Goal: Task Accomplishment & Management: Manage account settings

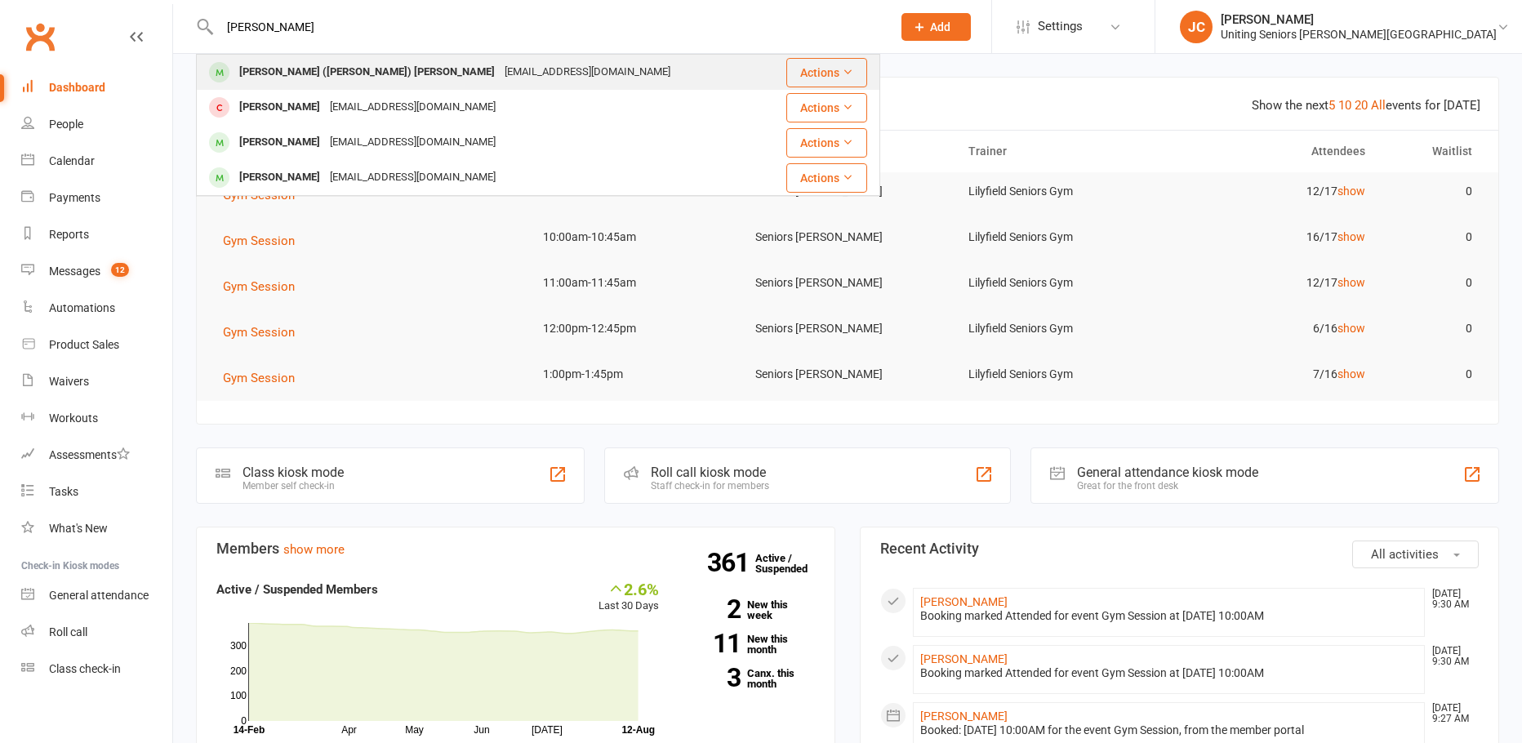
type input "[PERSON_NAME]"
click at [277, 74] on div "[PERSON_NAME] ([PERSON_NAME]) [PERSON_NAME]" at bounding box center [366, 72] width 265 height 24
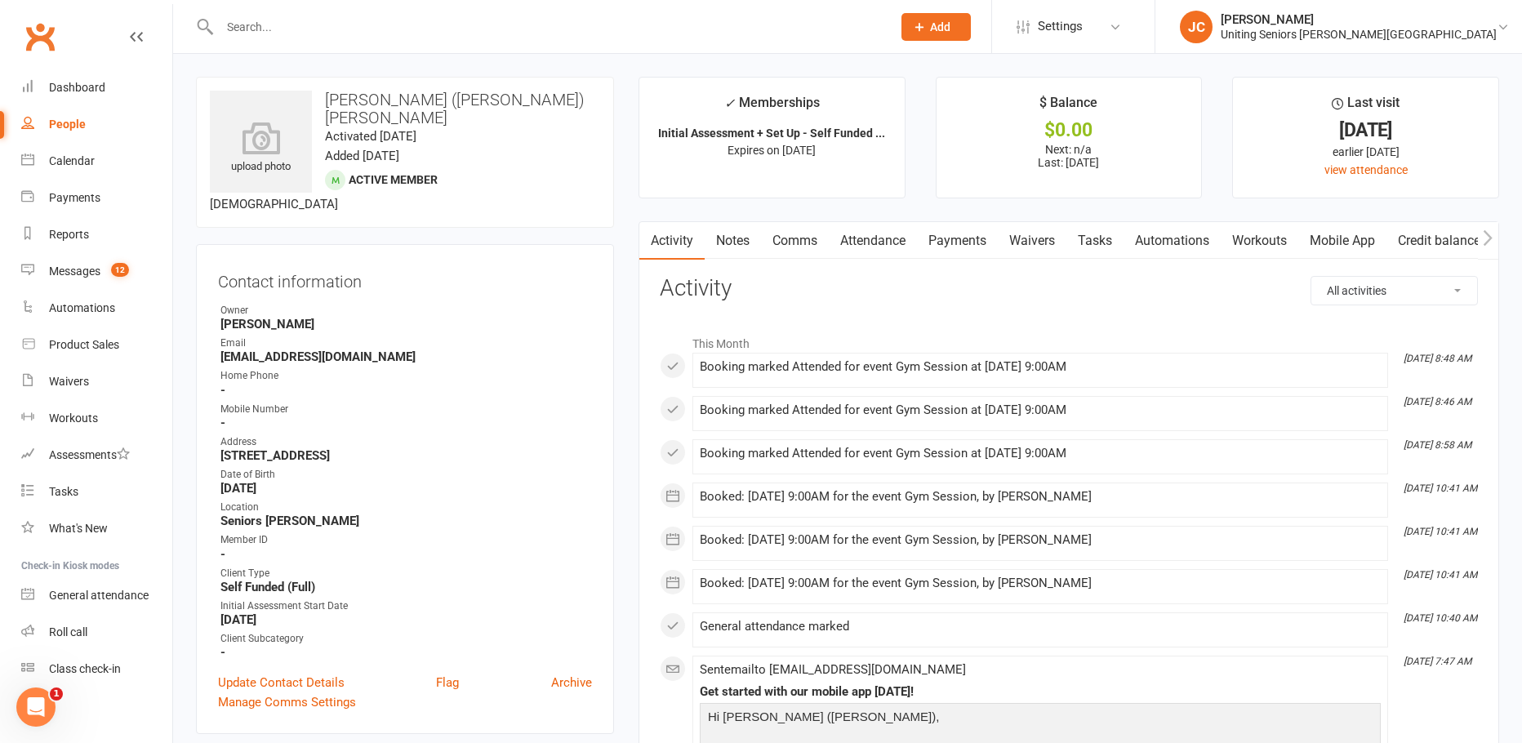
click at [1346, 246] on link "Mobile App" at bounding box center [1342, 241] width 88 height 38
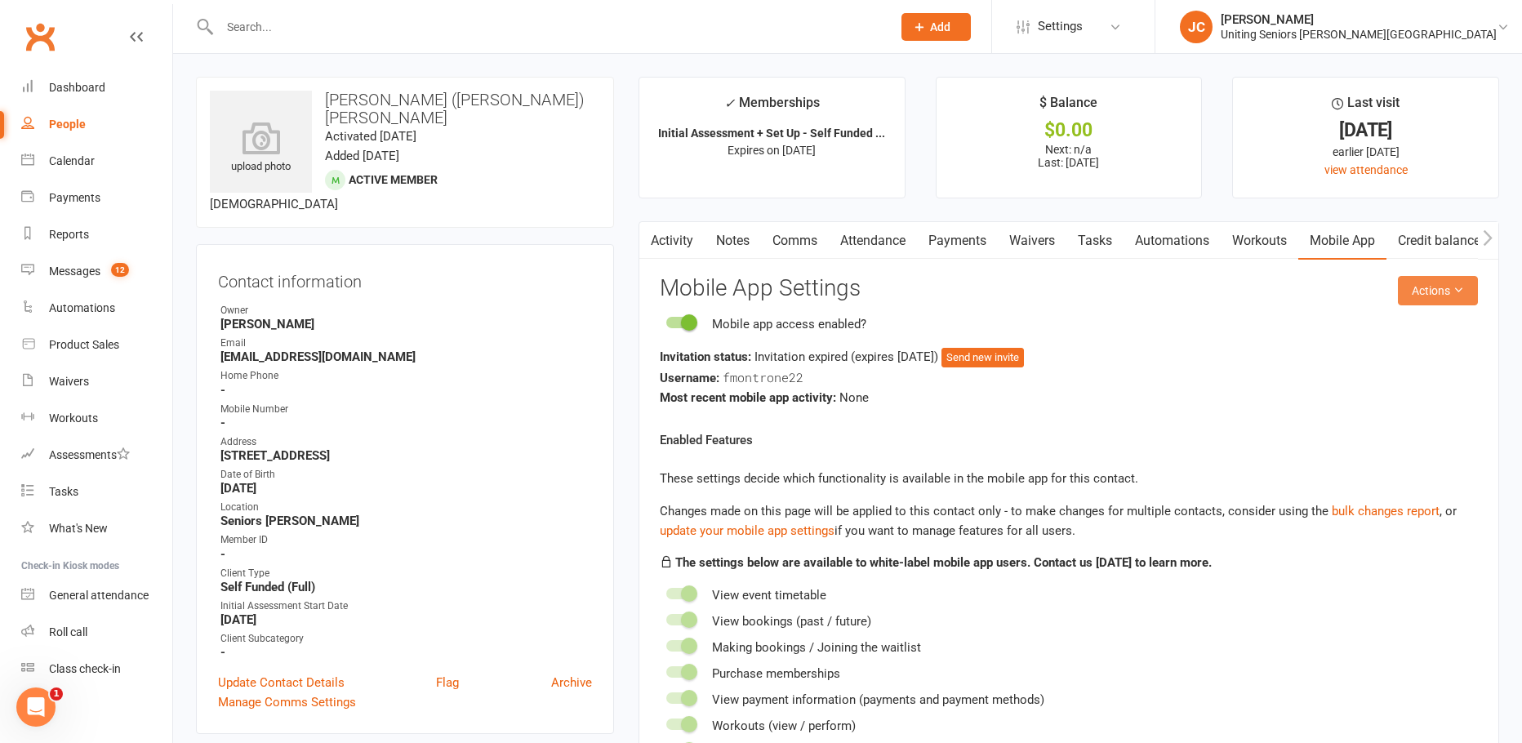
click at [1439, 300] on button "Actions" at bounding box center [1438, 290] width 80 height 29
click at [1422, 319] on link "Send invitation email" at bounding box center [1384, 327] width 162 height 33
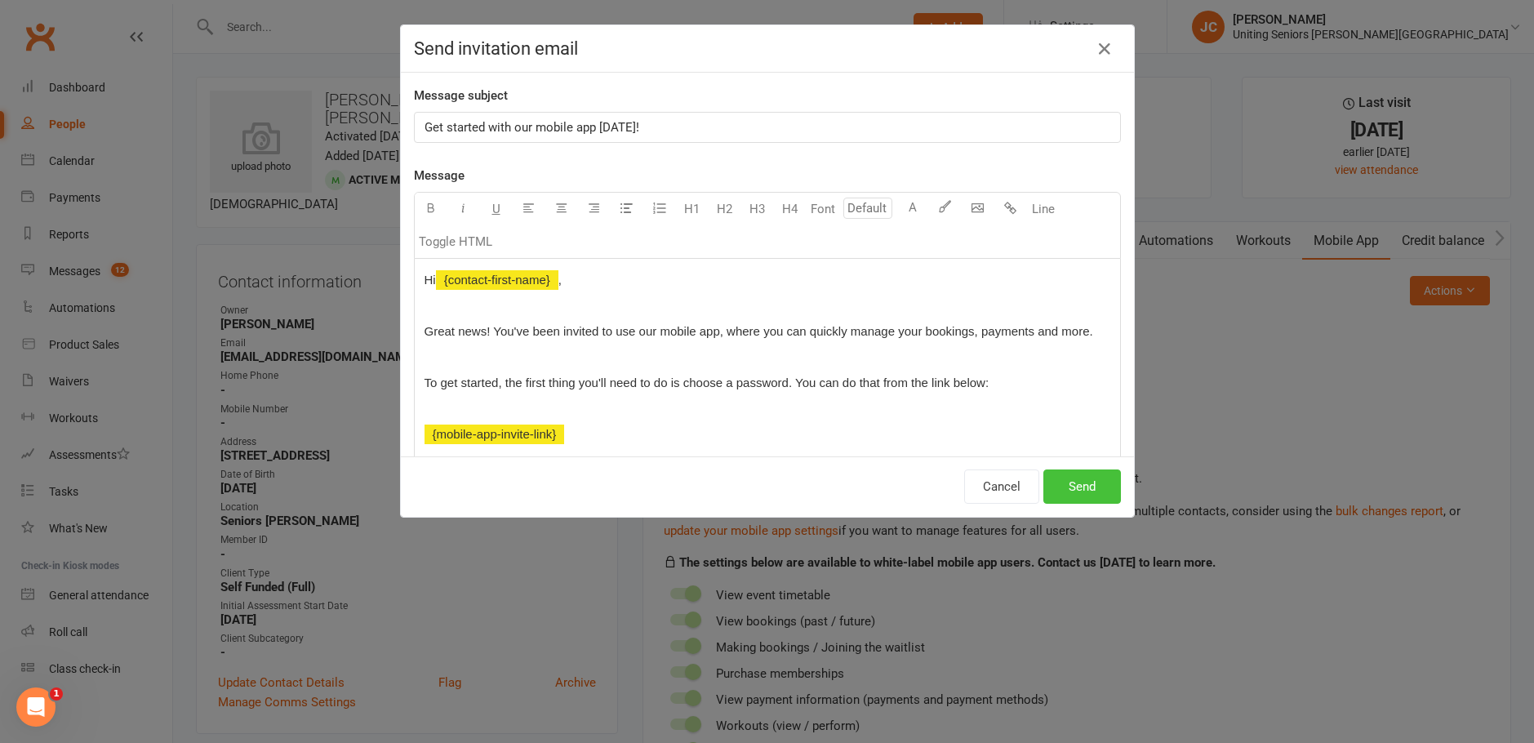
click at [1077, 490] on button "Send" at bounding box center [1082, 486] width 78 height 34
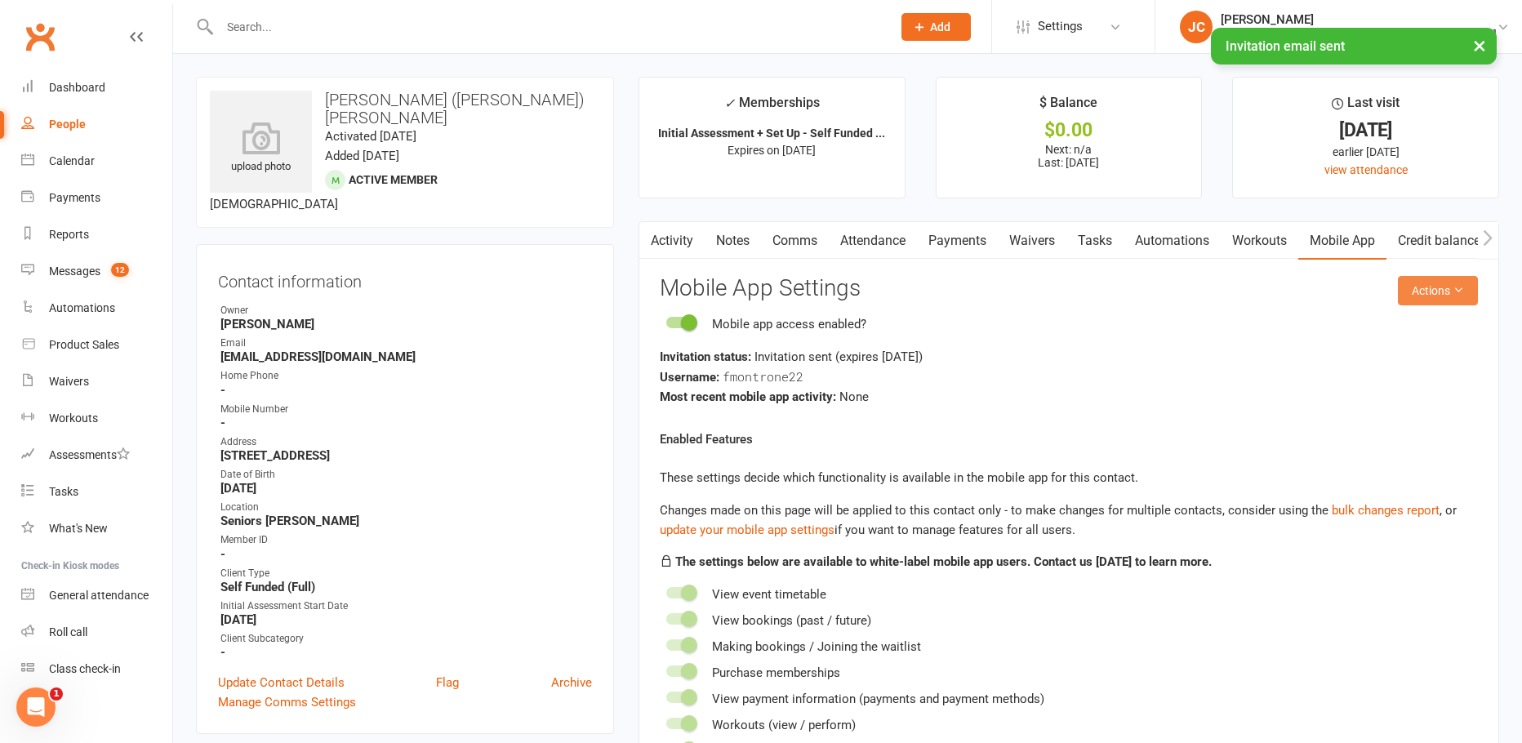
click at [1438, 291] on button "Actions" at bounding box center [1438, 290] width 80 height 29
click at [1402, 367] on link "Send invitation SMS" at bounding box center [1384, 360] width 162 height 33
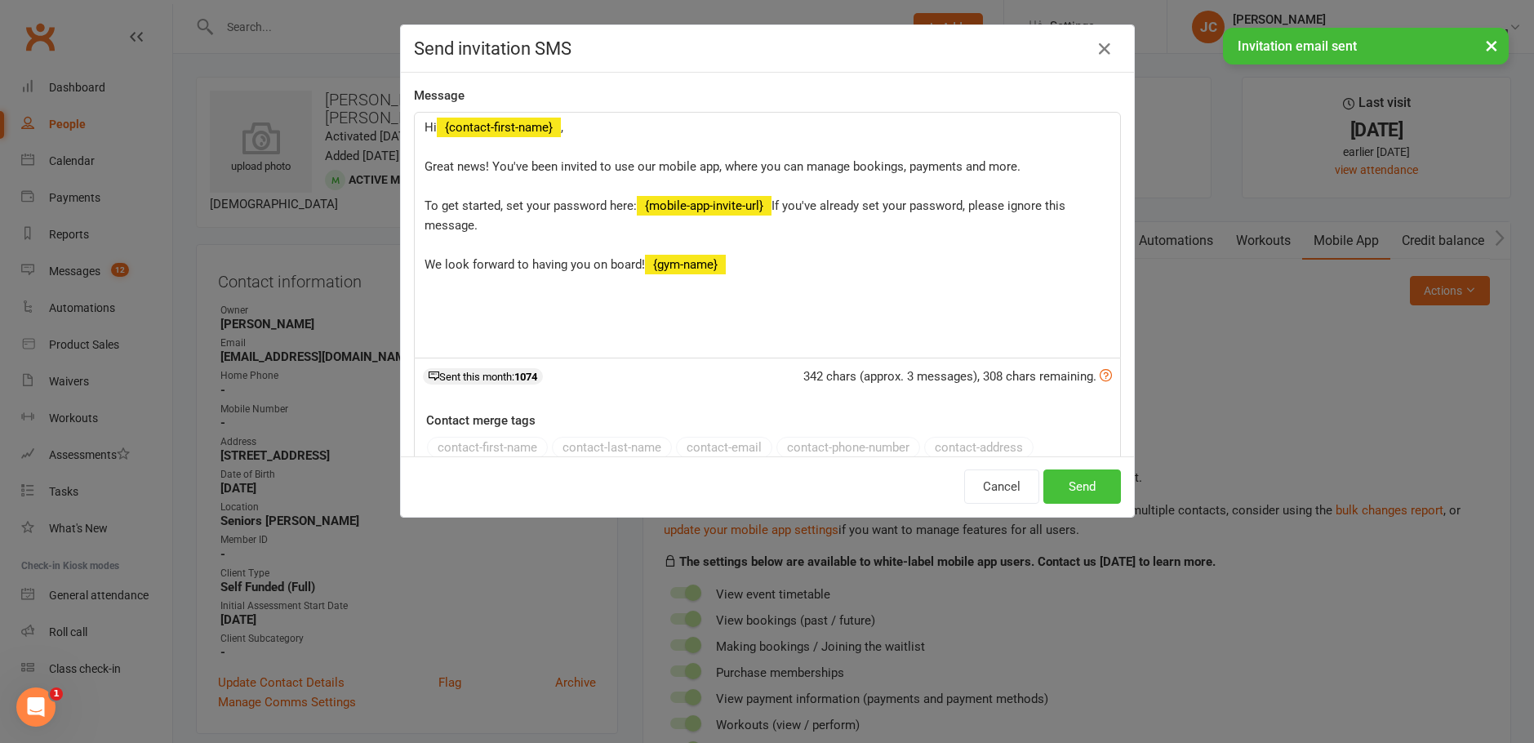
click at [1073, 485] on button "Send" at bounding box center [1082, 486] width 78 height 34
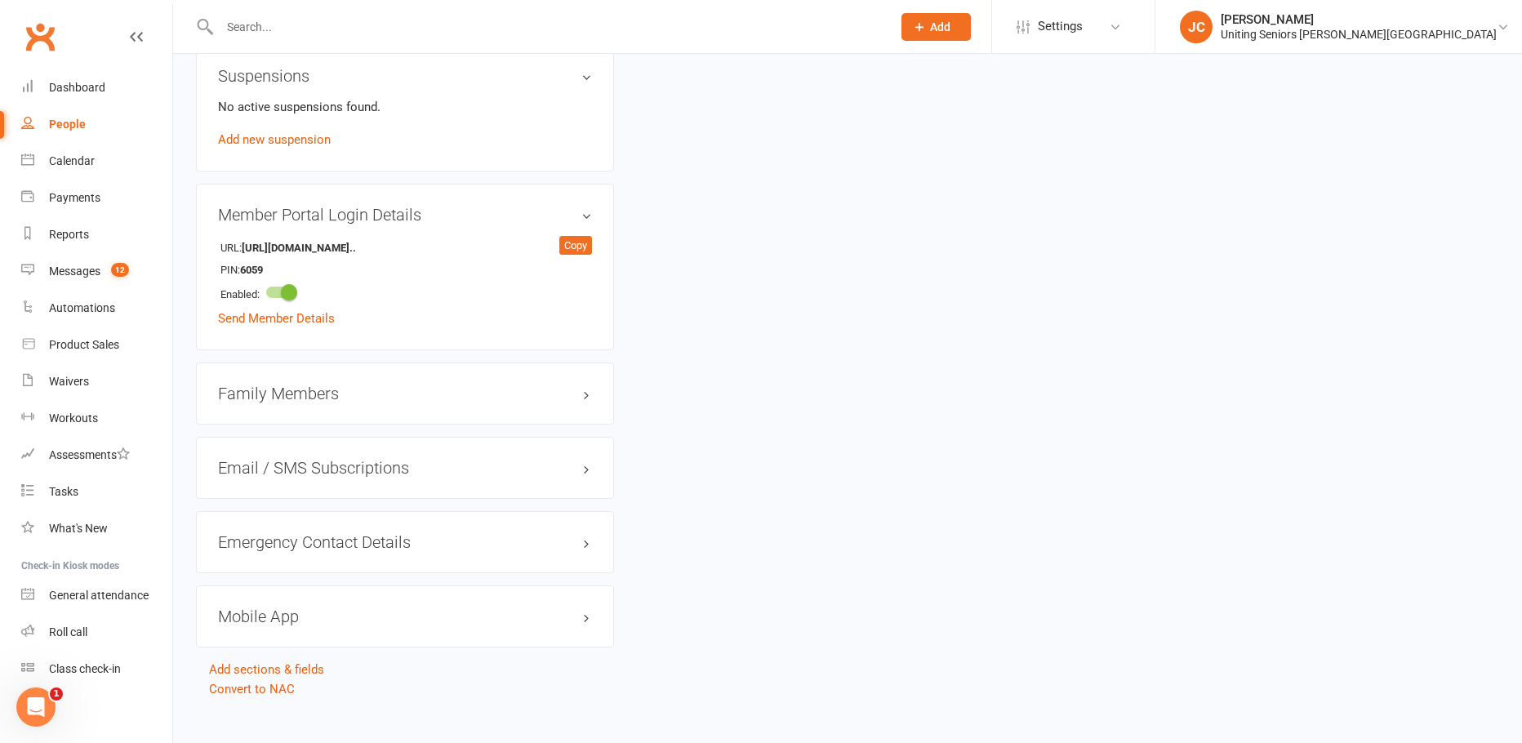
scroll to position [1185, 0]
click at [592, 373] on div "Family Members" at bounding box center [405, 392] width 418 height 62
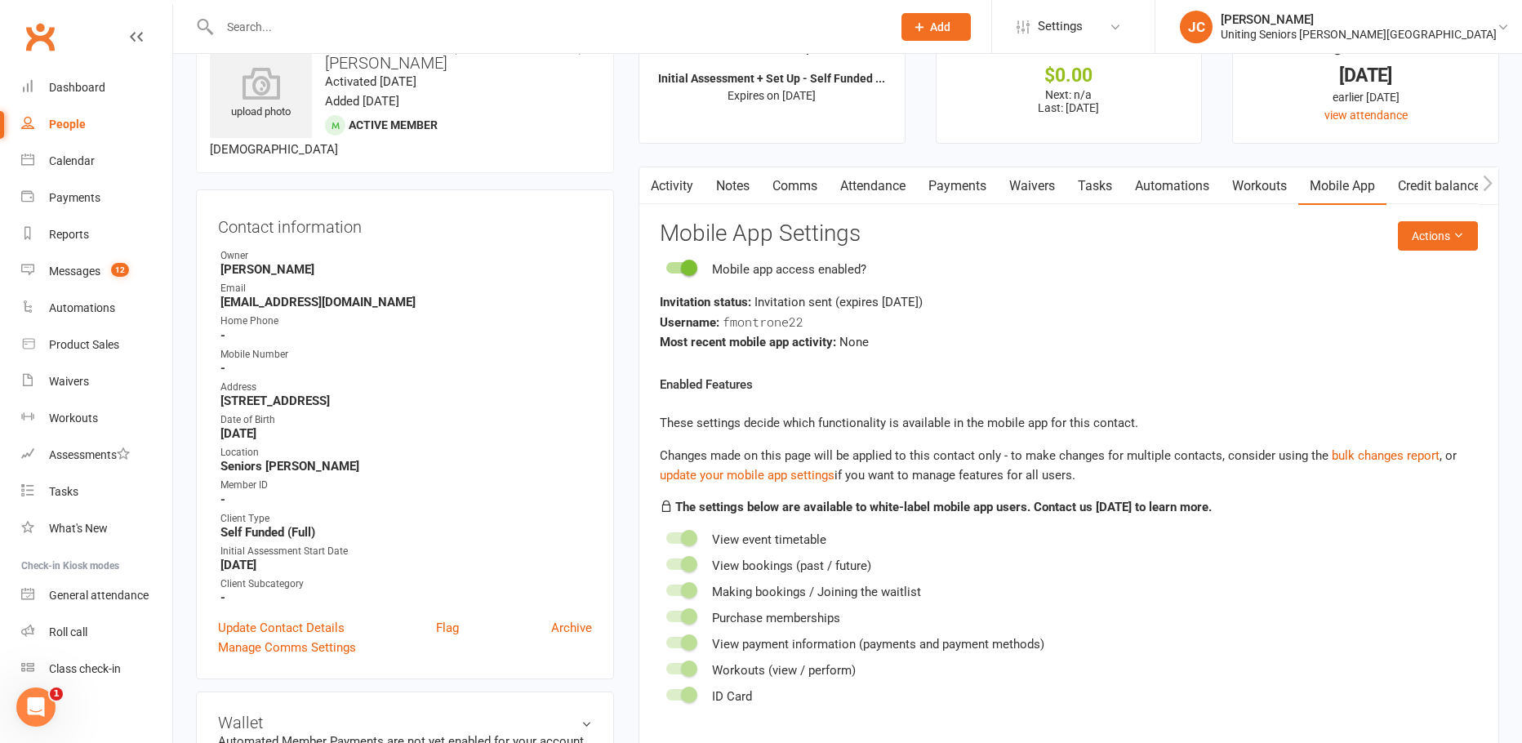
scroll to position [0, 0]
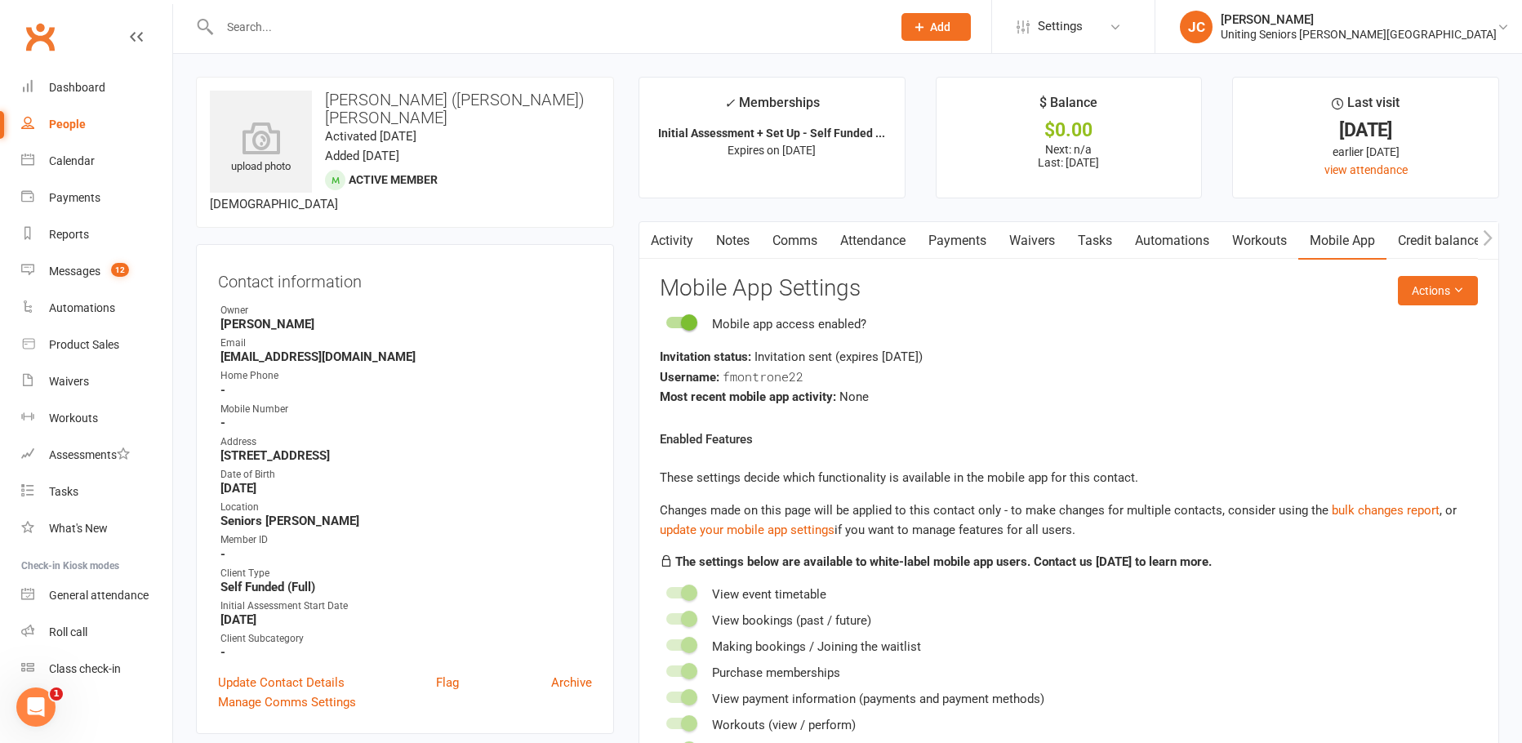
click at [282, 24] on input "text" at bounding box center [547, 27] width 665 height 23
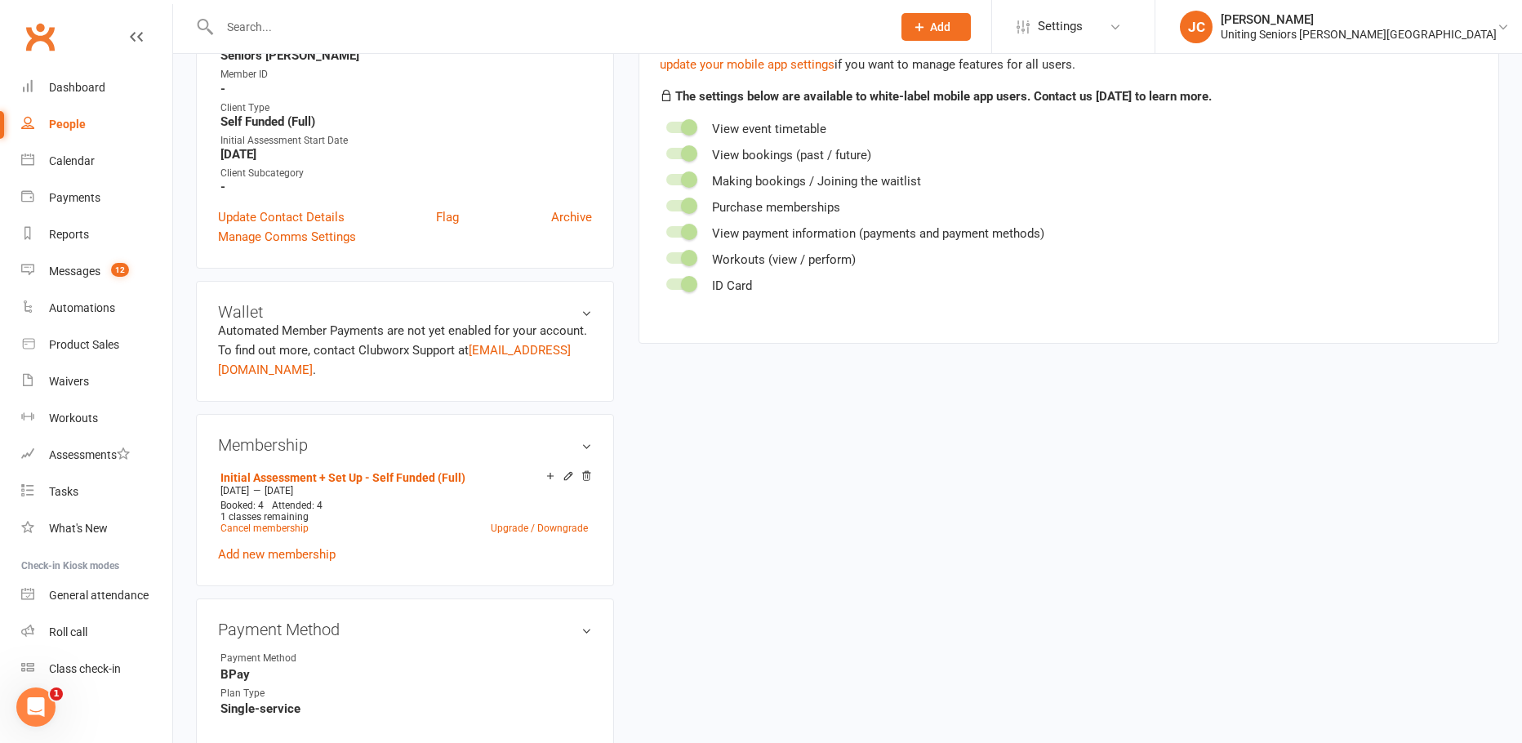
scroll to position [490, 0]
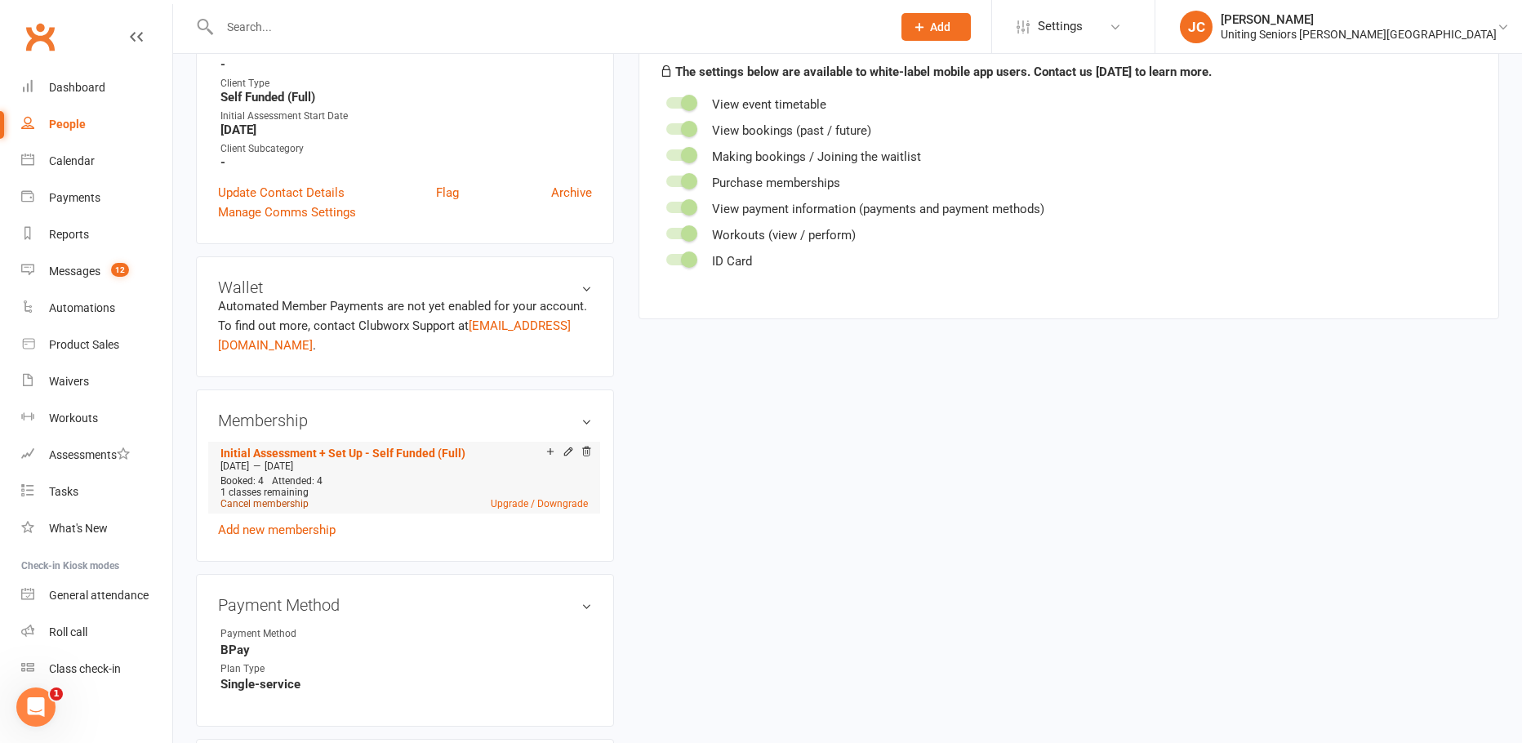
click at [275, 498] on link "Cancel membership" at bounding box center [264, 503] width 88 height 11
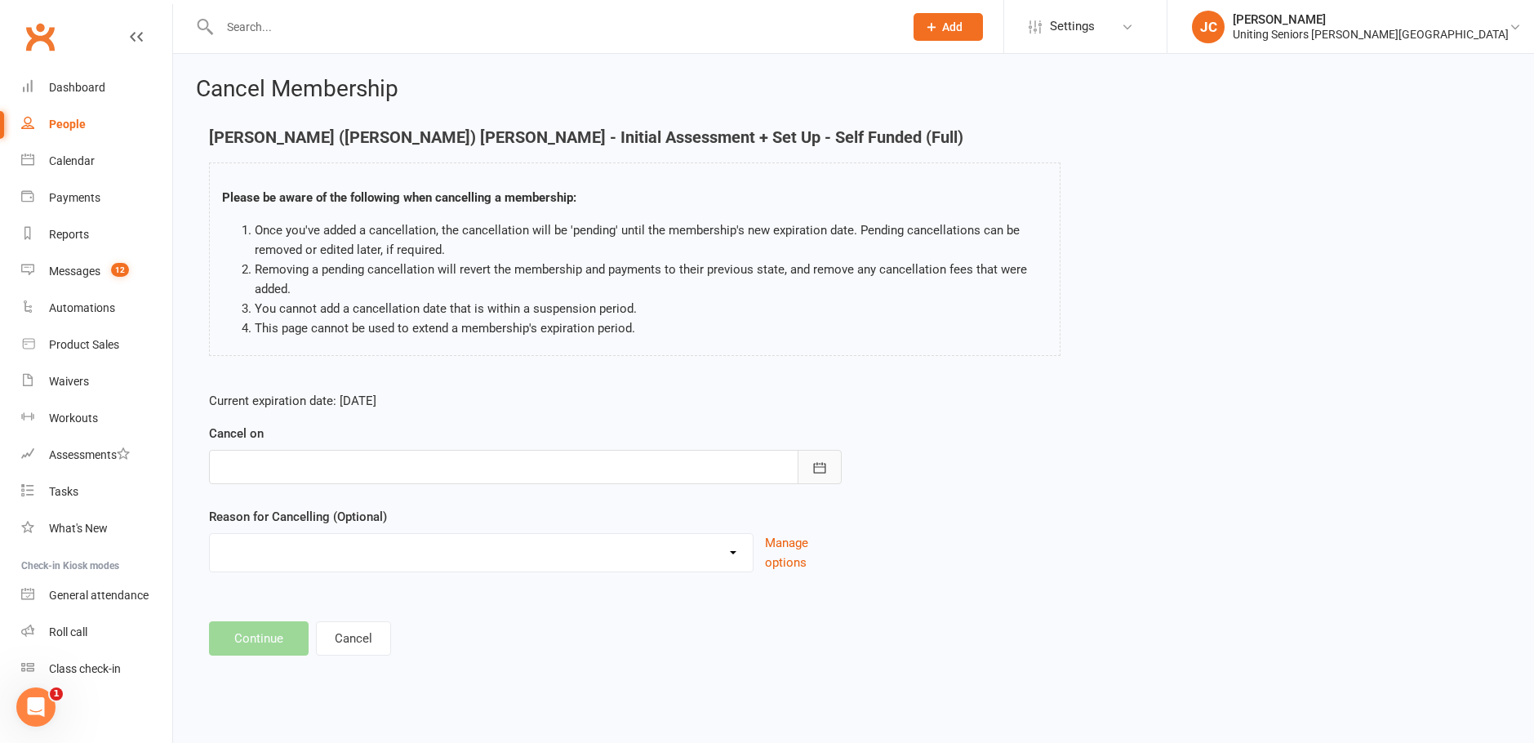
click at [811, 474] on icon "button" at bounding box center [819, 468] width 16 height 16
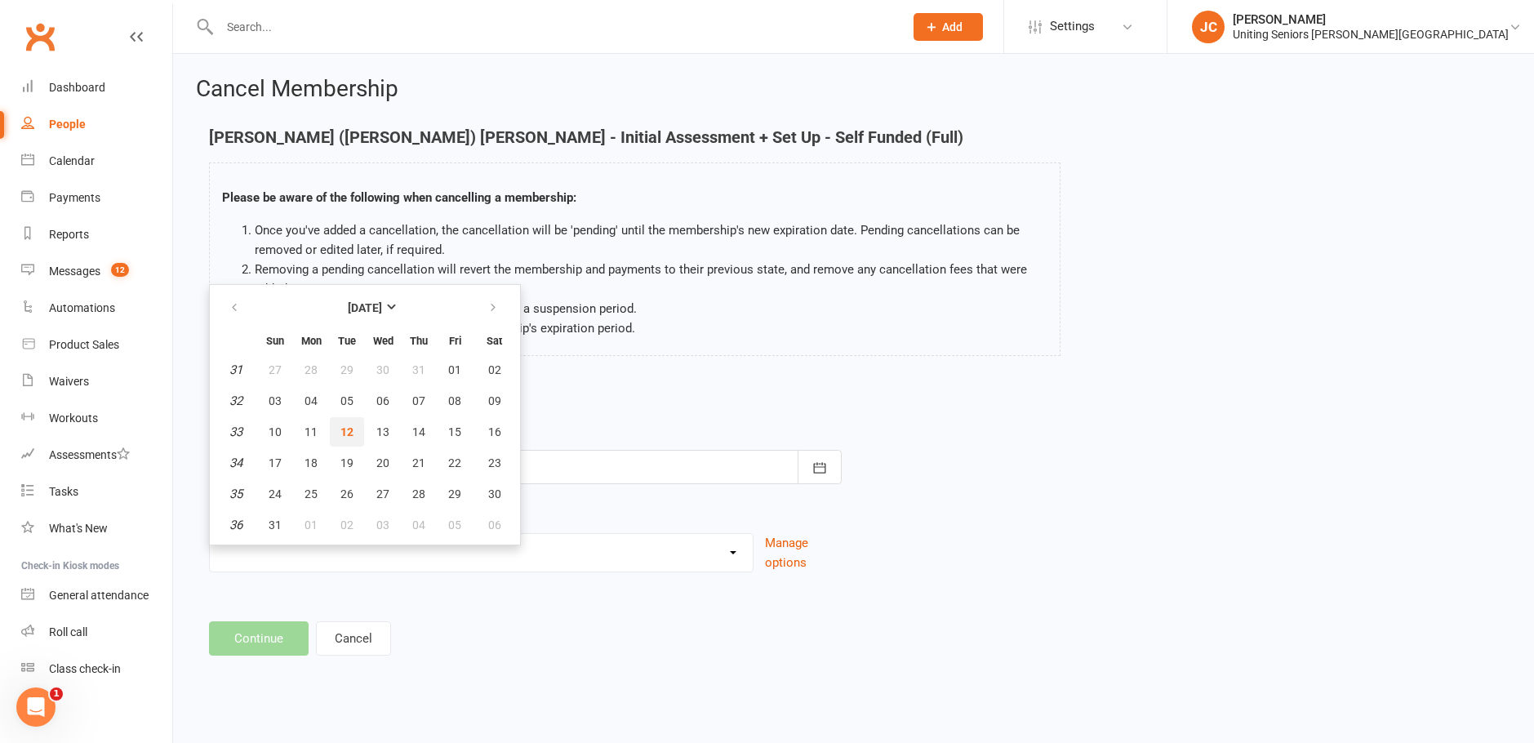
click at [349, 429] on span "12" at bounding box center [346, 431] width 13 height 13
type input "[DATE]"
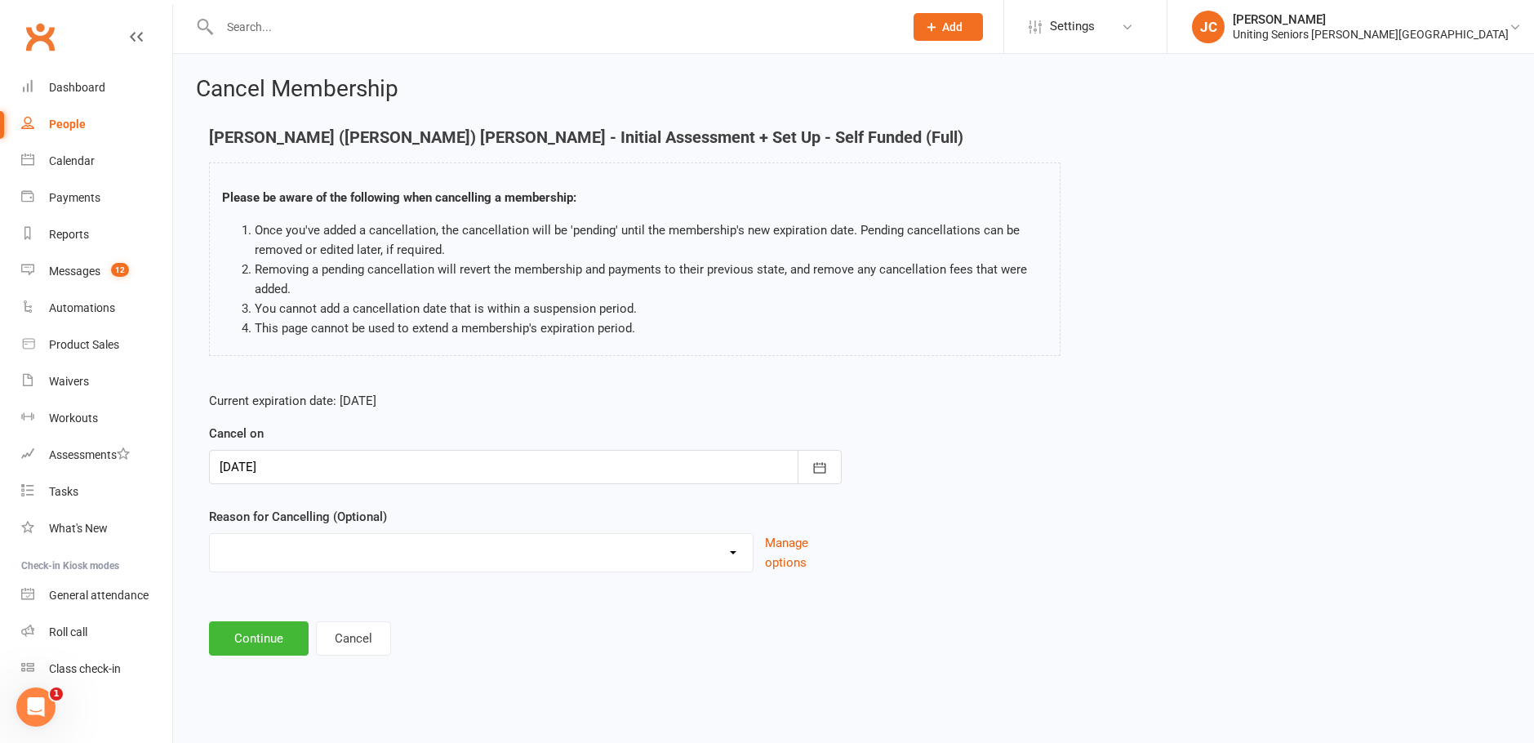
click at [725, 553] on select "Discharged End 10VP Health Holiday Injury Moving to HCP other Transition to CHS…" at bounding box center [481, 550] width 543 height 33
select select "0"
click at [210, 534] on select "Discharged End 10VP Health Holiday Injury Moving to HCP other Transition to CHS…" at bounding box center [481, 550] width 543 height 33
click at [286, 636] on button "Continue" at bounding box center [259, 638] width 100 height 34
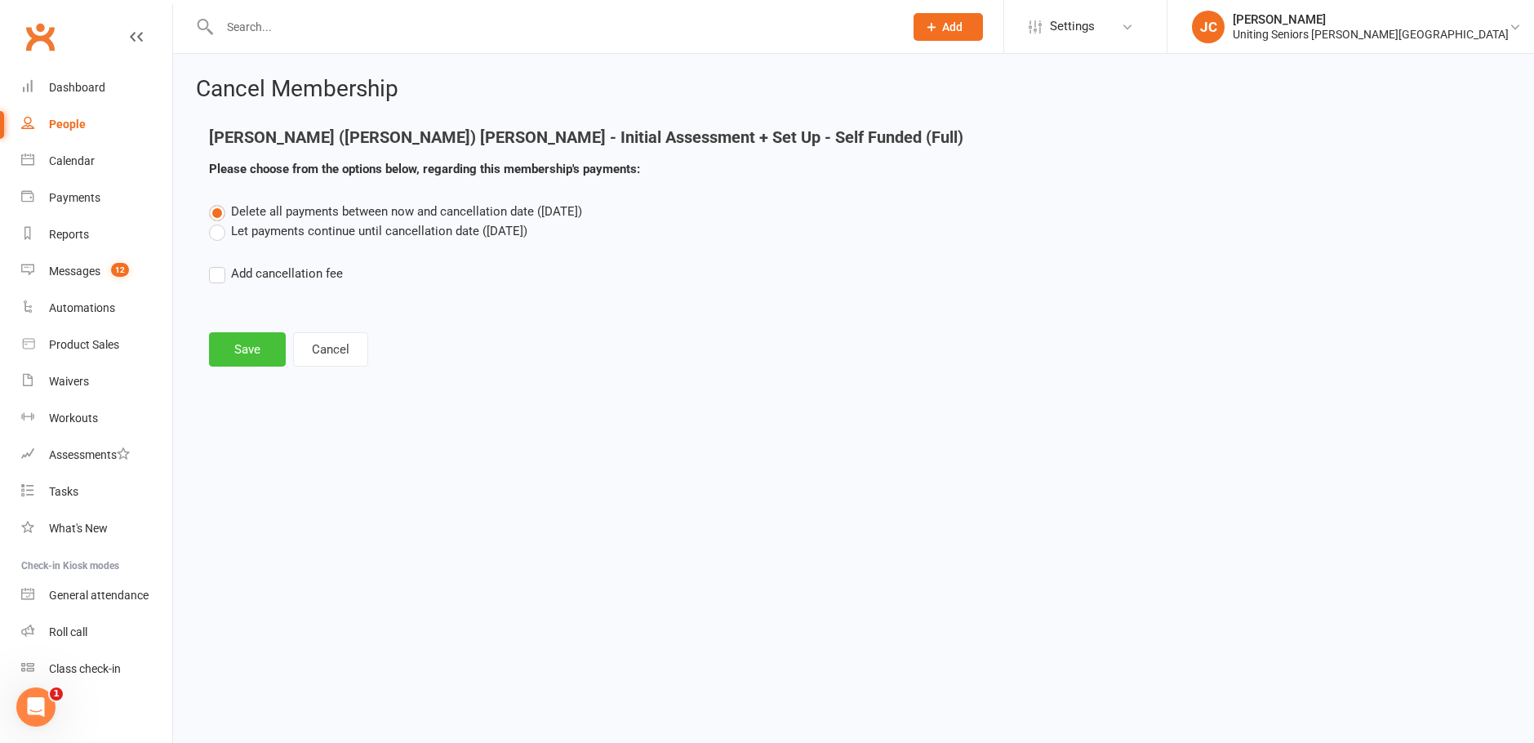
click at [253, 341] on button "Save" at bounding box center [247, 349] width 77 height 34
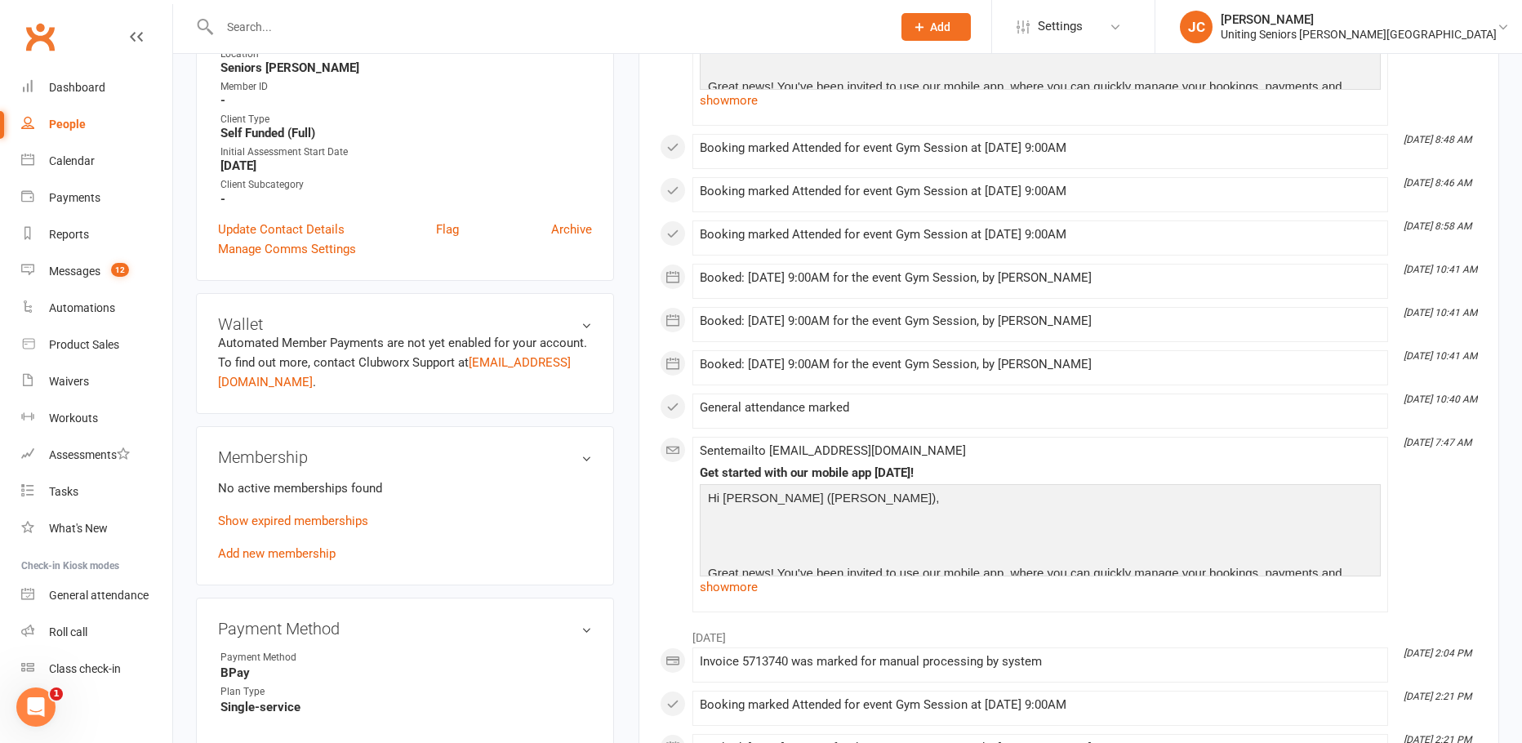
scroll to position [490, 0]
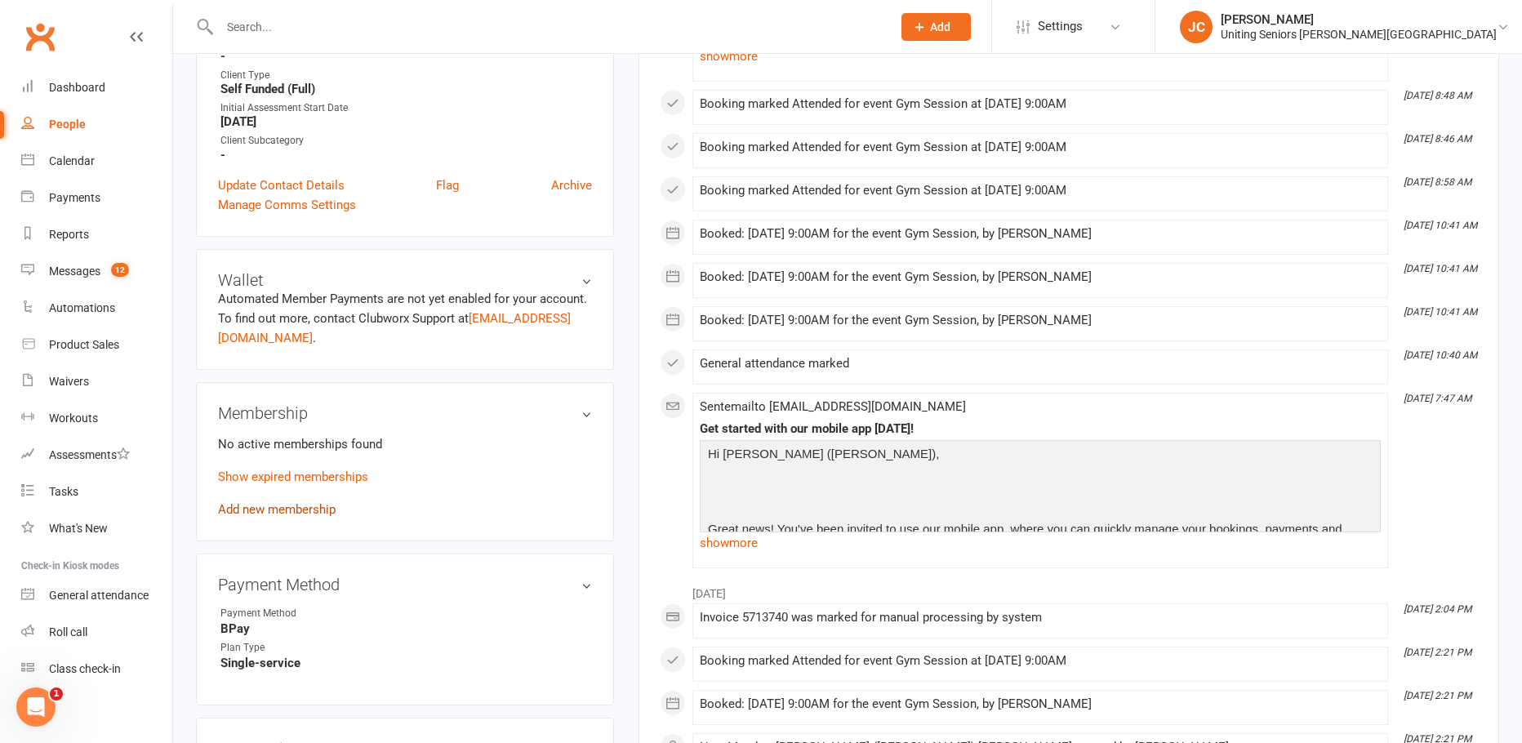
click at [260, 502] on link "Add new membership" at bounding box center [277, 509] width 118 height 15
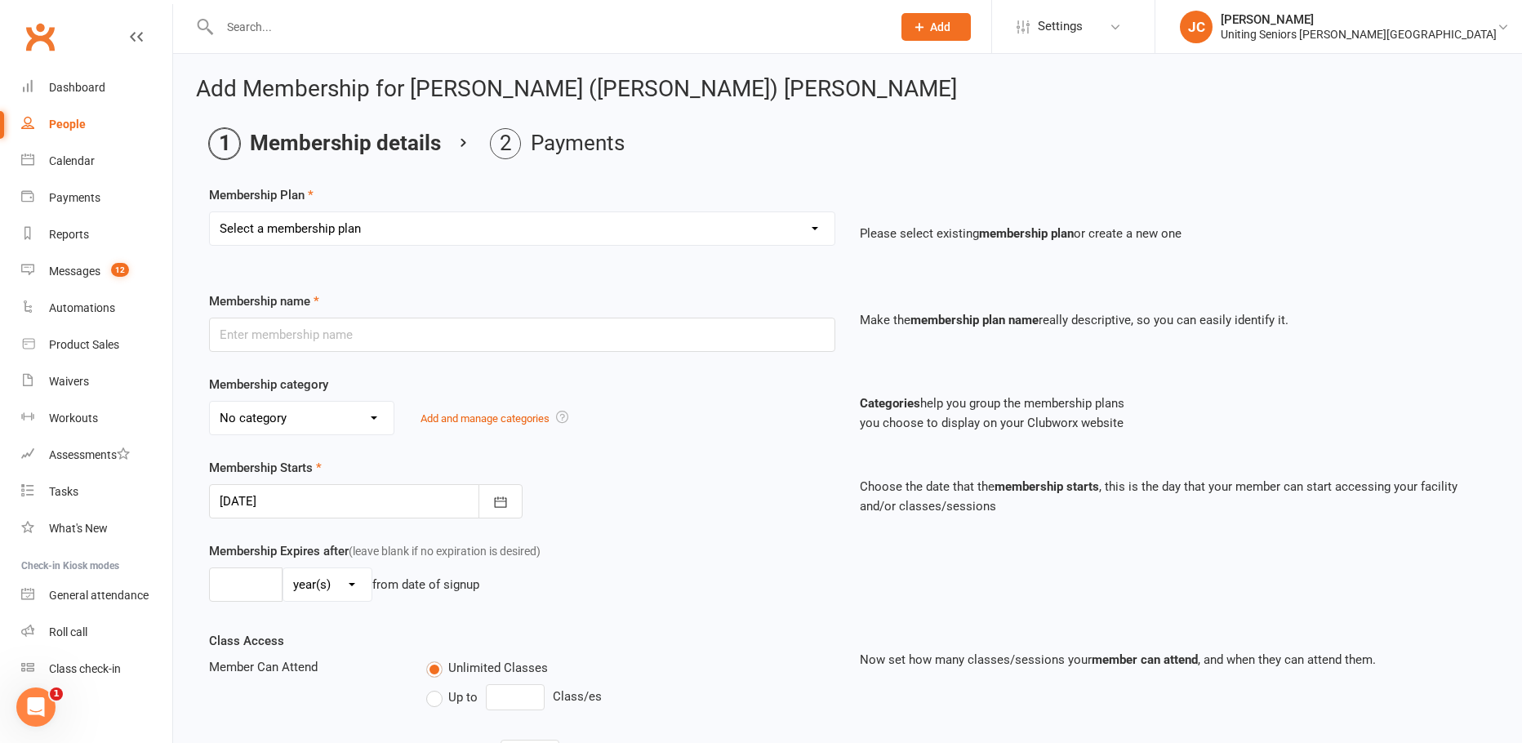
click at [130, 38] on icon at bounding box center [136, 36] width 13 height 13
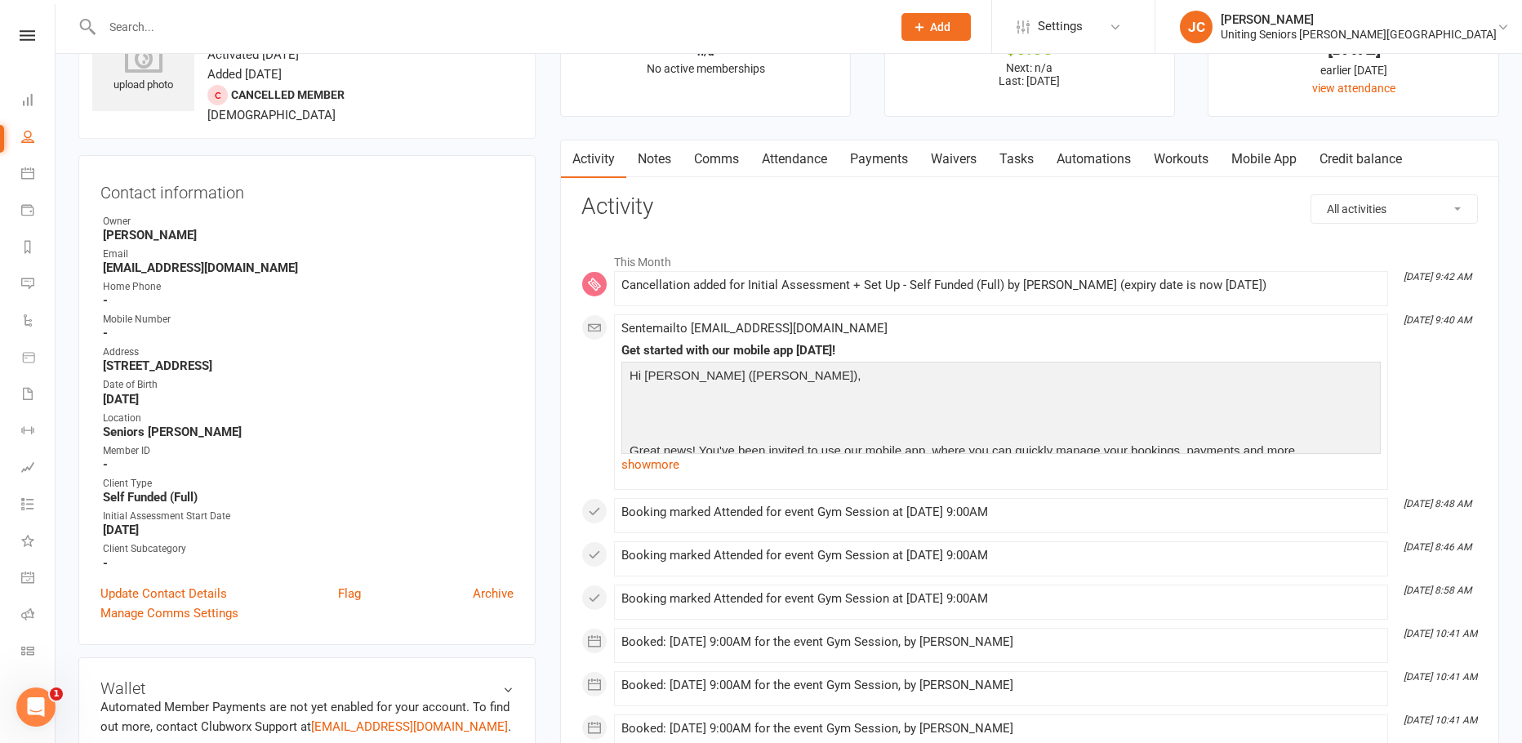
scroll to position [163, 0]
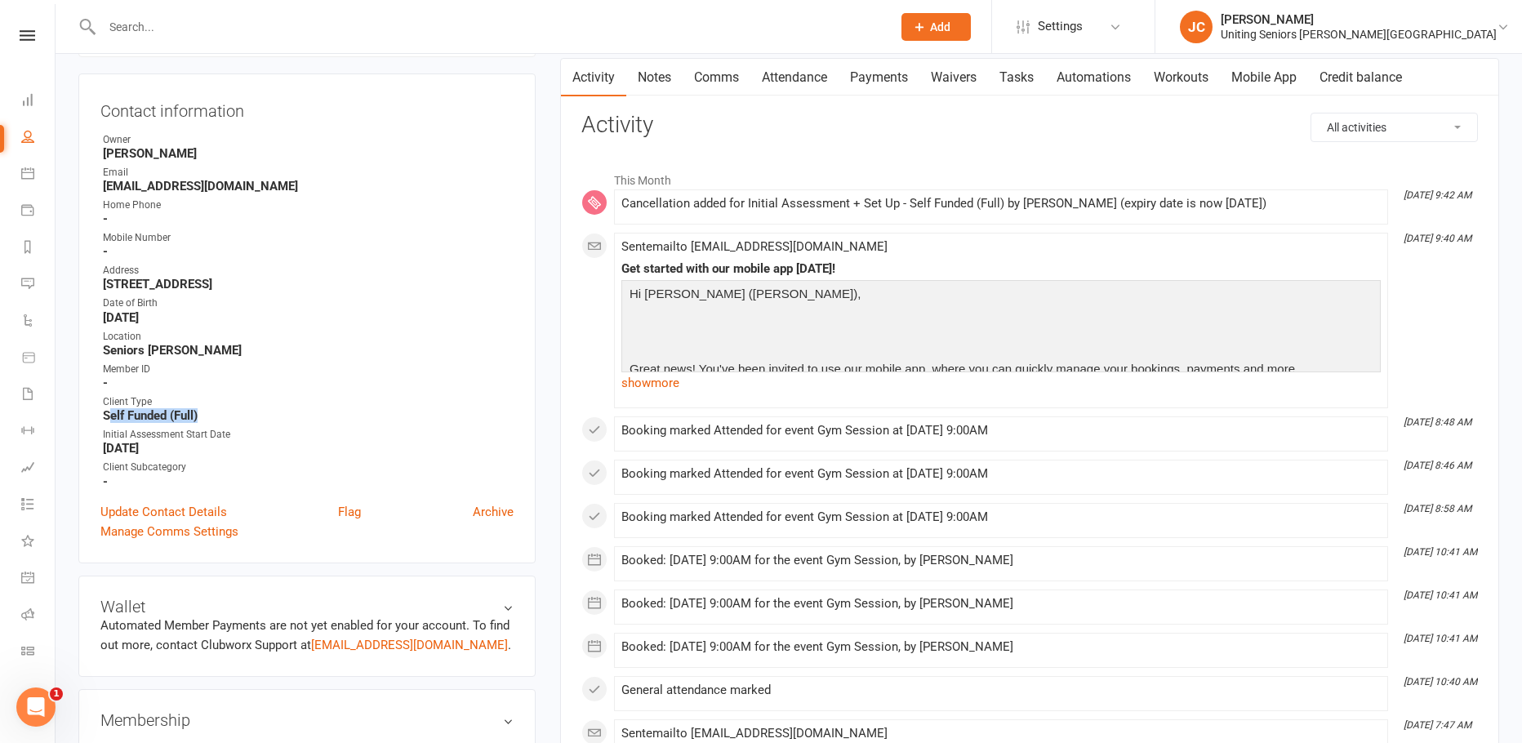
drag, startPoint x: 140, startPoint y: 396, endPoint x: 204, endPoint y: 396, distance: 64.5
click at [204, 408] on strong "Self Funded (Full)" at bounding box center [308, 415] width 411 height 15
click at [407, 378] on ul "Owner [PERSON_NAME] Email [EMAIL_ADDRESS][DOMAIN_NAME] Home Phone - Mobile Numb…" at bounding box center [306, 310] width 413 height 357
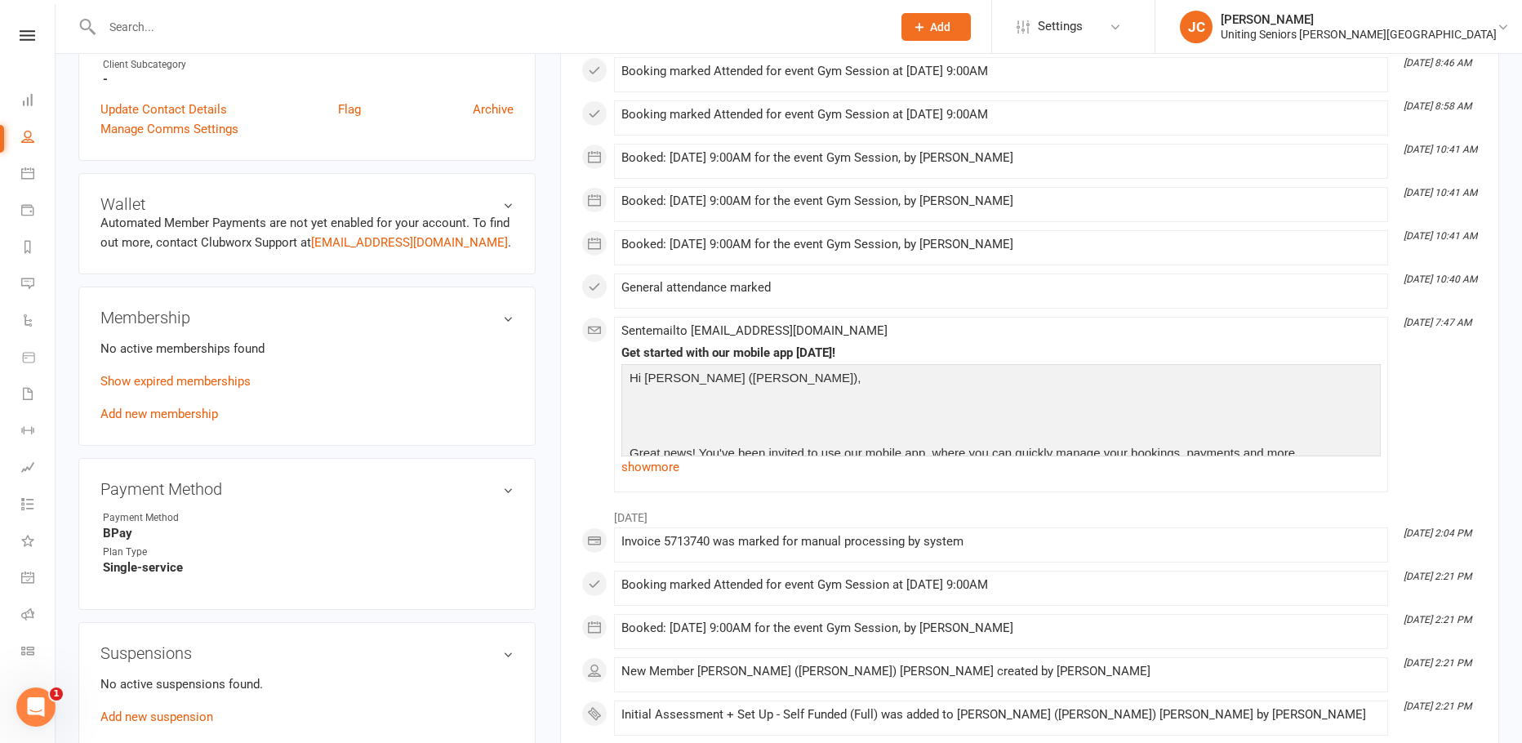
scroll to position [571, 0]
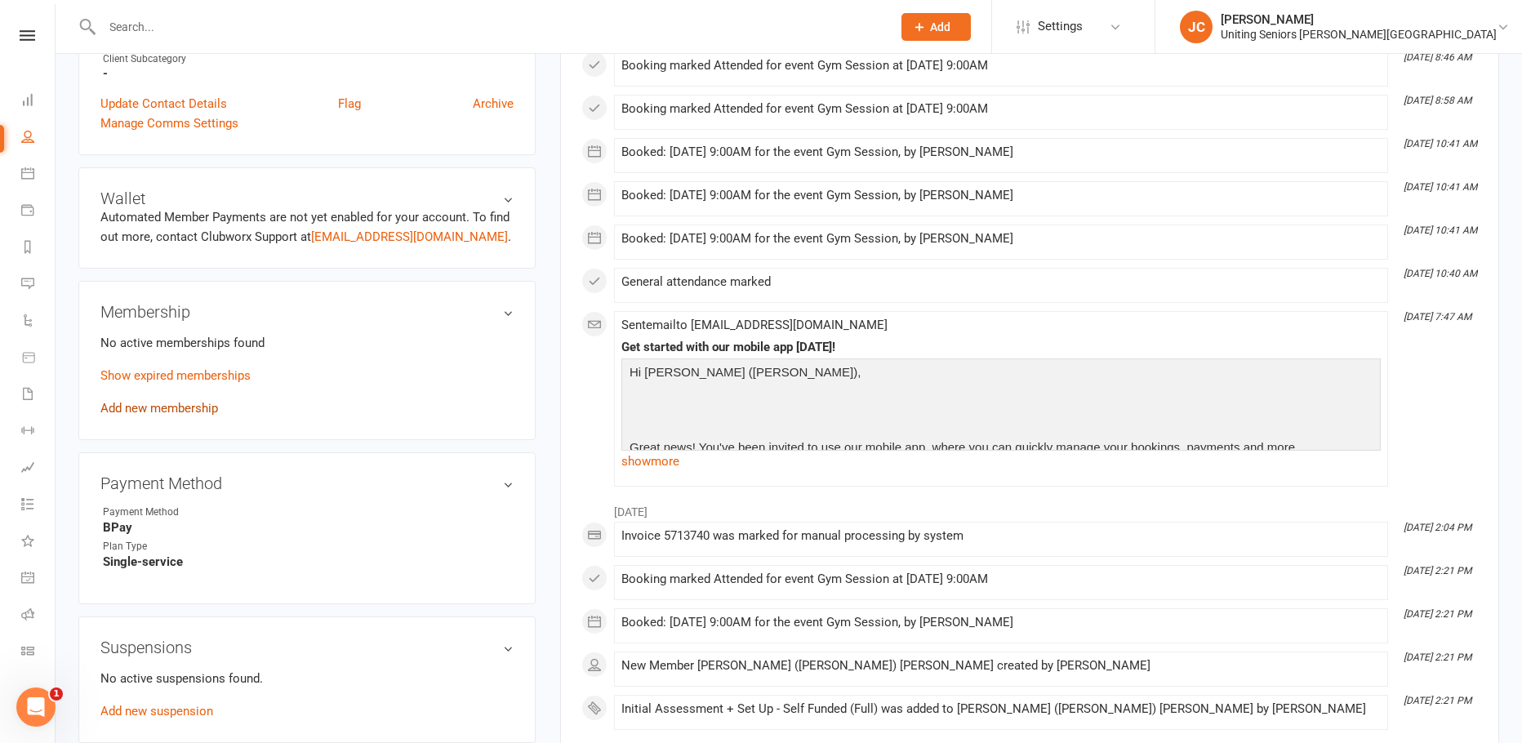
click at [134, 401] on link "Add new membership" at bounding box center [159, 408] width 118 height 15
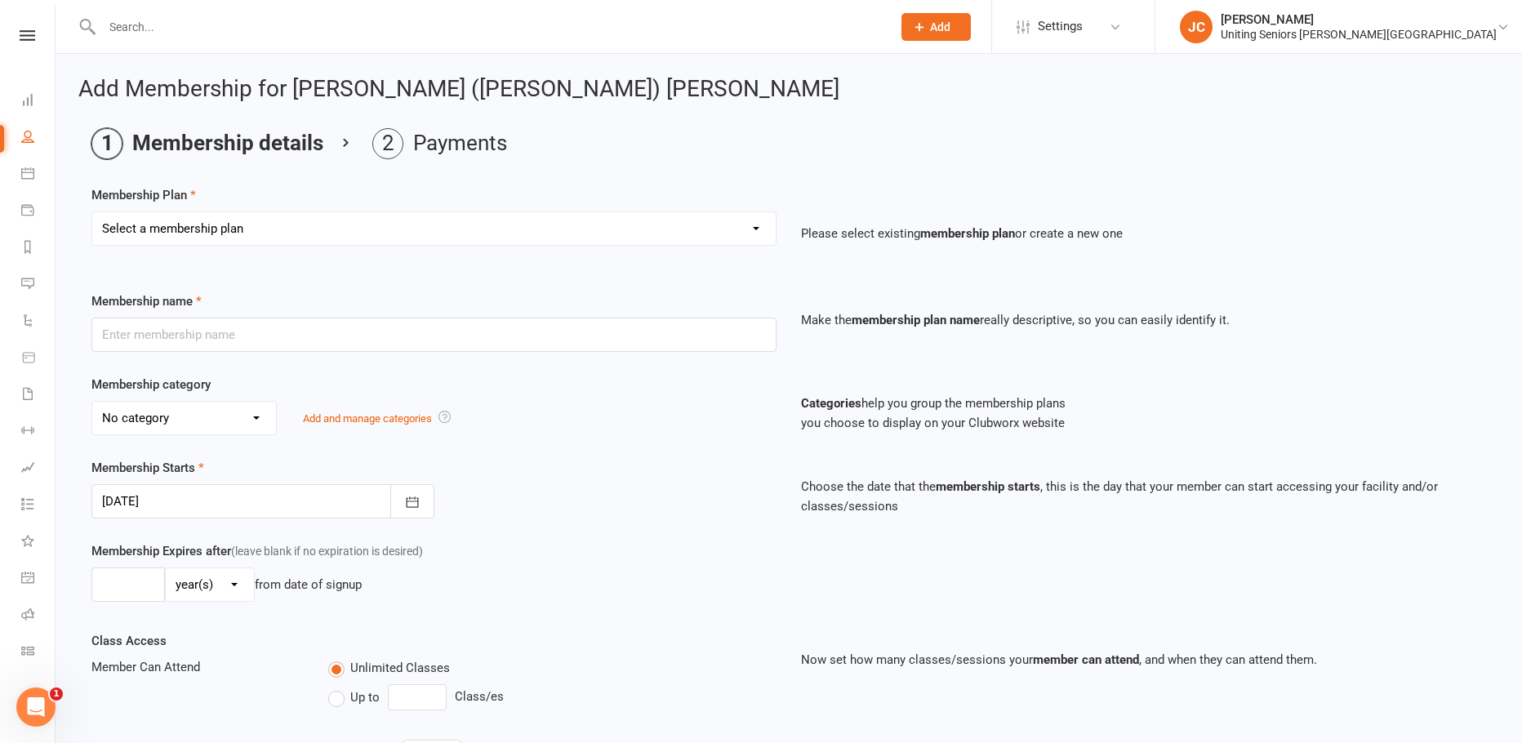
click at [226, 218] on select "Select a membership plan Create new Membership Plan Initial Assessment + Set Up…" at bounding box center [433, 228] width 683 height 33
select select "8"
click at [92, 212] on select "Select a membership plan Create new Membership Plan Initial Assessment + Set Up…" at bounding box center [433, 228] width 683 height 33
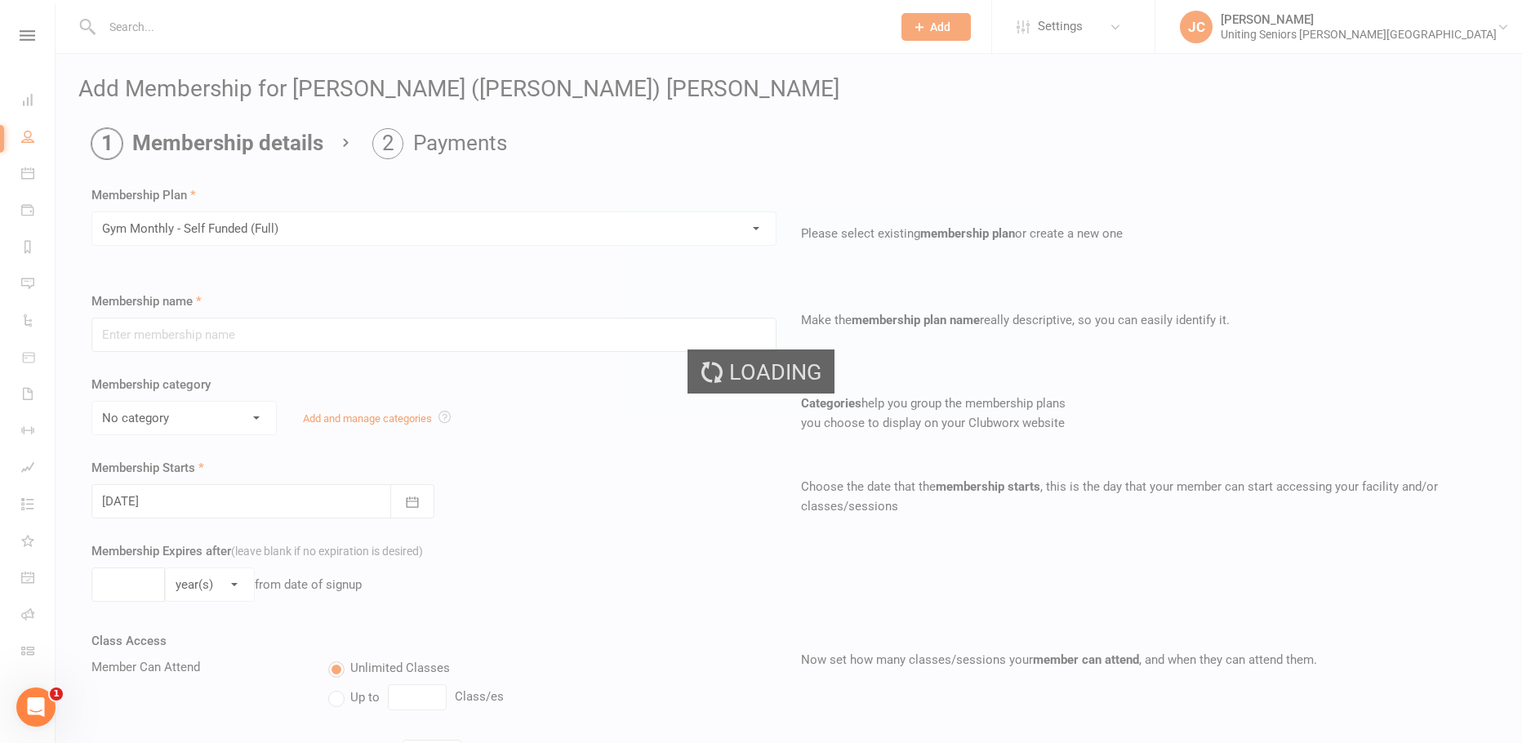
type input "Gym Monthly - Self Funded (Full)"
select select "3"
type input "0"
type input "1"
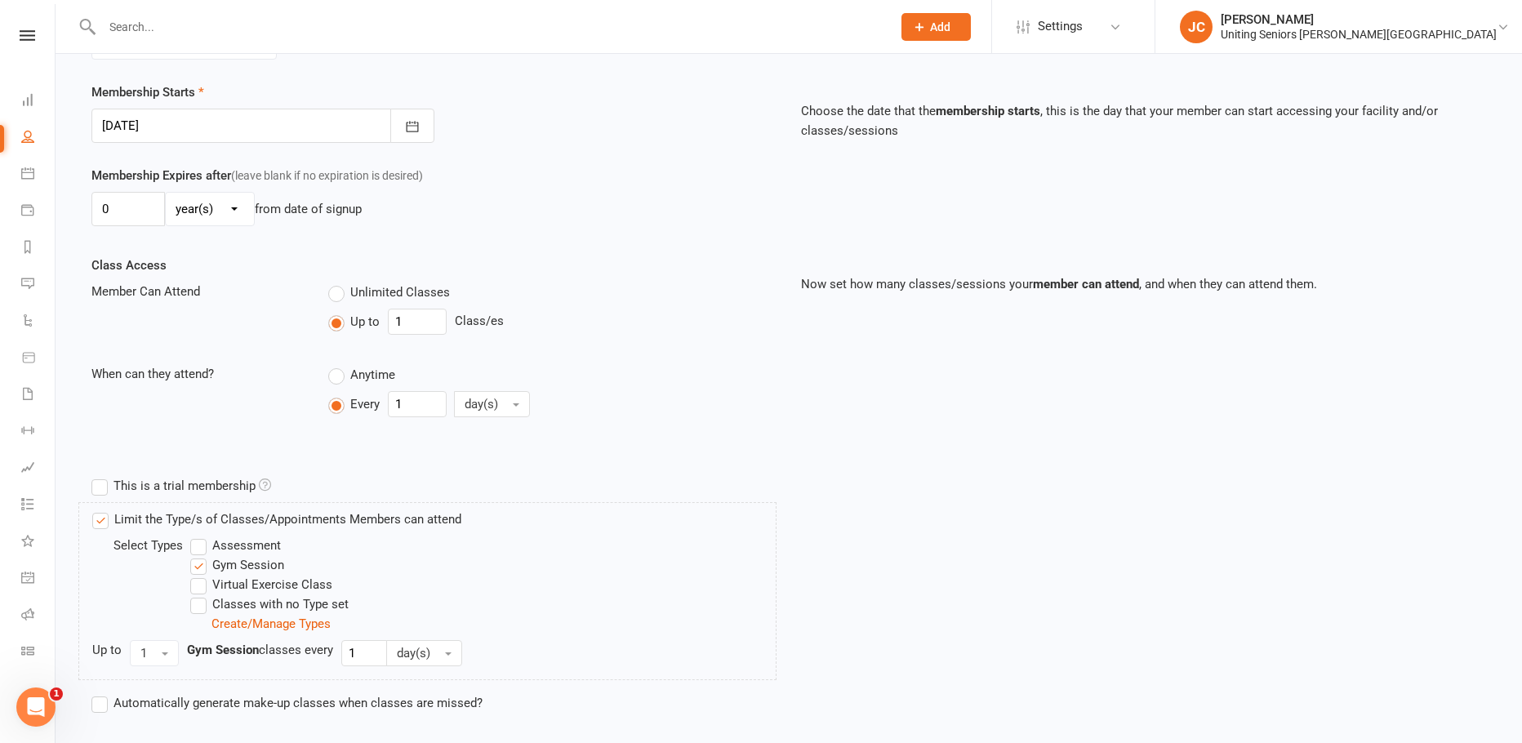
scroll to position [475, 0]
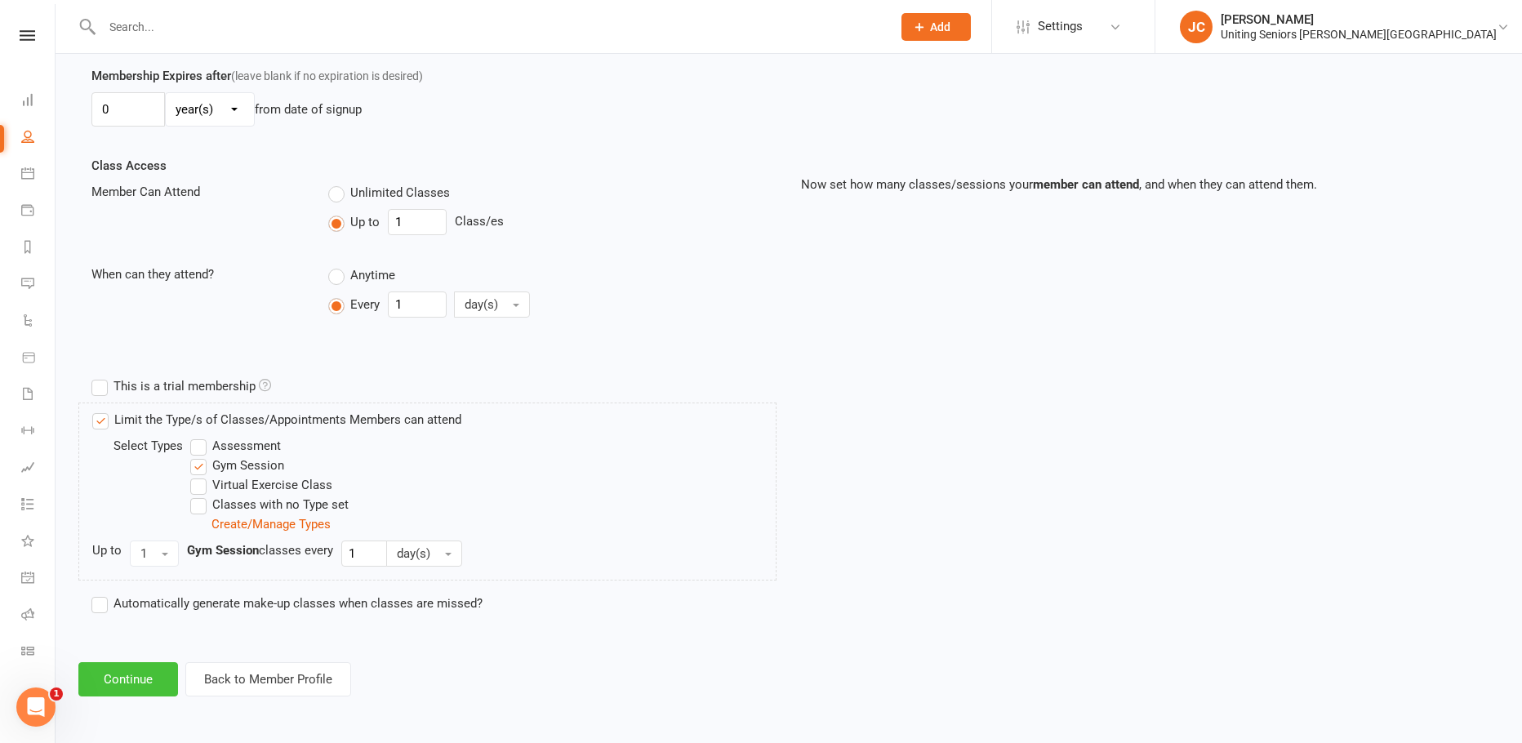
click at [121, 682] on button "Continue" at bounding box center [128, 679] width 100 height 34
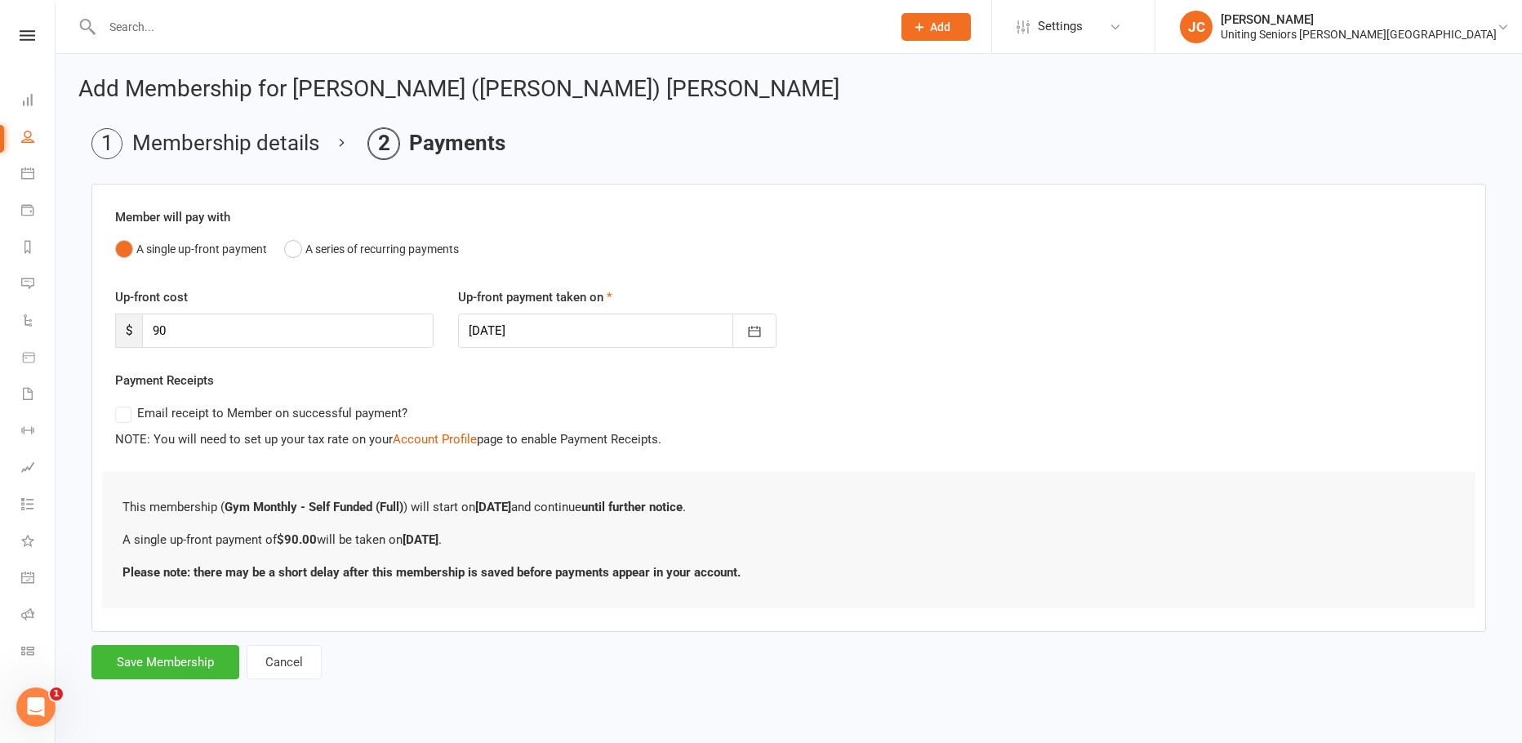
scroll to position [0, 0]
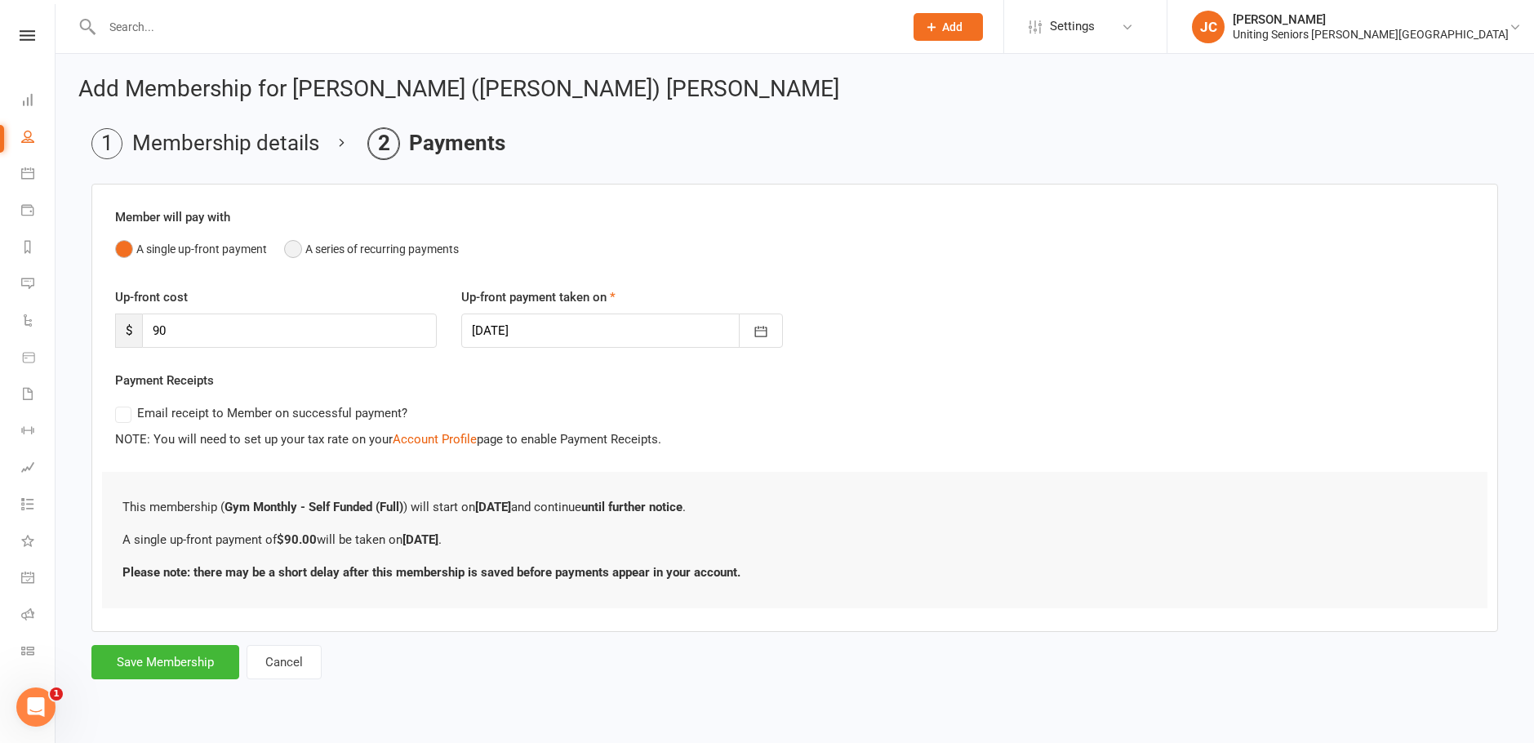
click at [327, 255] on button "A series of recurring payments" at bounding box center [371, 248] width 175 height 31
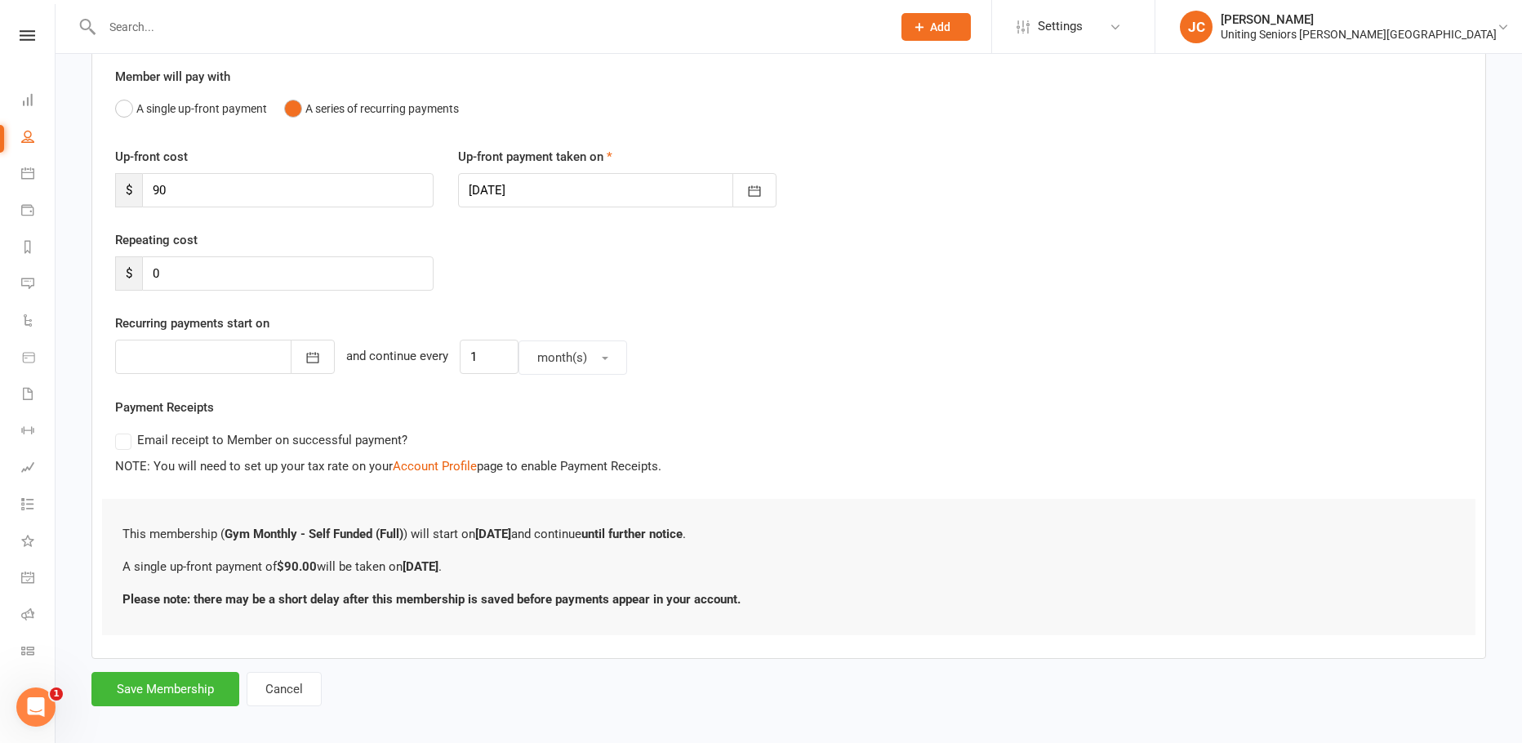
scroll to position [153, 0]
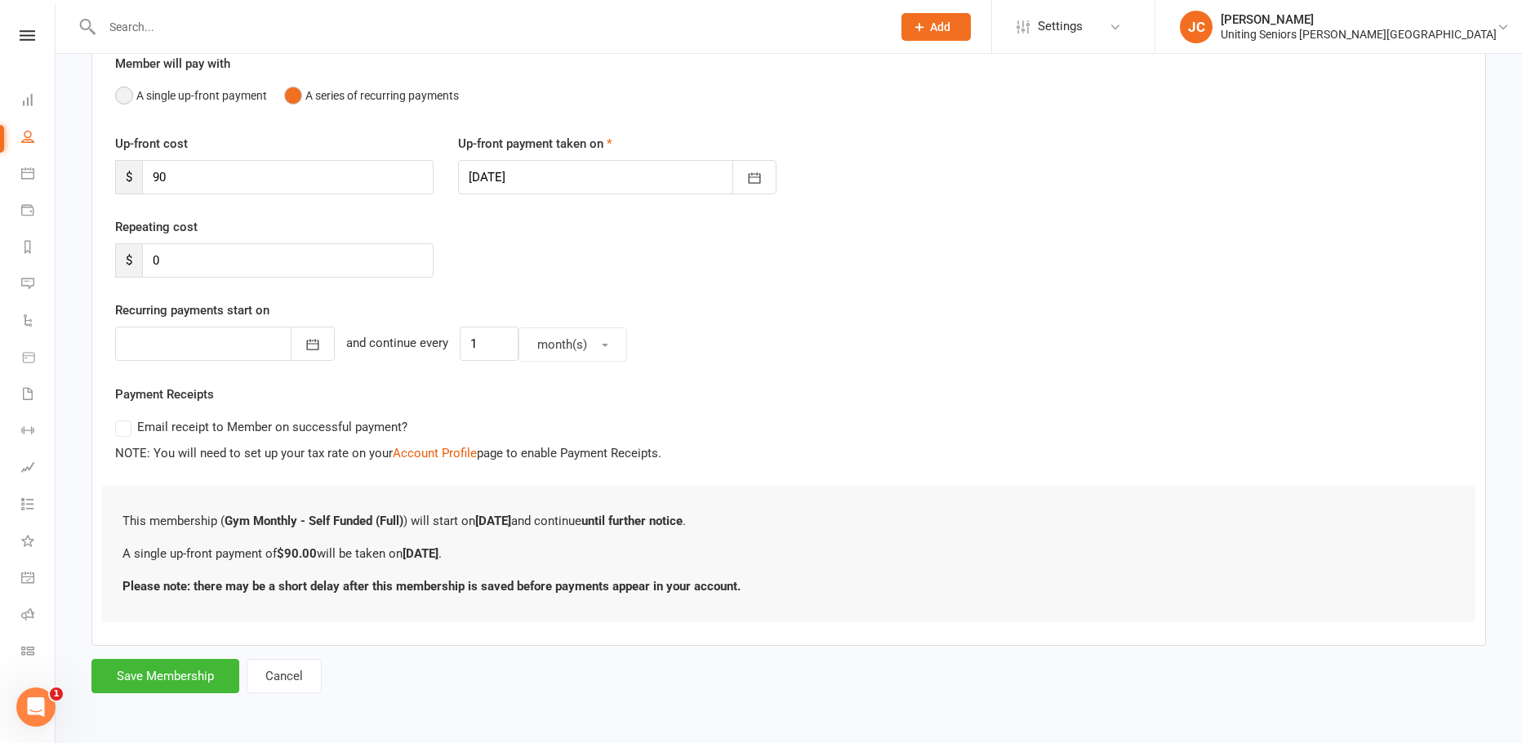
click at [207, 100] on button "A single up-front payment" at bounding box center [191, 95] width 152 height 31
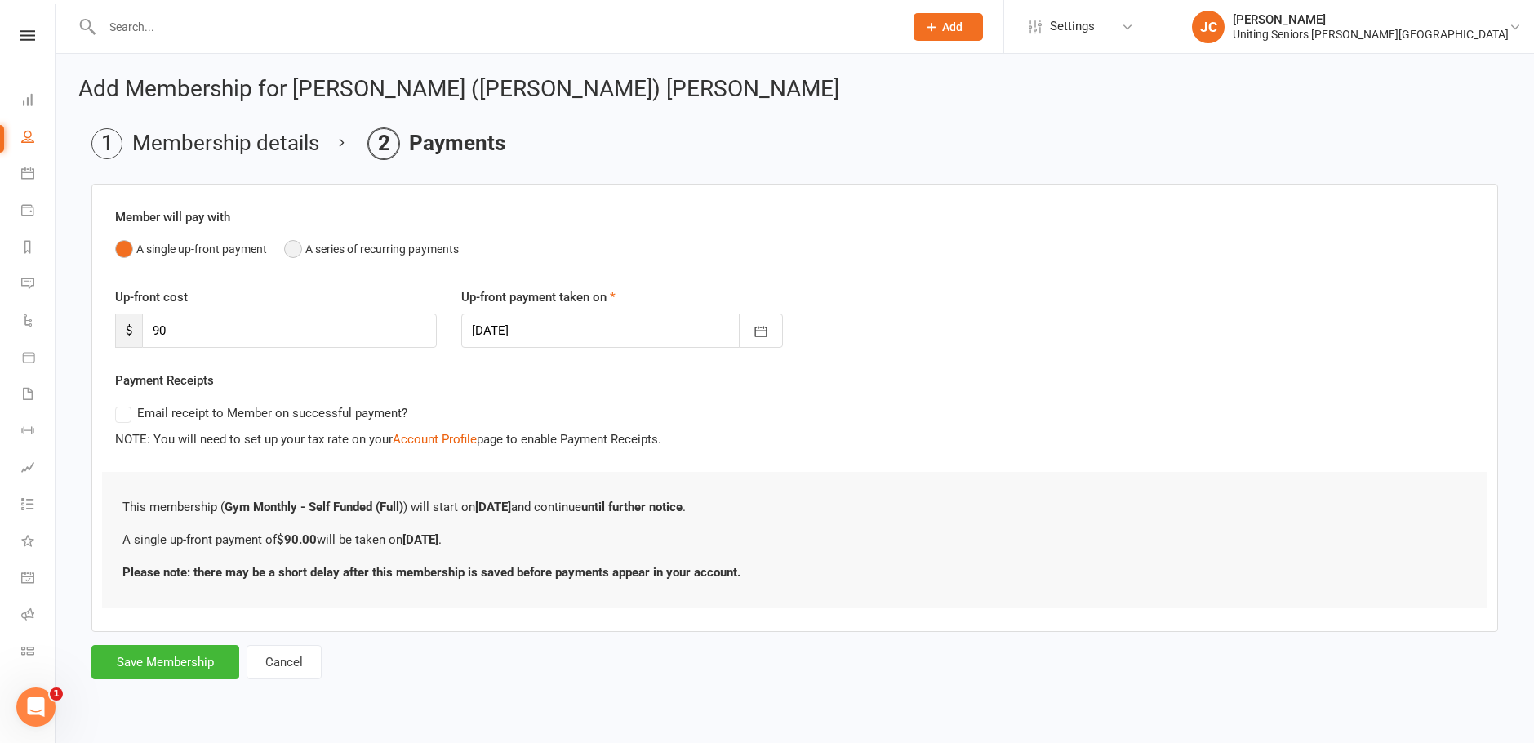
click at [393, 247] on button "A series of recurring payments" at bounding box center [371, 248] width 175 height 31
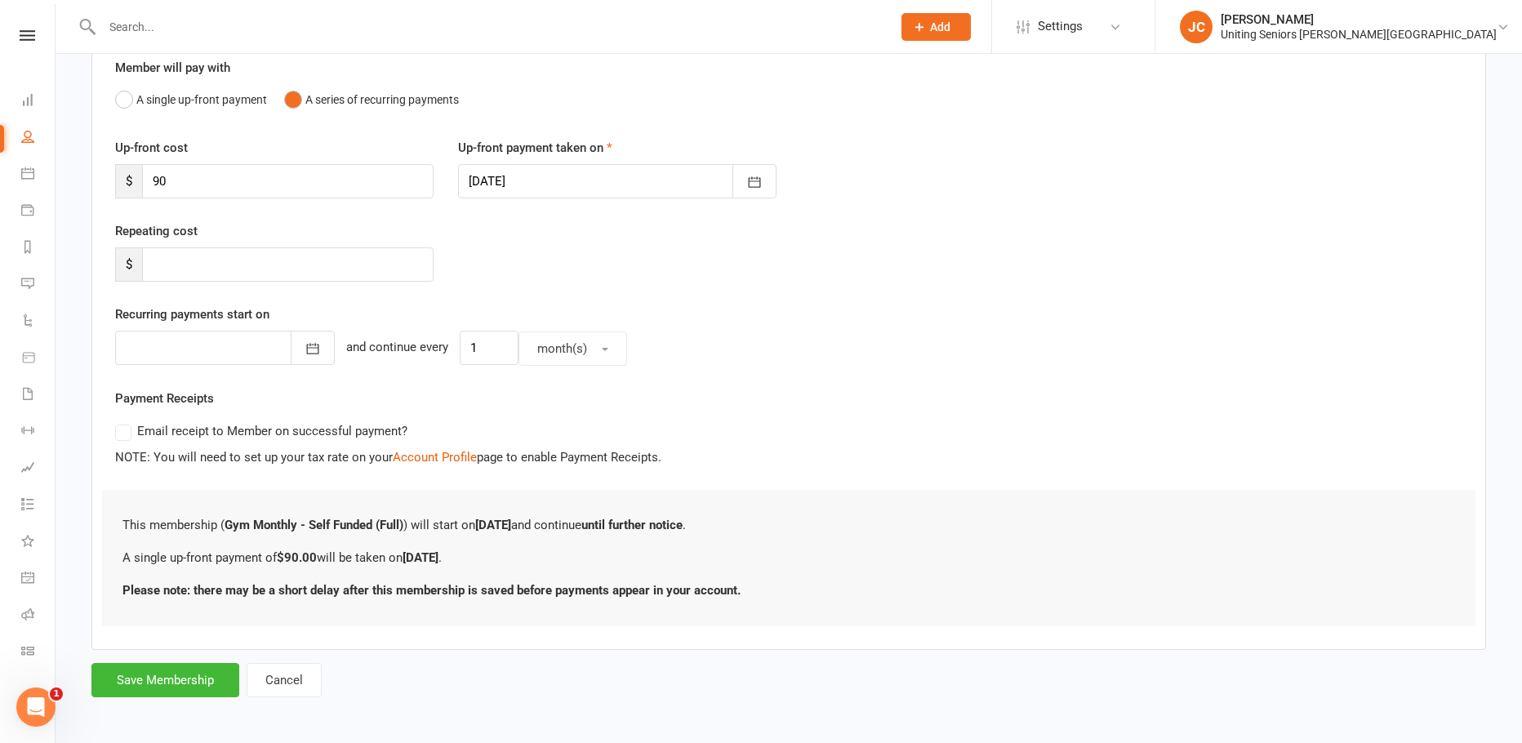
scroll to position [153, 0]
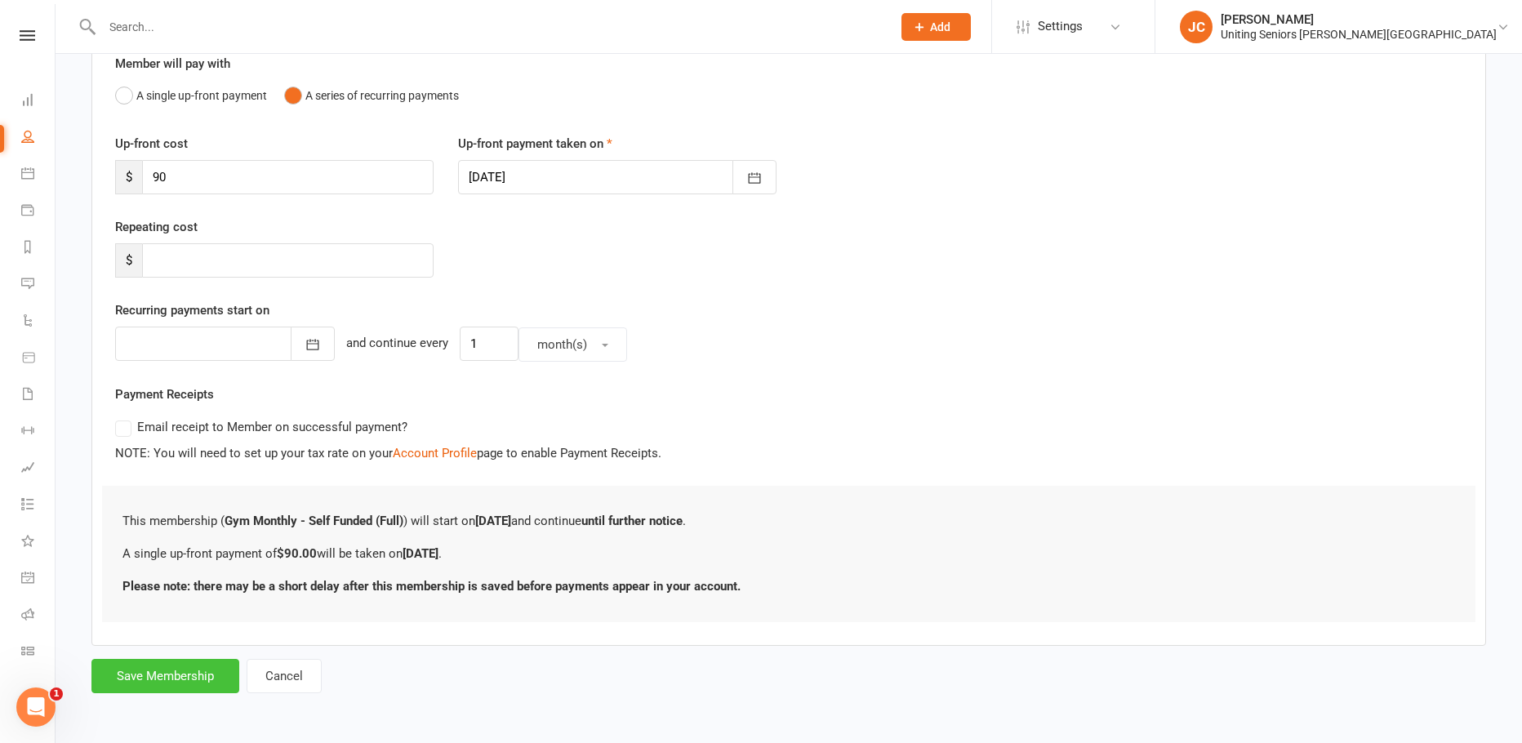
click at [179, 675] on button "Save Membership" at bounding box center [165, 676] width 148 height 34
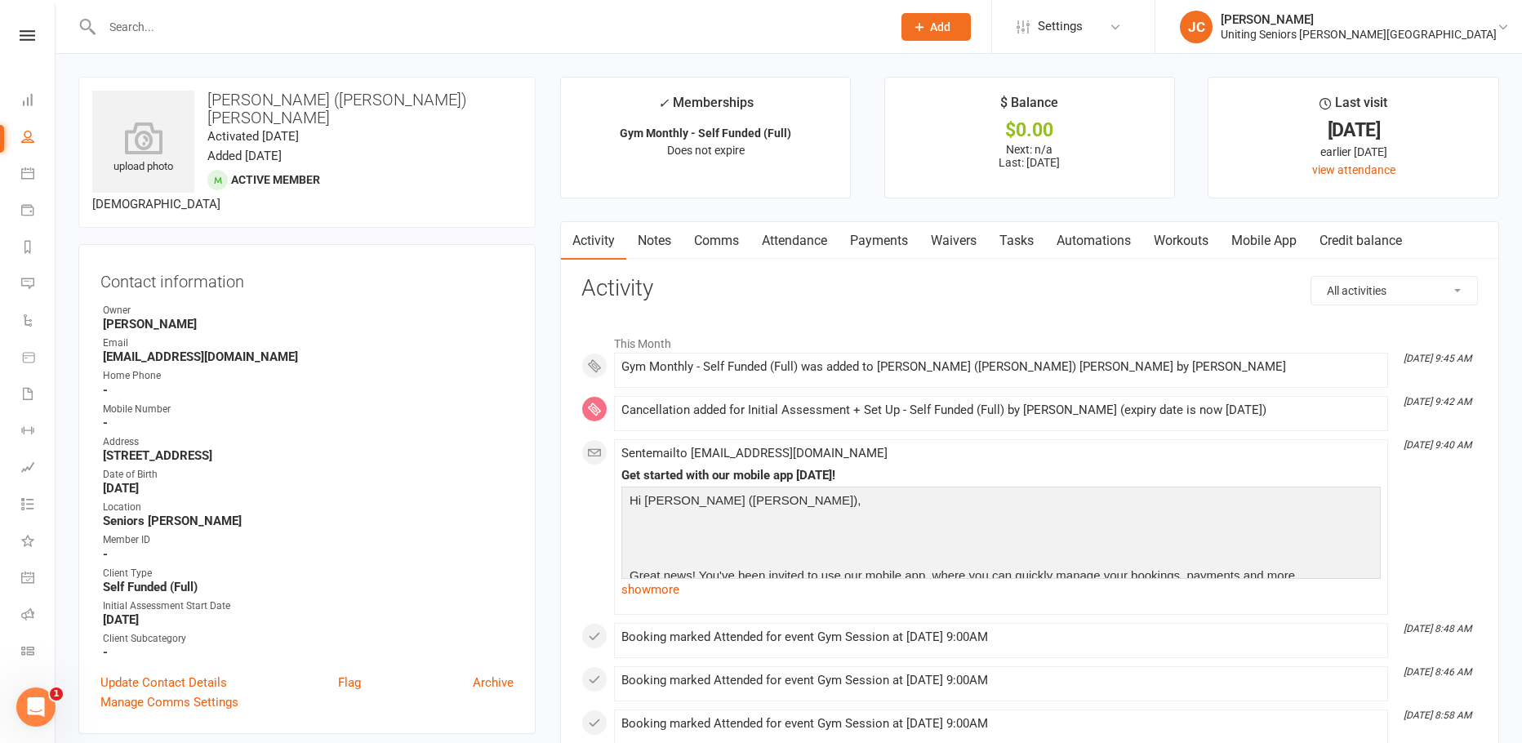
click at [1269, 246] on link "Mobile App" at bounding box center [1264, 241] width 88 height 38
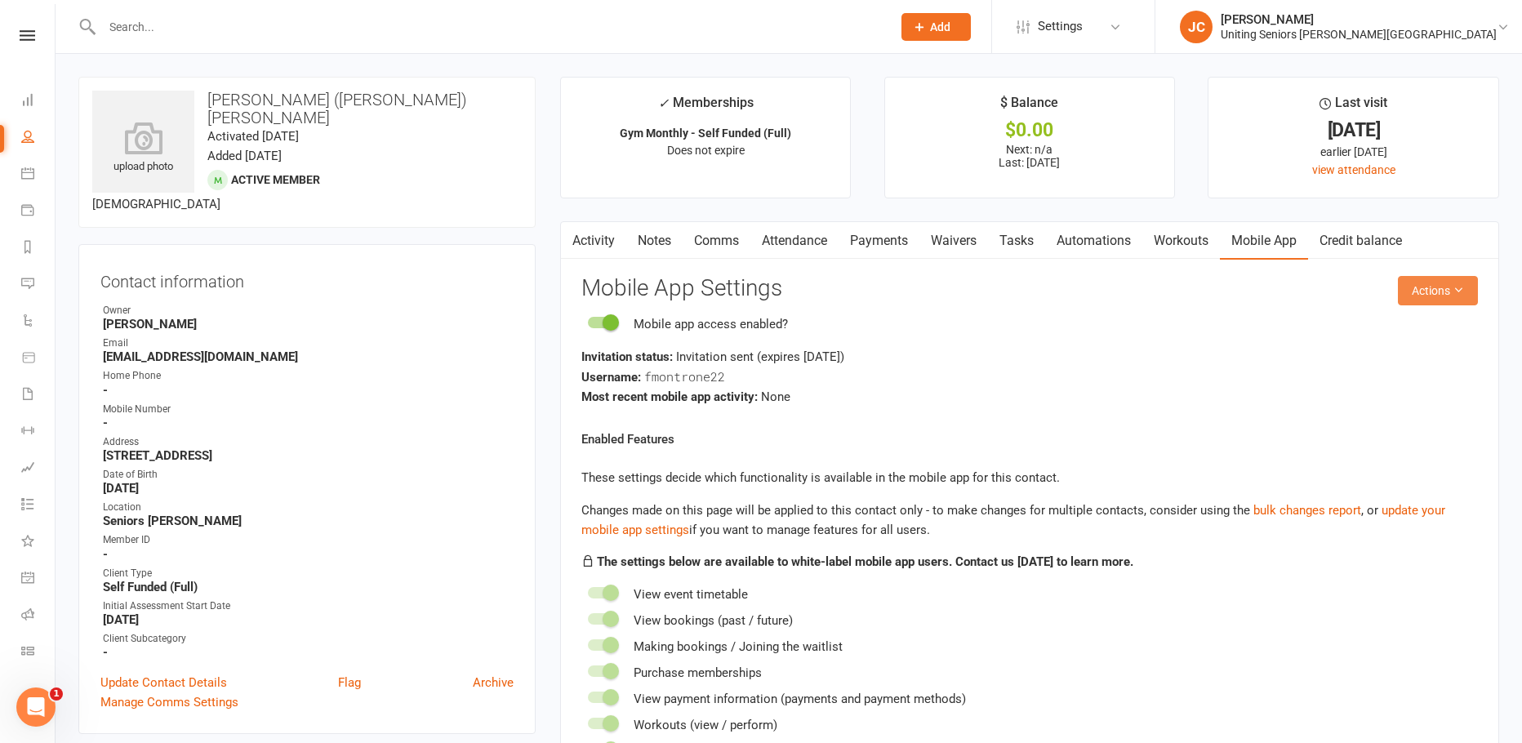
click at [1470, 292] on button "Actions" at bounding box center [1438, 290] width 80 height 29
click at [1197, 375] on div "Username: fmontrone22" at bounding box center [1029, 377] width 896 height 20
click at [223, 19] on input "text" at bounding box center [488, 27] width 783 height 23
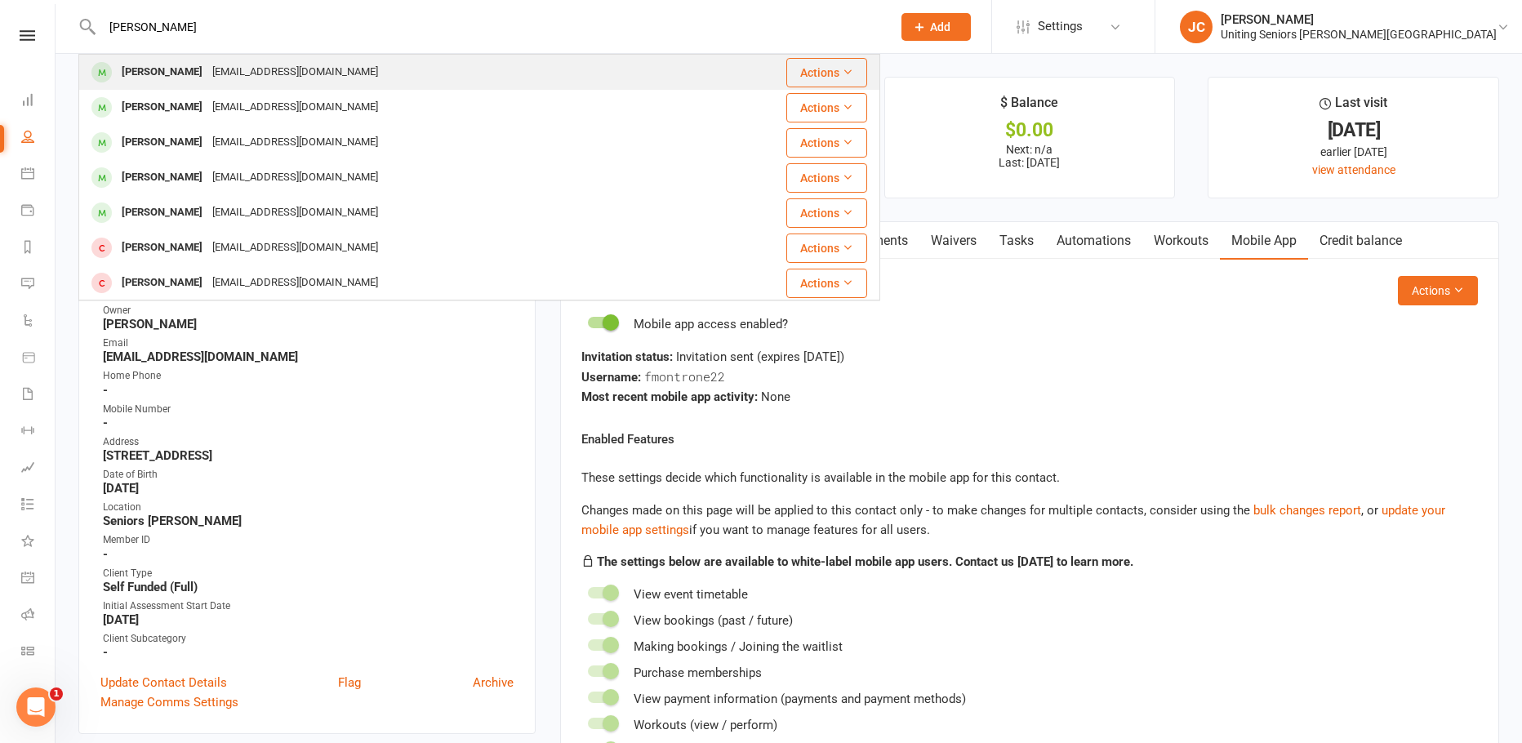
type input "[PERSON_NAME]"
click at [254, 64] on div "[EMAIL_ADDRESS][DOMAIN_NAME]" at bounding box center [295, 72] width 176 height 24
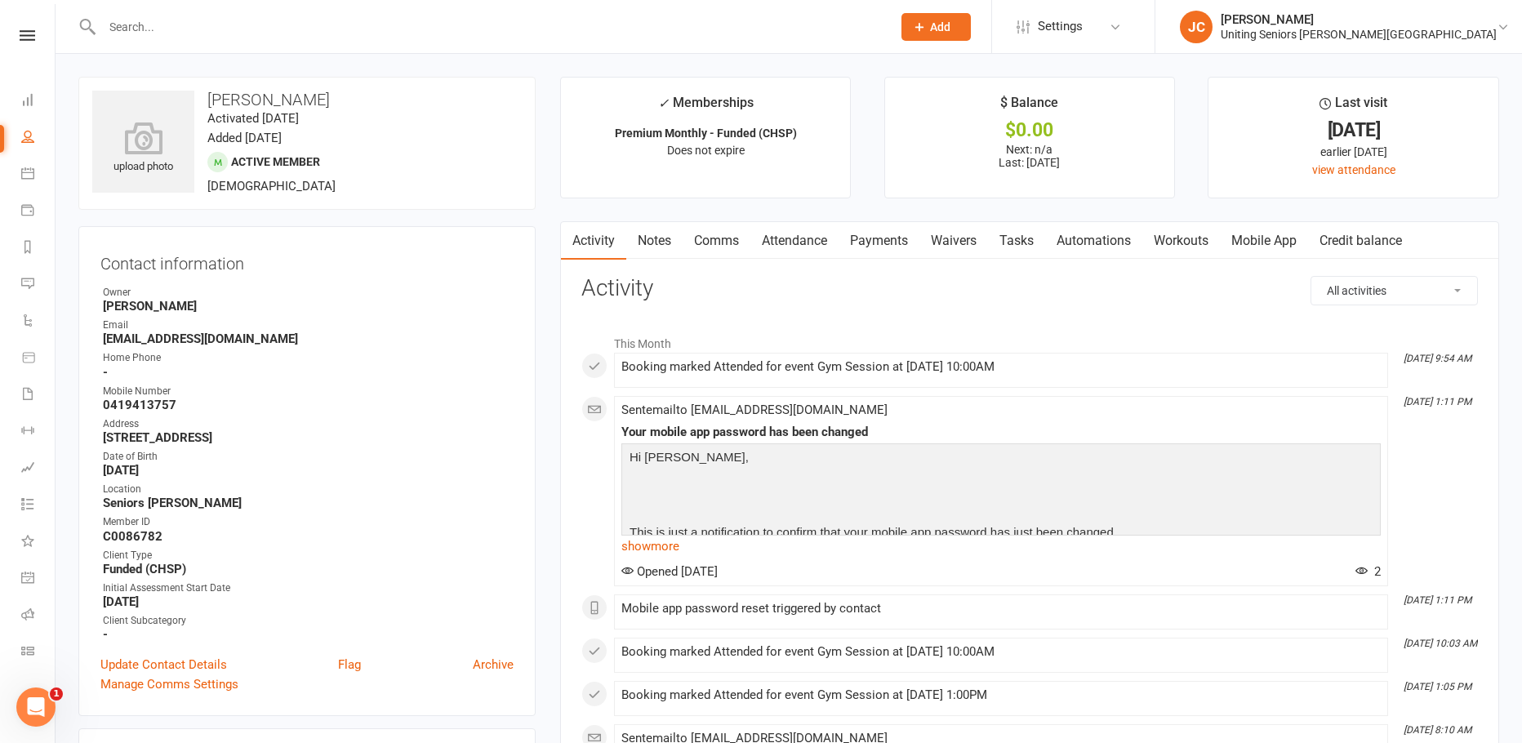
click at [1266, 237] on link "Mobile App" at bounding box center [1264, 241] width 88 height 38
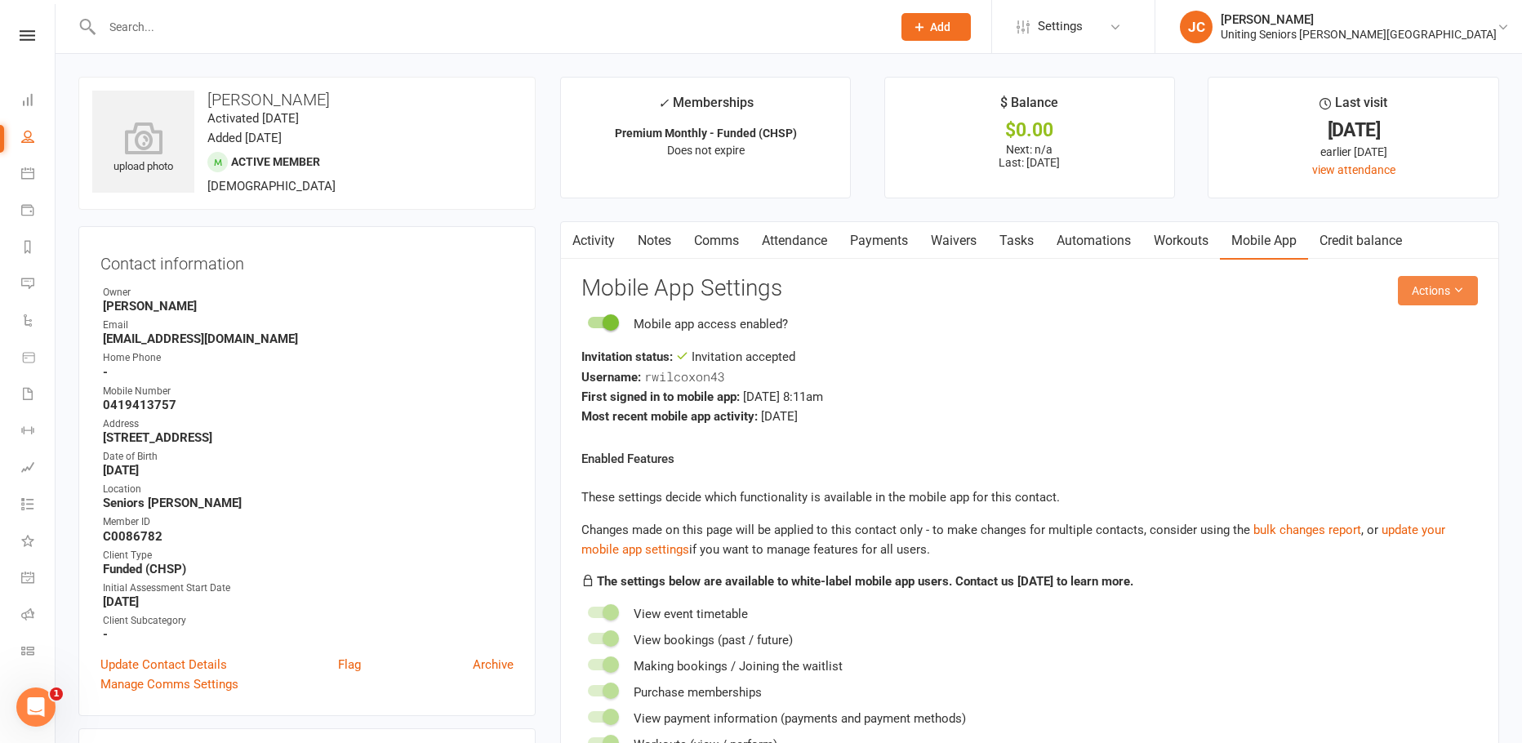
click at [1464, 288] on button "Actions" at bounding box center [1438, 290] width 80 height 29
click at [1404, 362] on link "Send invitation SMS" at bounding box center [1384, 360] width 162 height 33
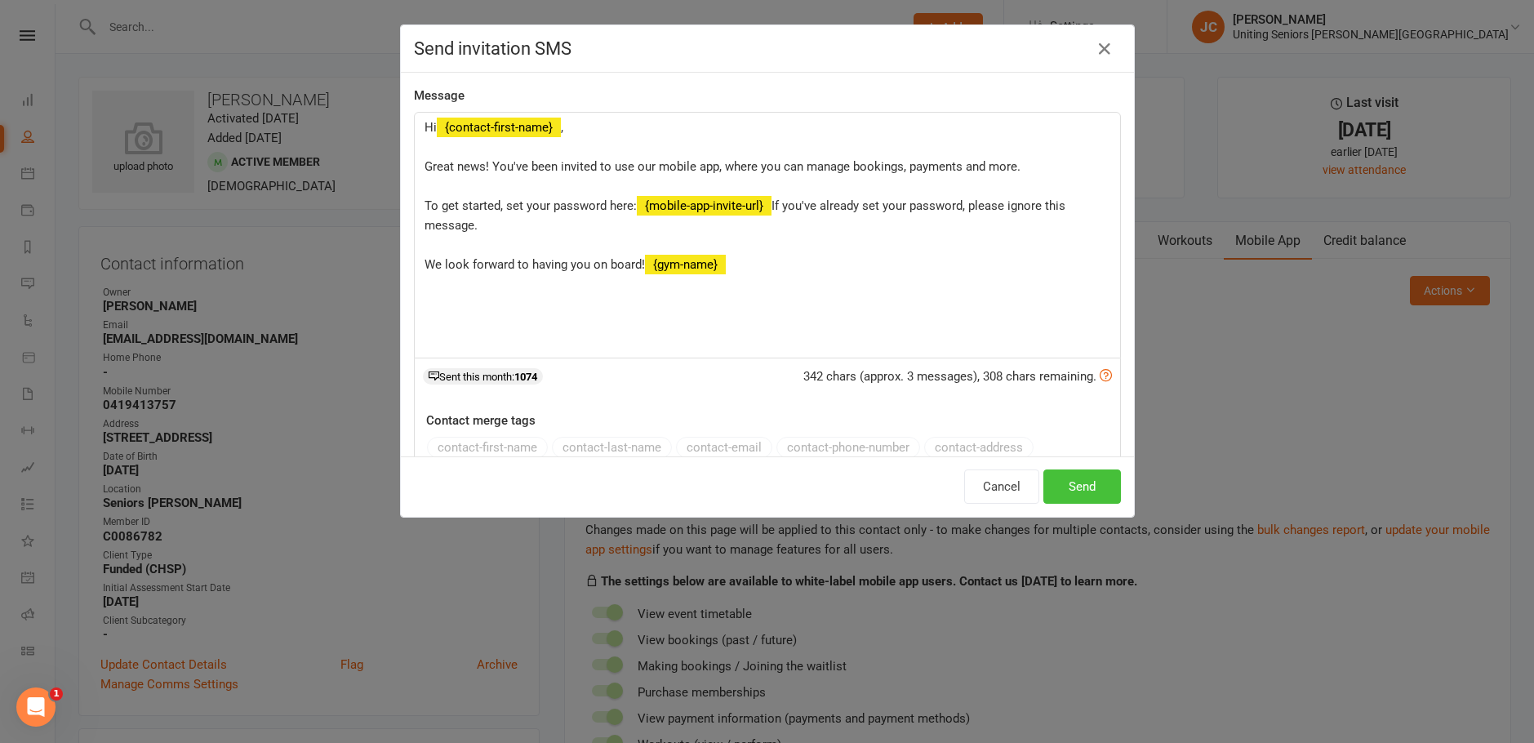
click at [1048, 487] on button "Send" at bounding box center [1082, 486] width 78 height 34
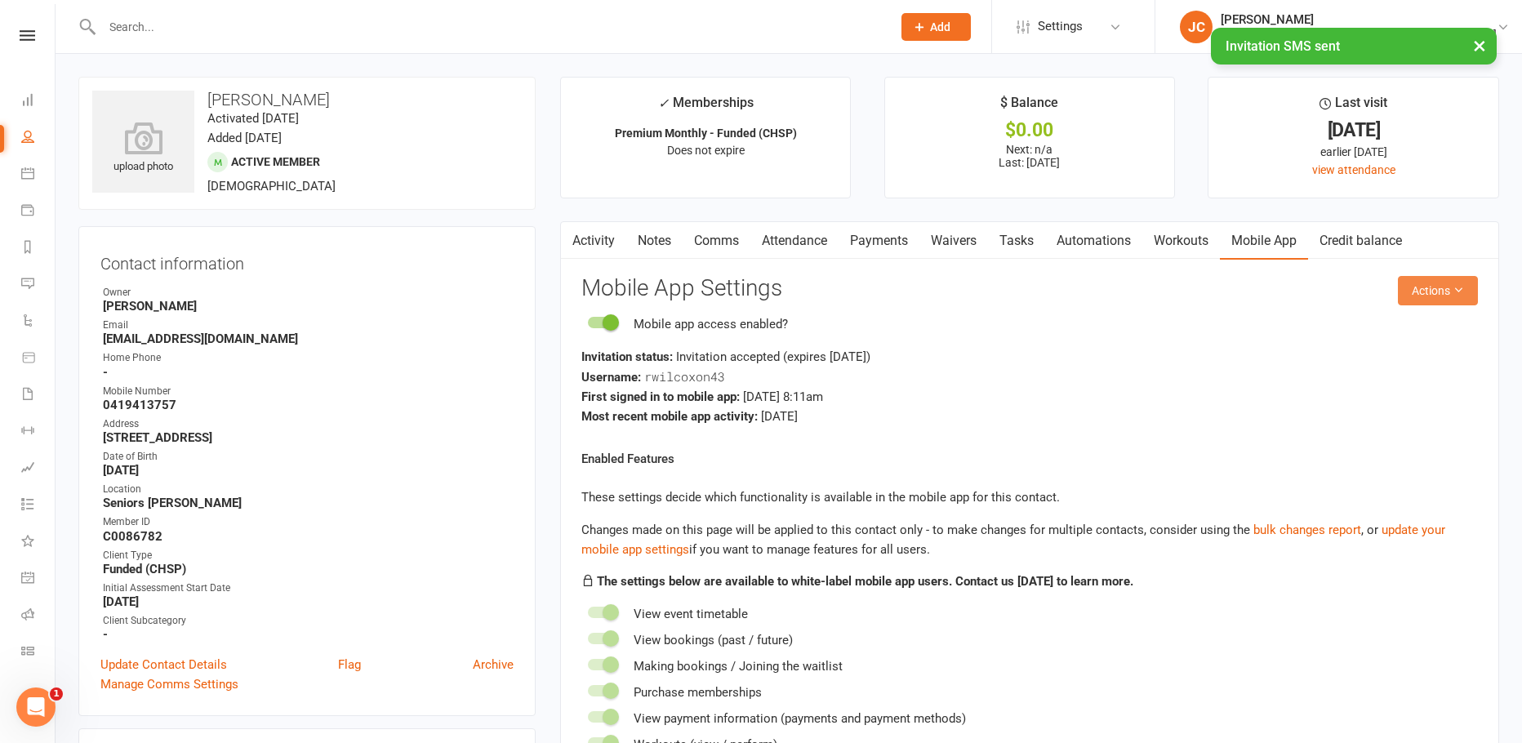
click at [1436, 292] on button "Actions" at bounding box center [1438, 290] width 80 height 29
click at [1426, 331] on link "Send invitation email" at bounding box center [1384, 327] width 162 height 33
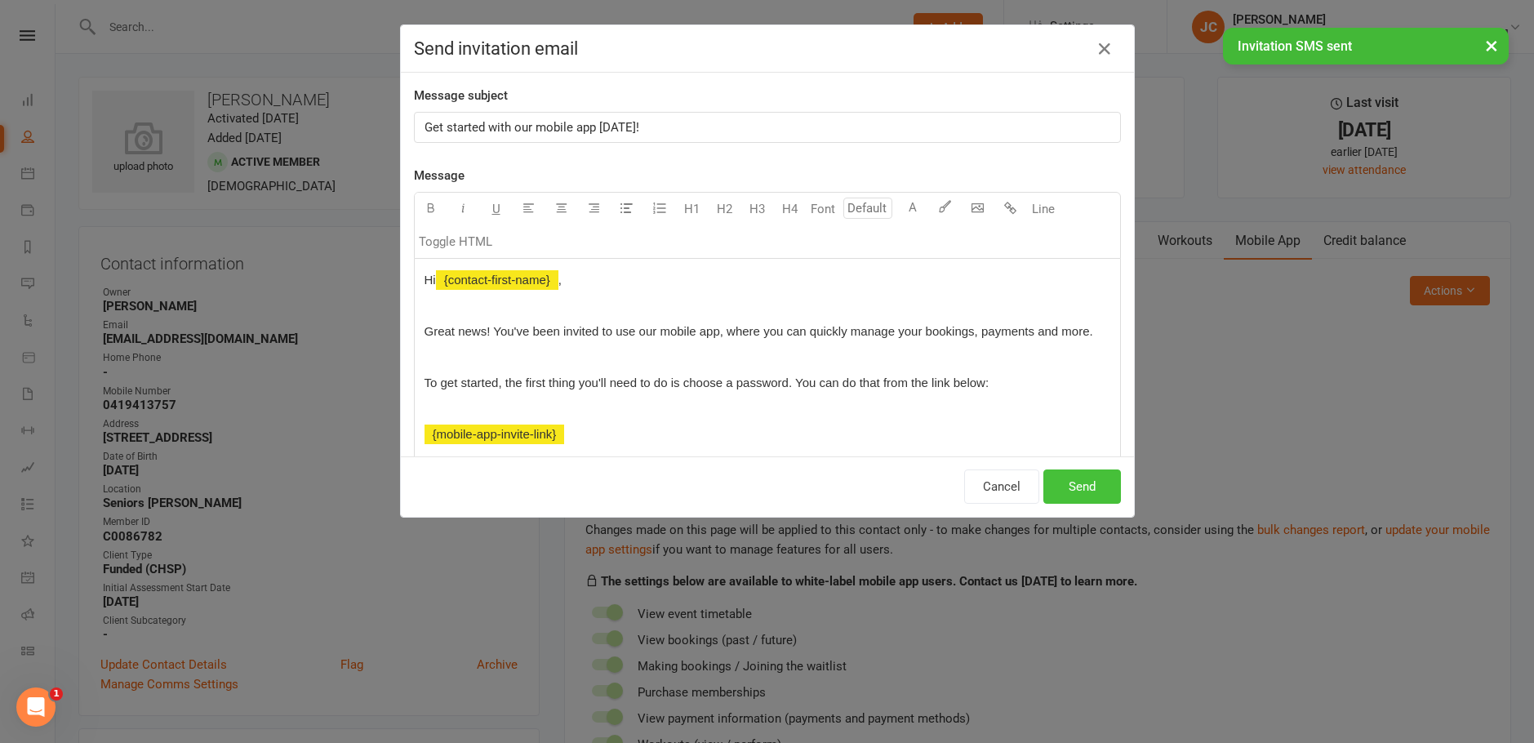
click at [1082, 489] on button "Send" at bounding box center [1082, 486] width 78 height 34
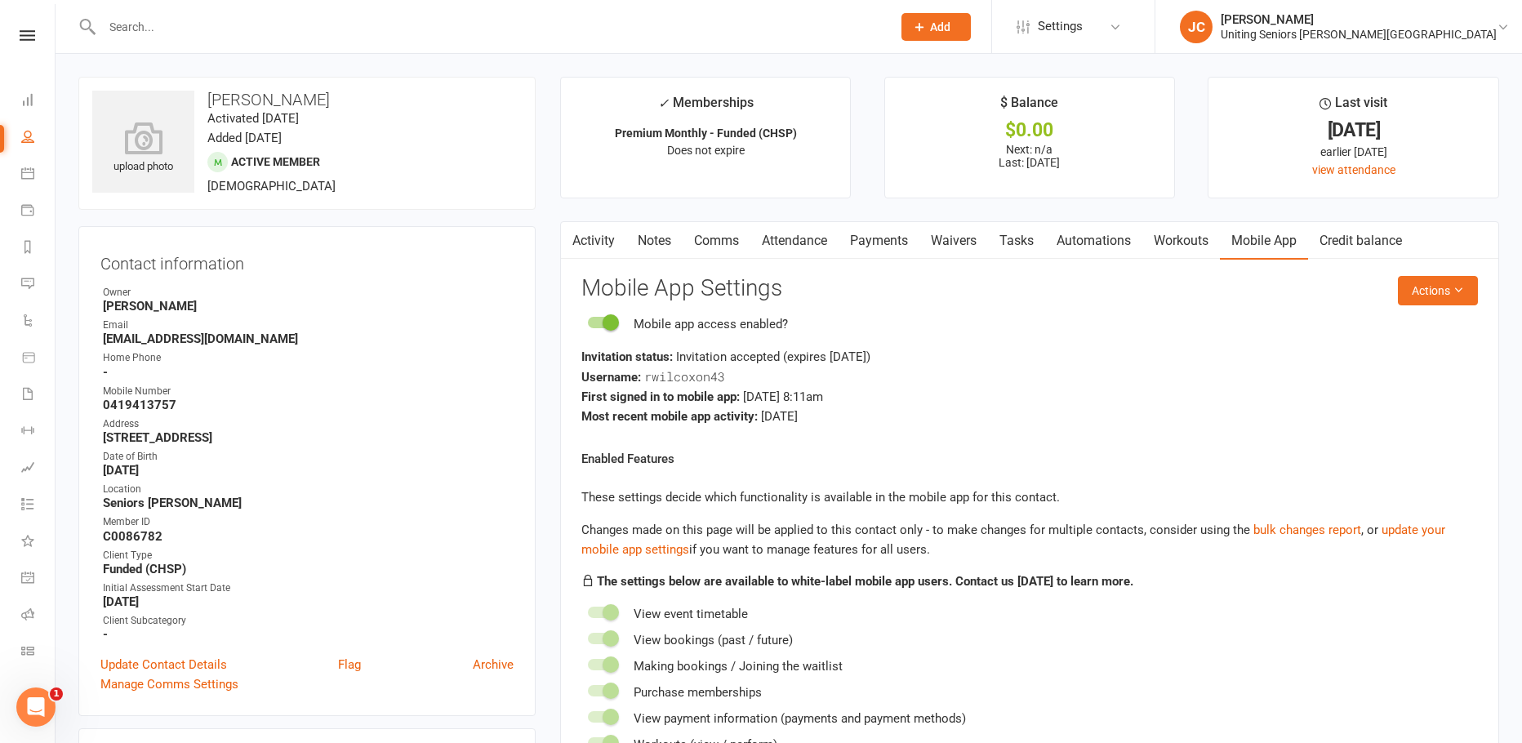
click at [317, 32] on input "text" at bounding box center [488, 27] width 783 height 23
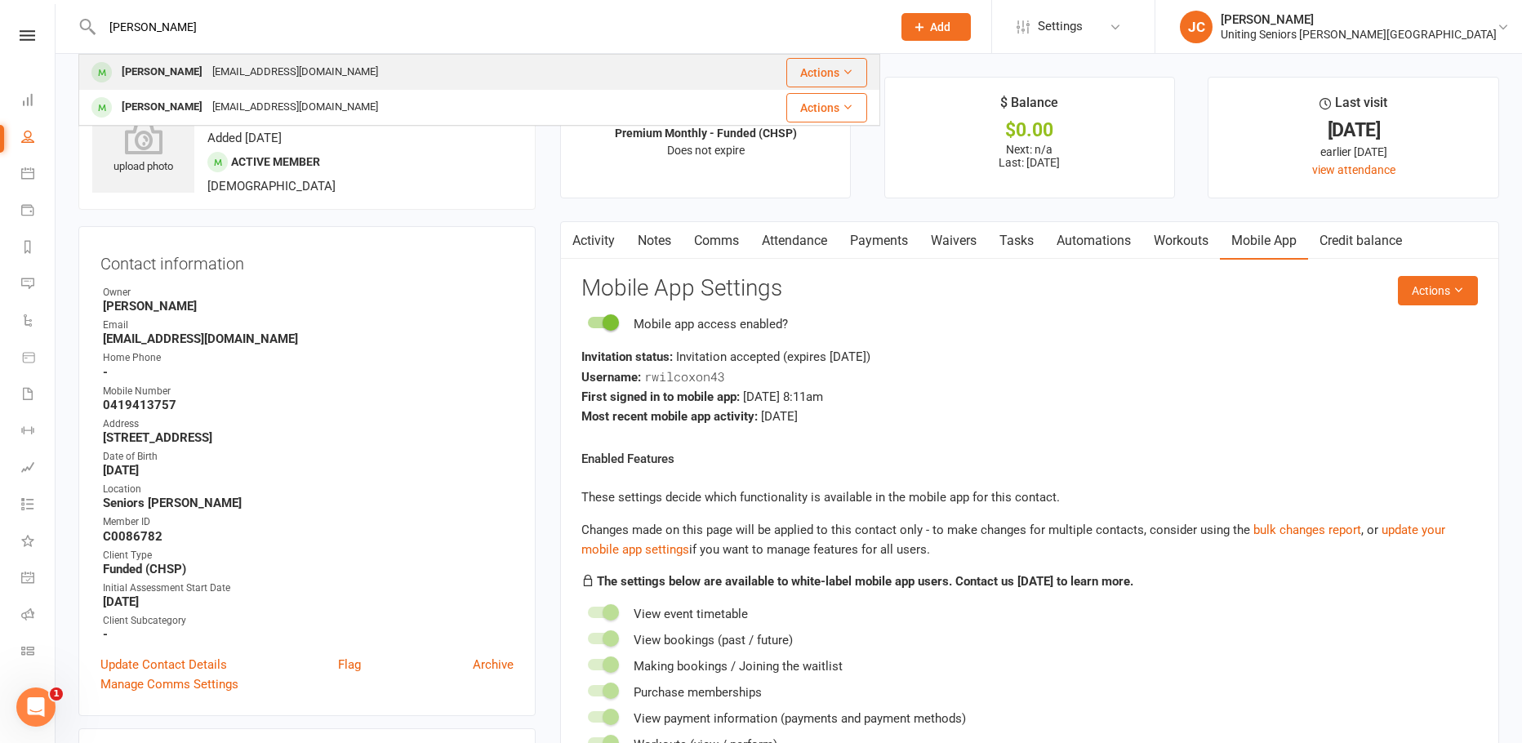
type input "[PERSON_NAME]"
click at [300, 67] on div "[EMAIL_ADDRESS][DOMAIN_NAME]" at bounding box center [295, 72] width 176 height 24
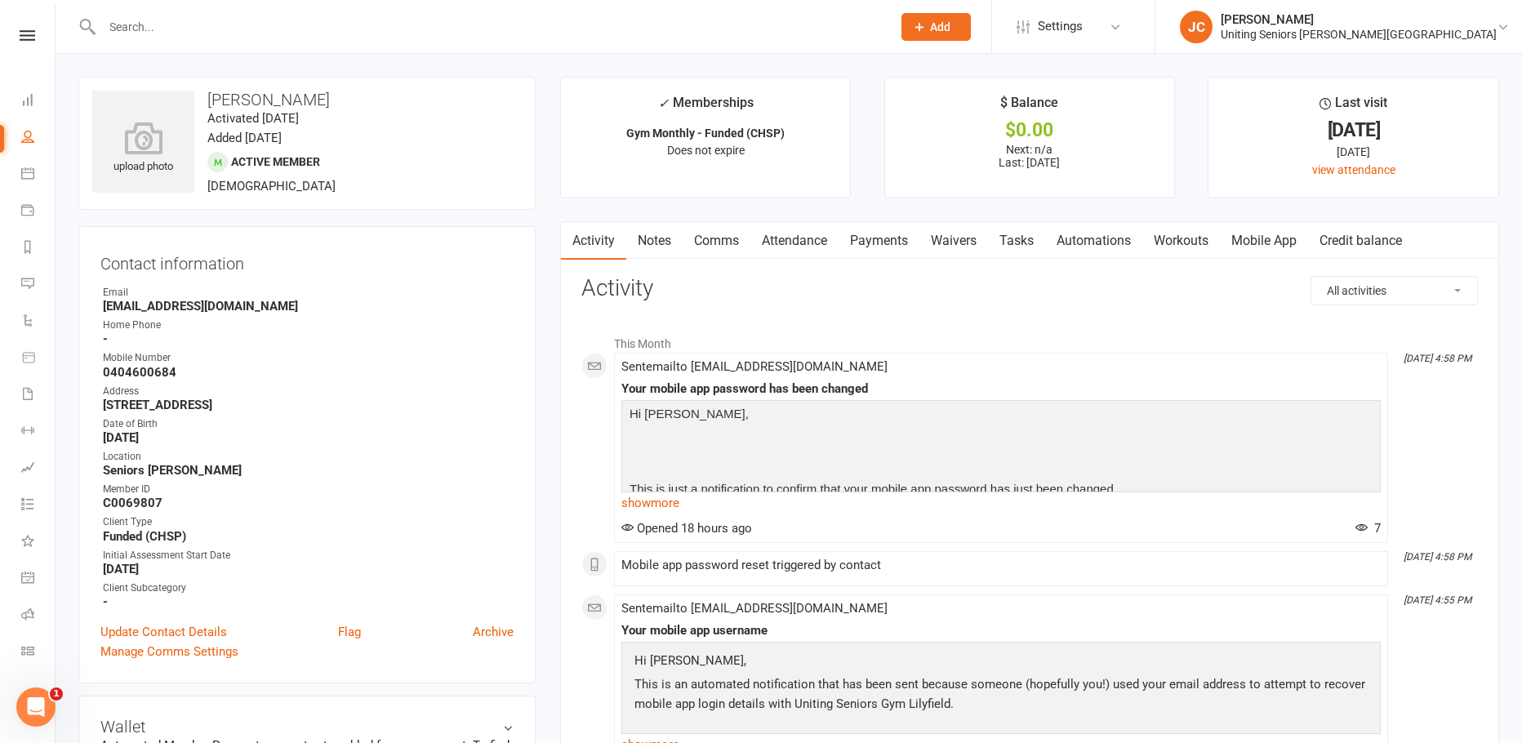
click at [1229, 241] on link "Mobile App" at bounding box center [1264, 241] width 88 height 38
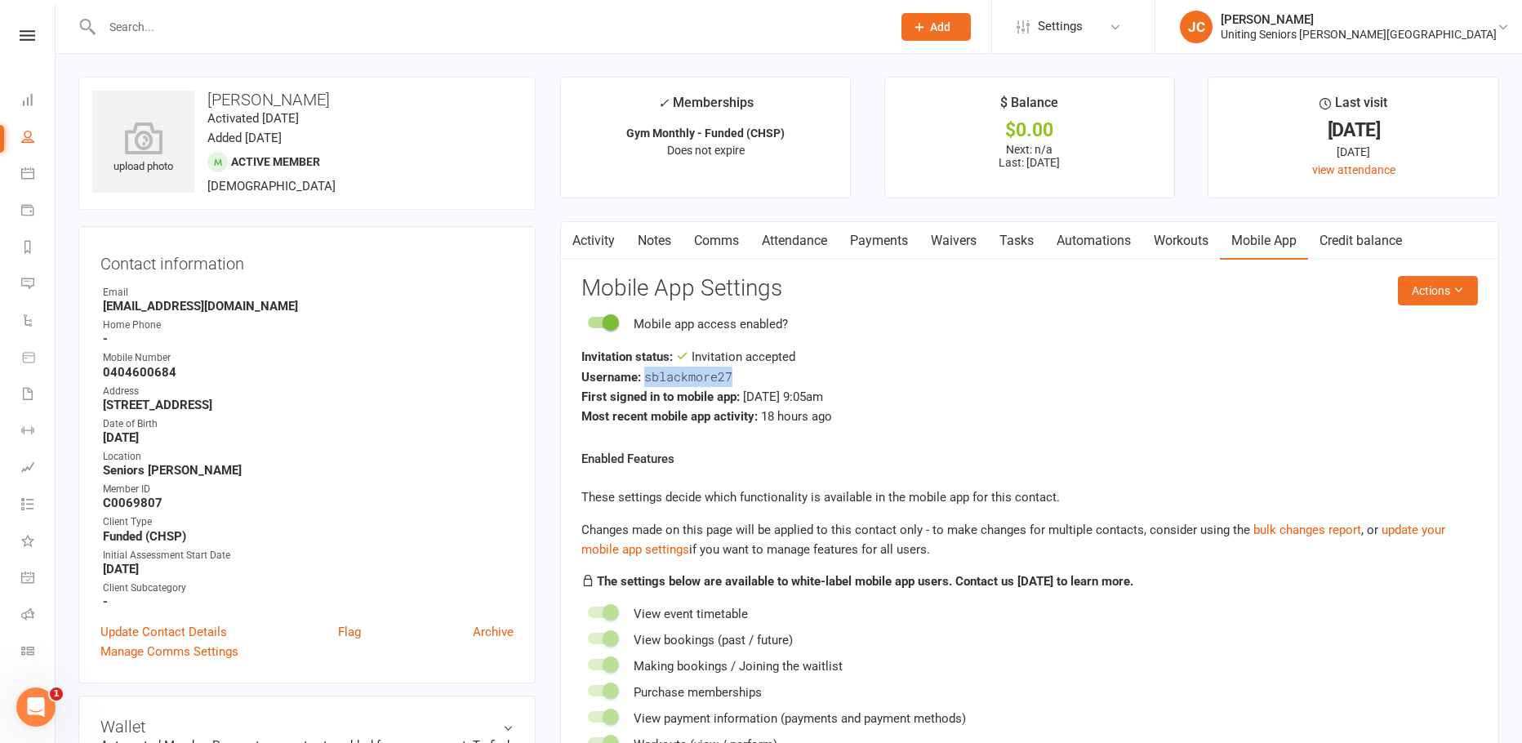
drag, startPoint x: 754, startPoint y: 375, endPoint x: 647, endPoint y: 382, distance: 108.0
click at [647, 382] on div "Username: sblackmore27" at bounding box center [1029, 377] width 896 height 20
click at [14, 181] on li "Calendar" at bounding box center [27, 175] width 55 height 37
click at [44, 167] on link "Calendar" at bounding box center [37, 175] width 33 height 37
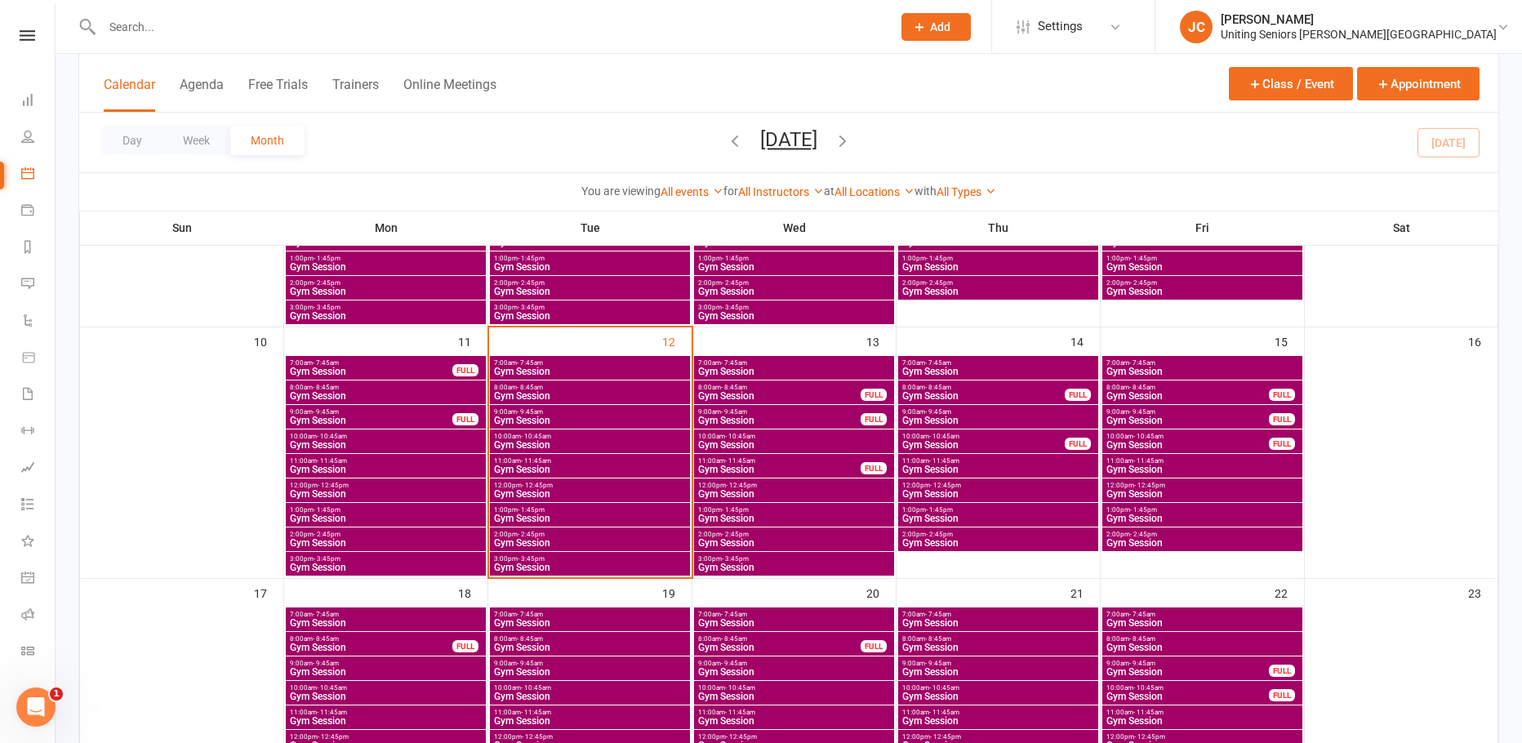
scroll to position [571, 0]
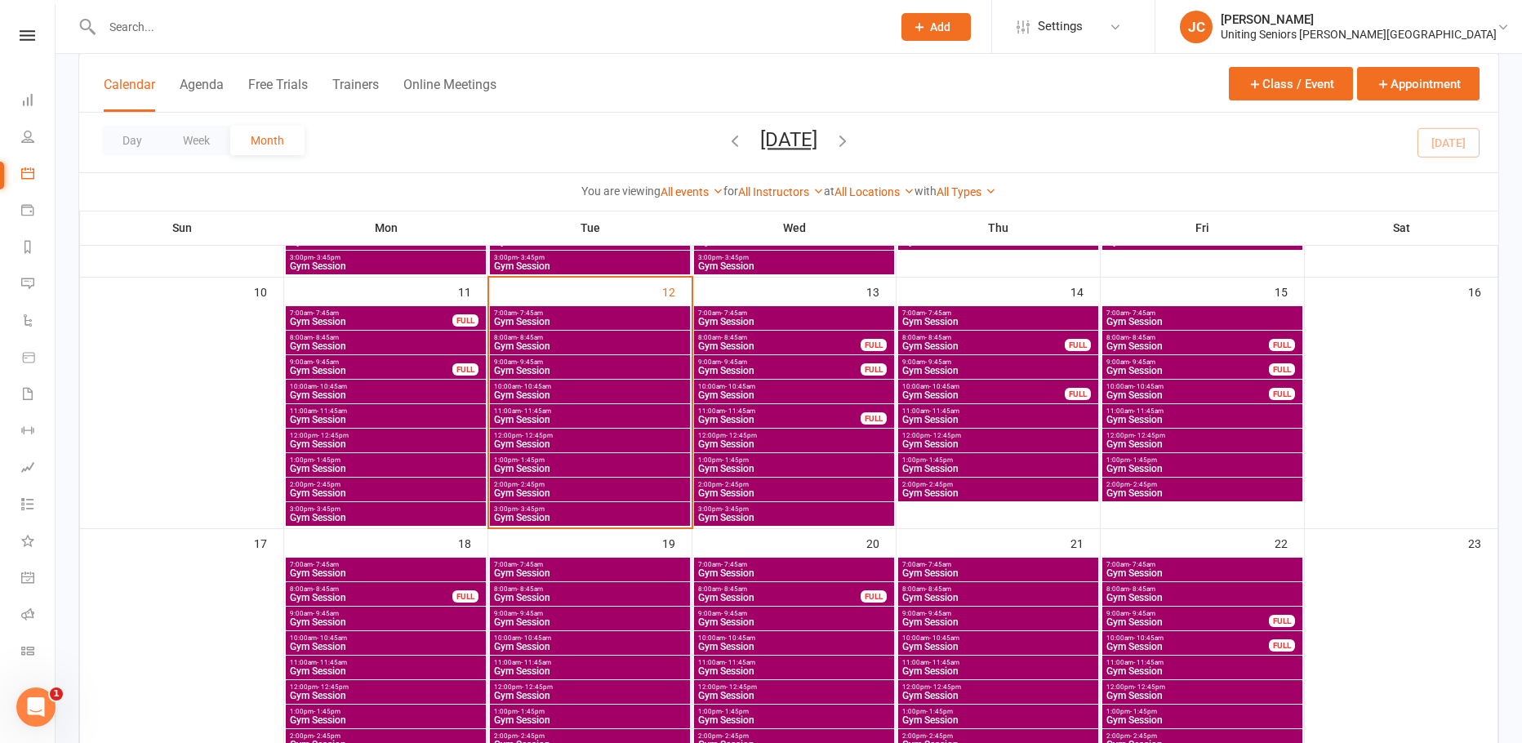
click at [602, 410] on span "11:00am - 11:45am" at bounding box center [589, 410] width 193 height 7
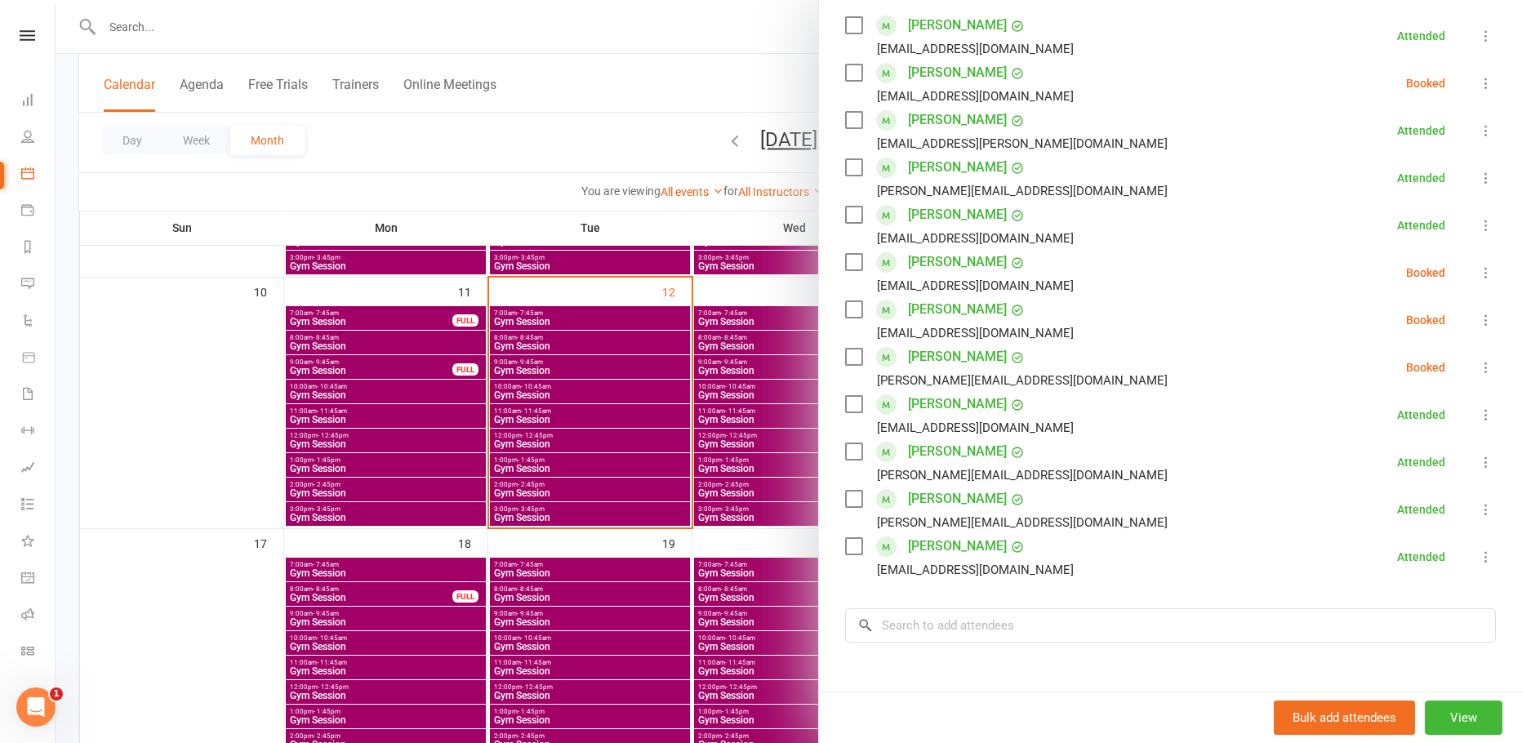
scroll to position [327, 0]
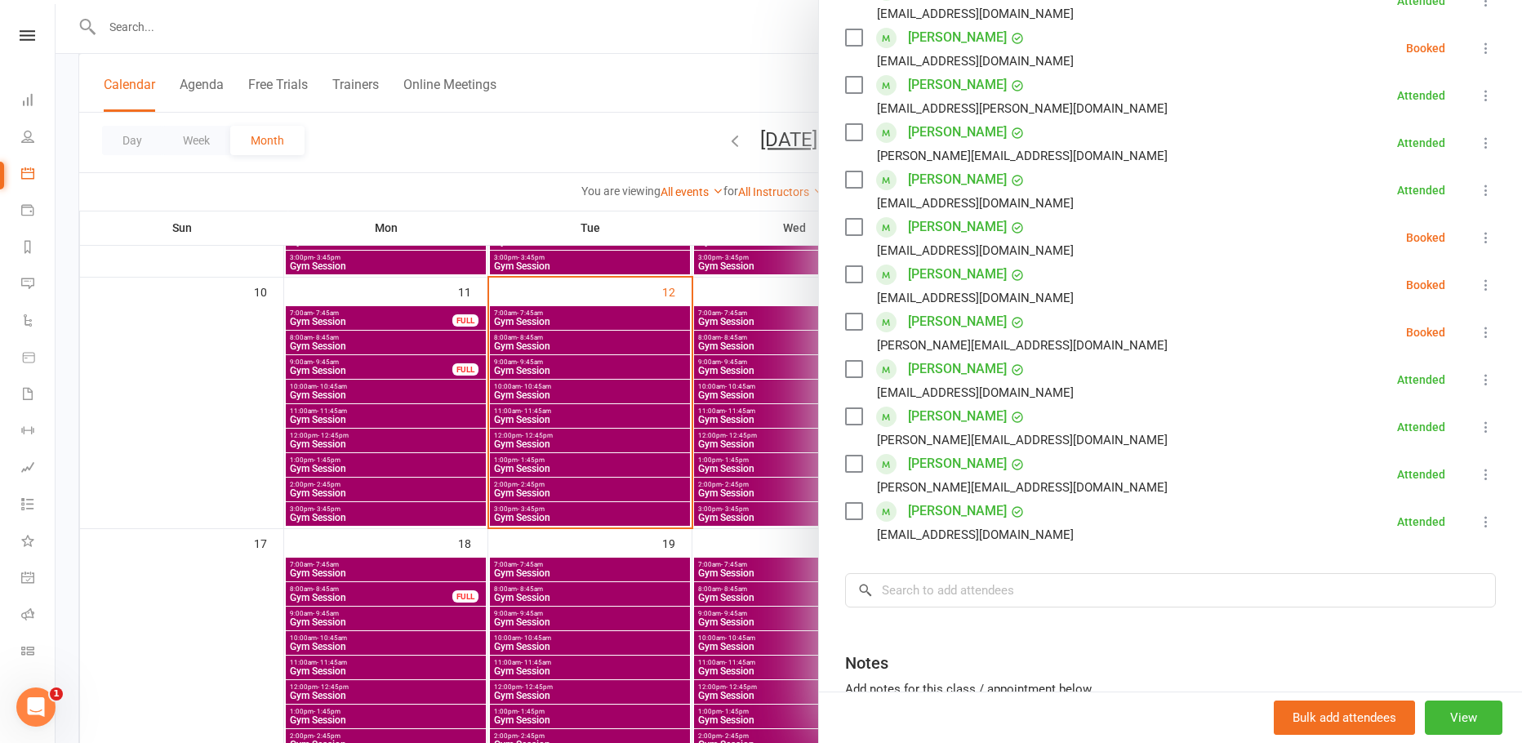
click at [1478, 236] on icon at bounding box center [1486, 237] width 16 height 16
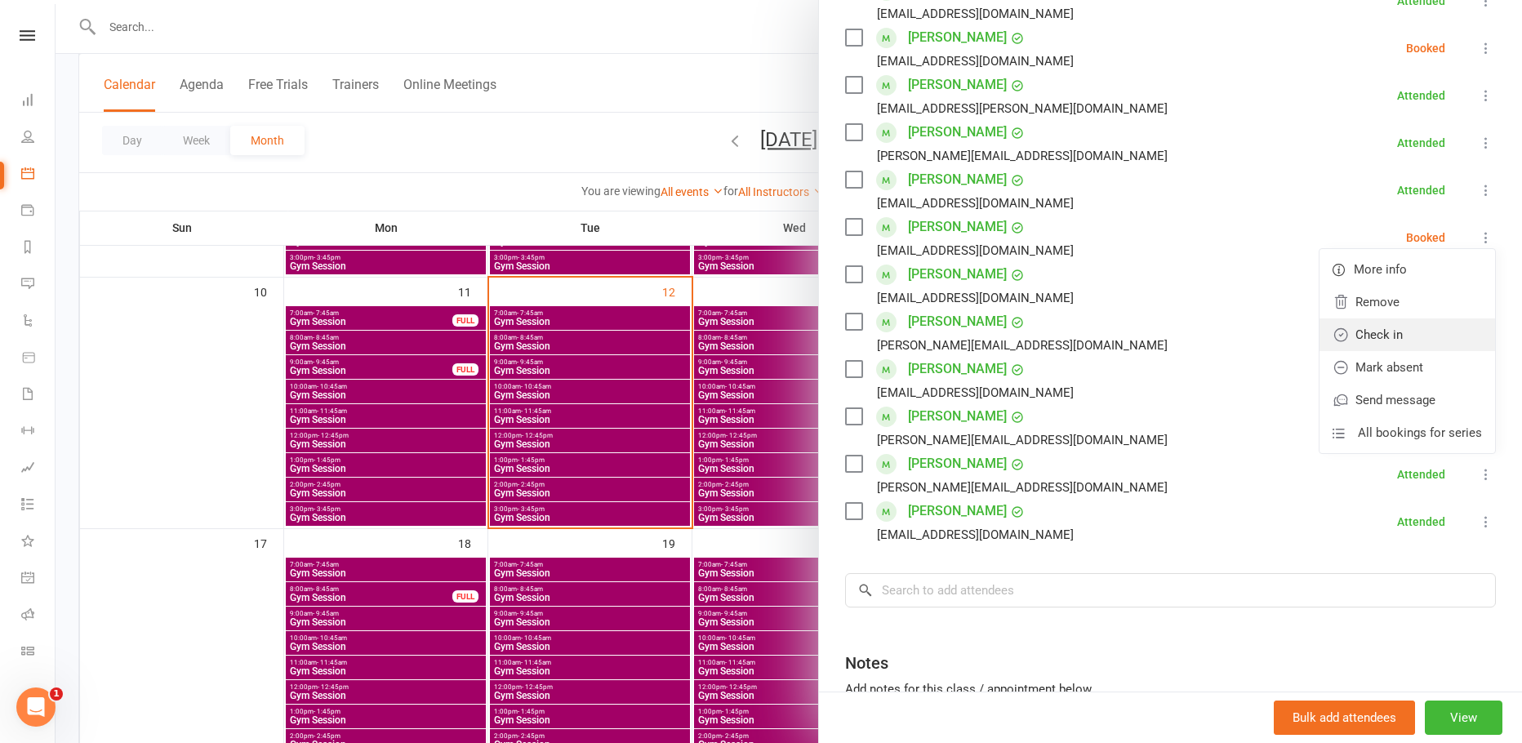
click at [1408, 334] on link "Check in" at bounding box center [1407, 334] width 176 height 33
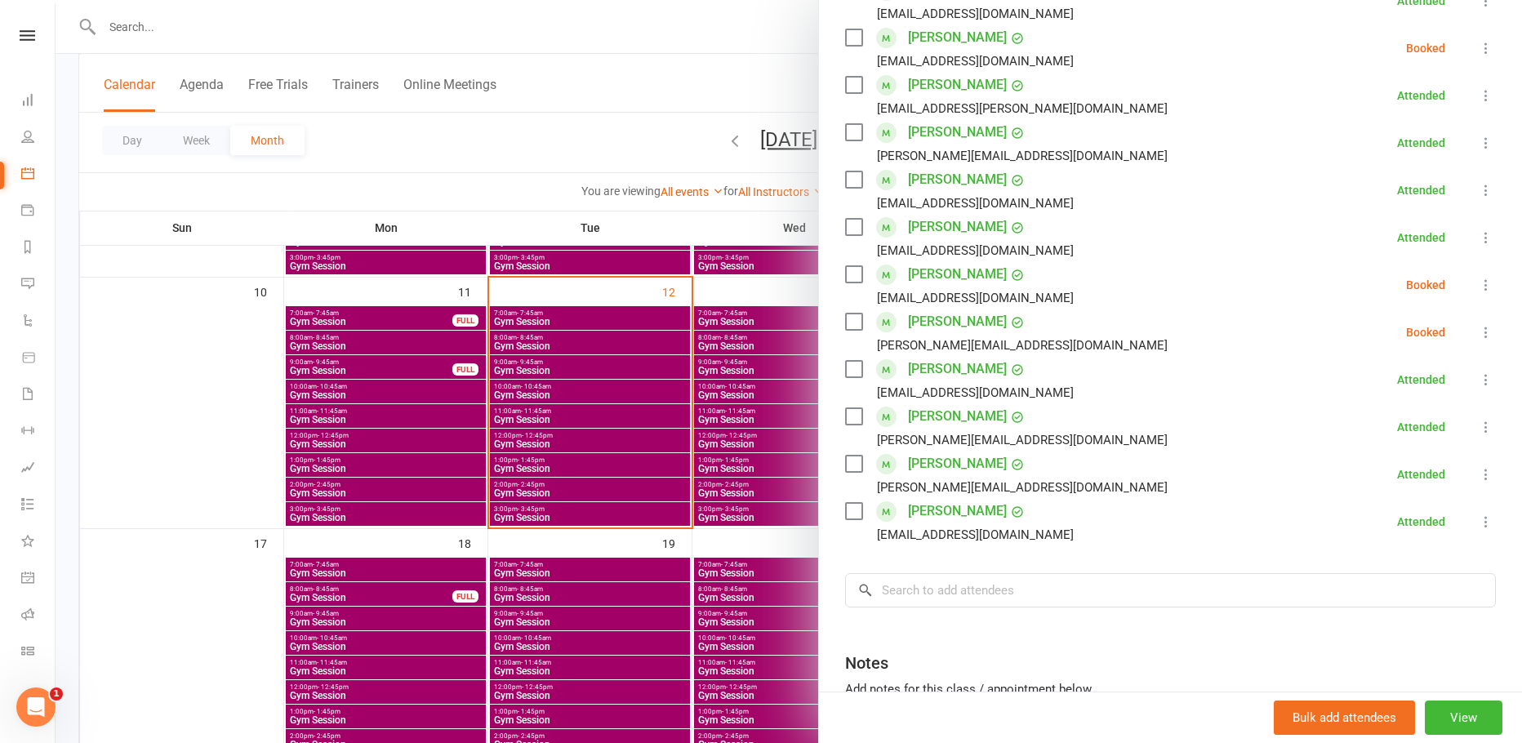
click at [613, 148] on div at bounding box center [789, 371] width 1466 height 743
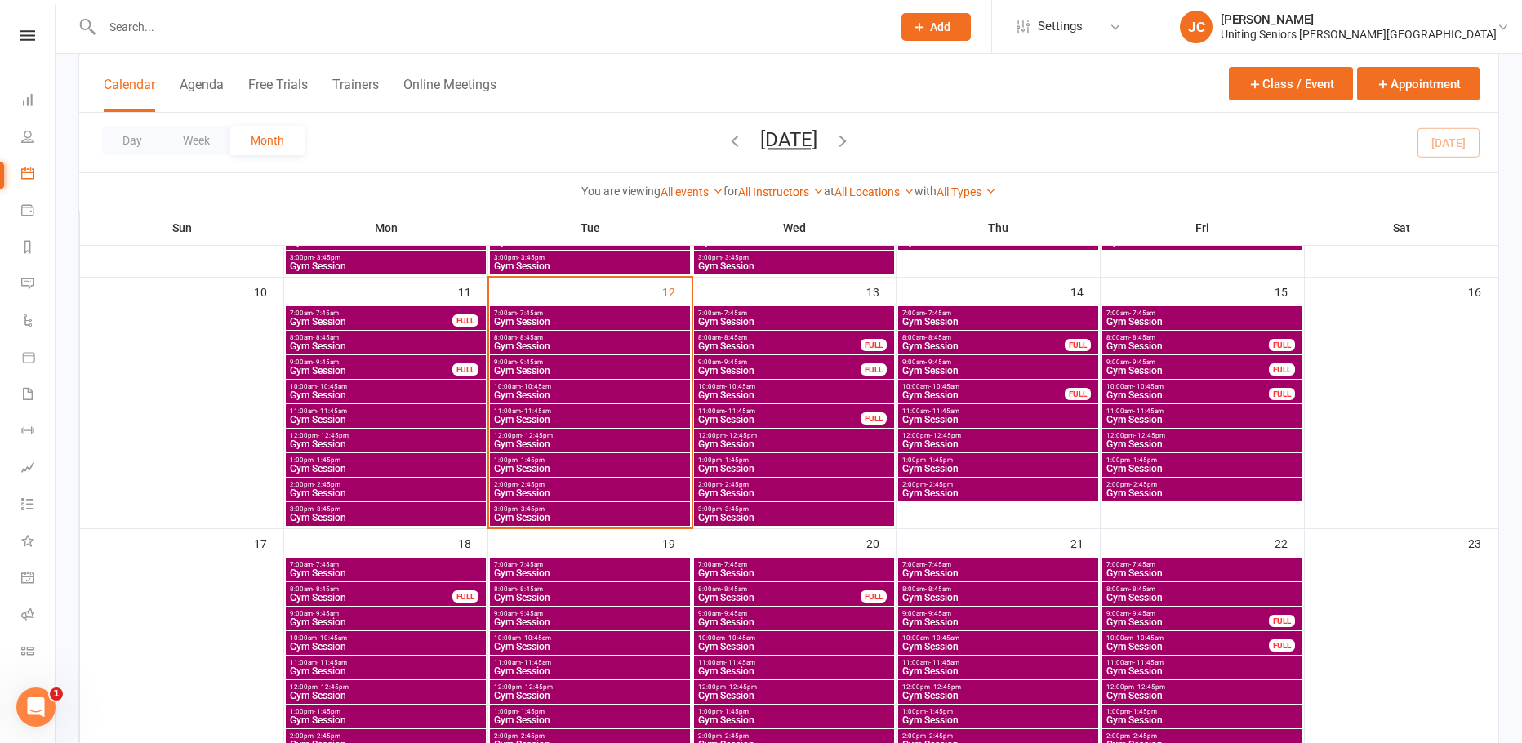
click at [573, 393] on span "Gym Session" at bounding box center [589, 395] width 193 height 10
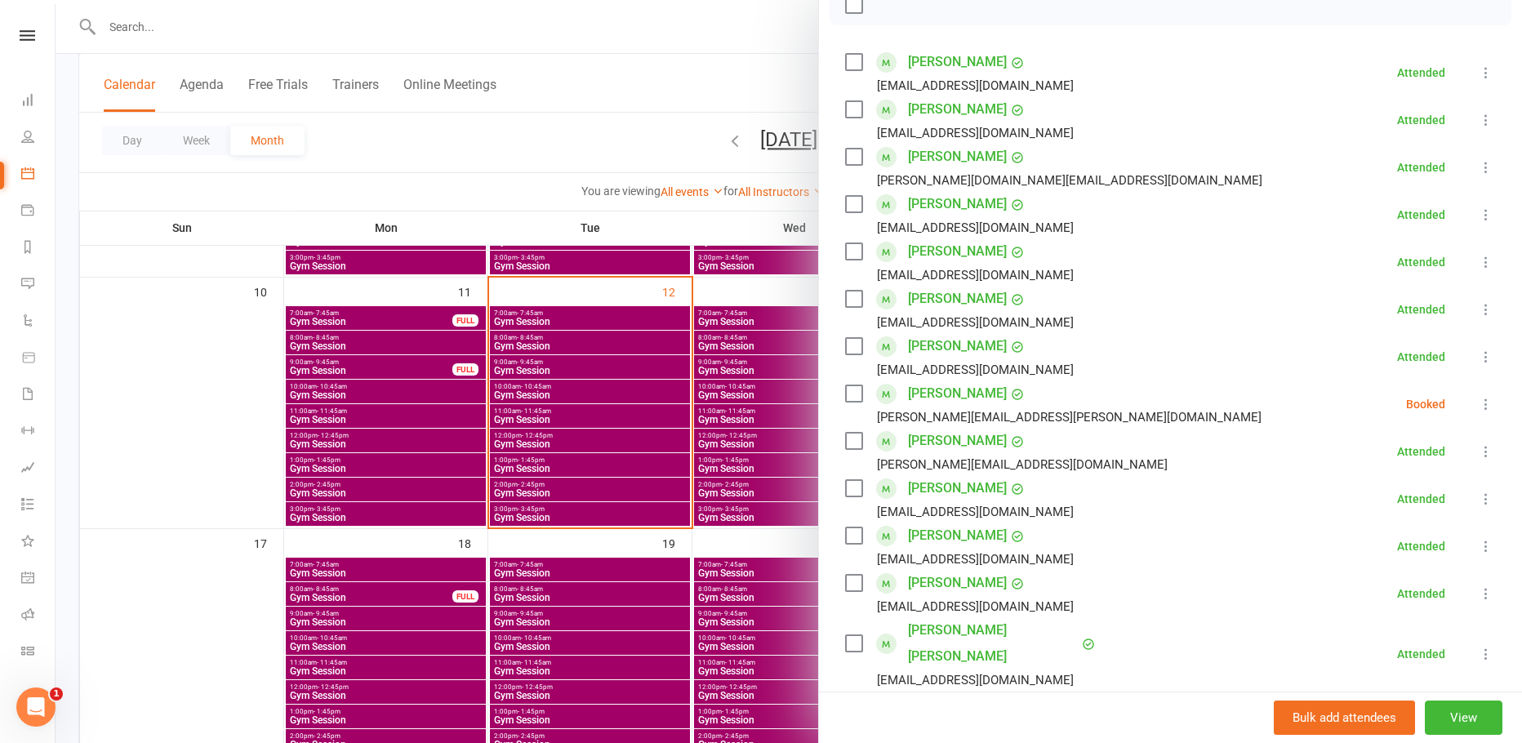
scroll to position [245, 0]
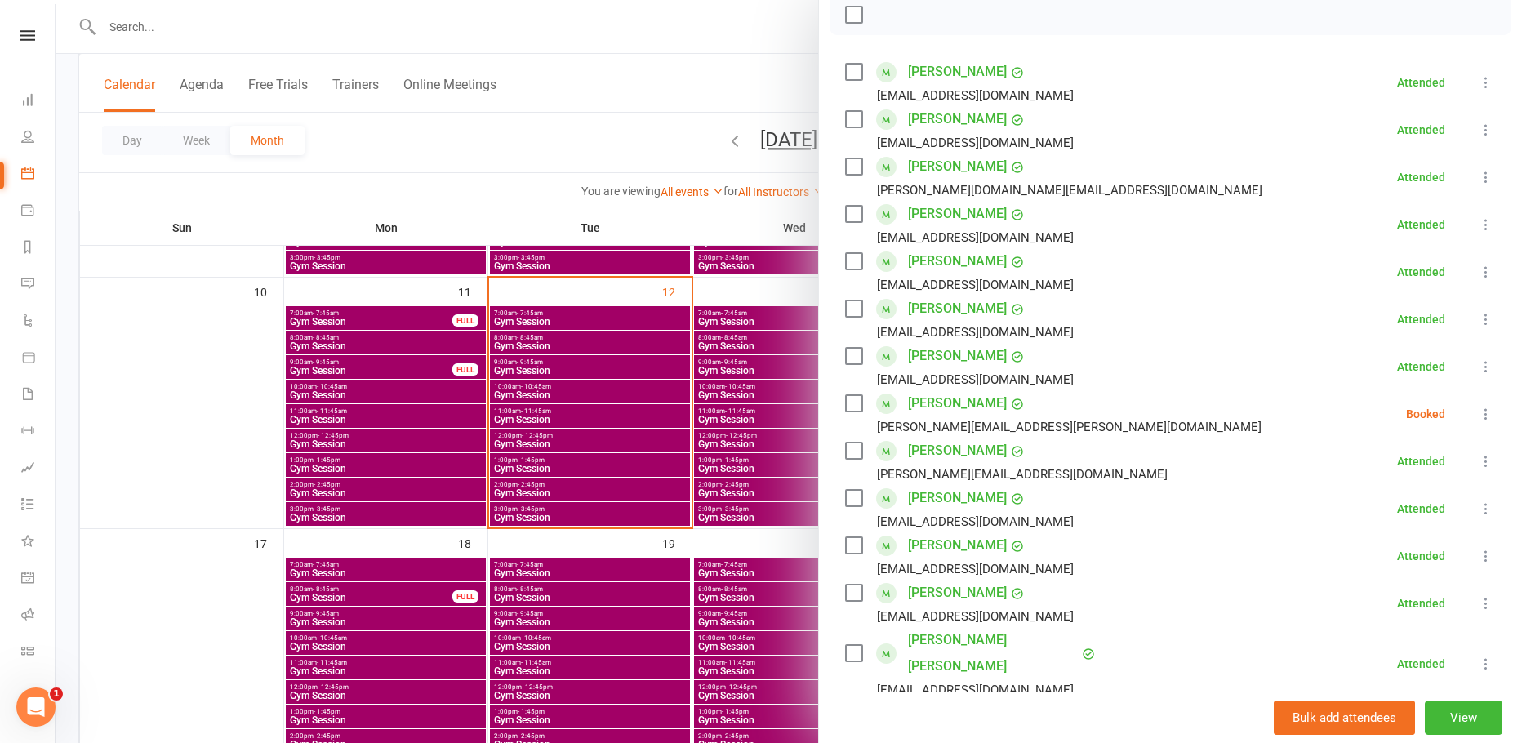
click at [650, 113] on div at bounding box center [789, 371] width 1466 height 743
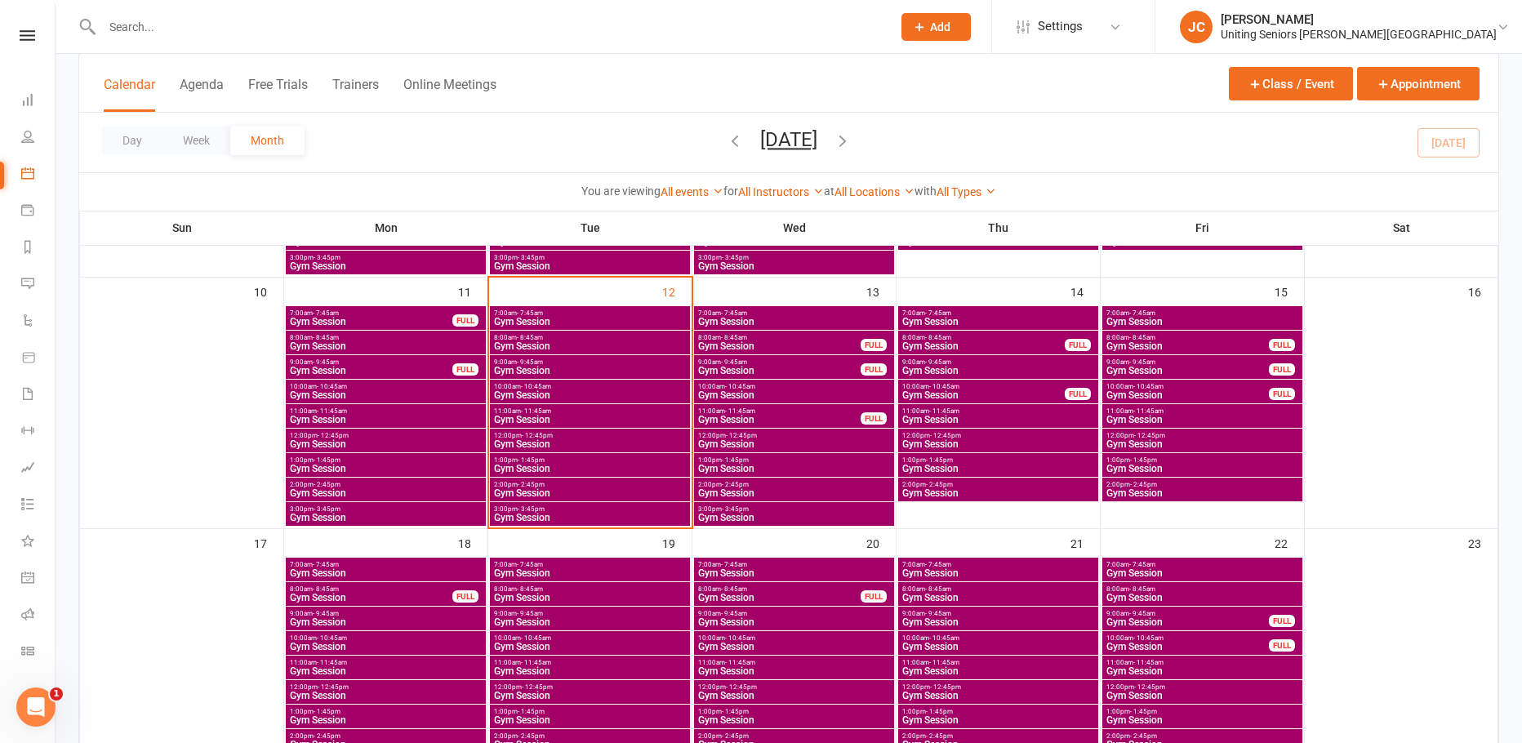
click at [516, 418] on span "Gym Session" at bounding box center [589, 420] width 193 height 10
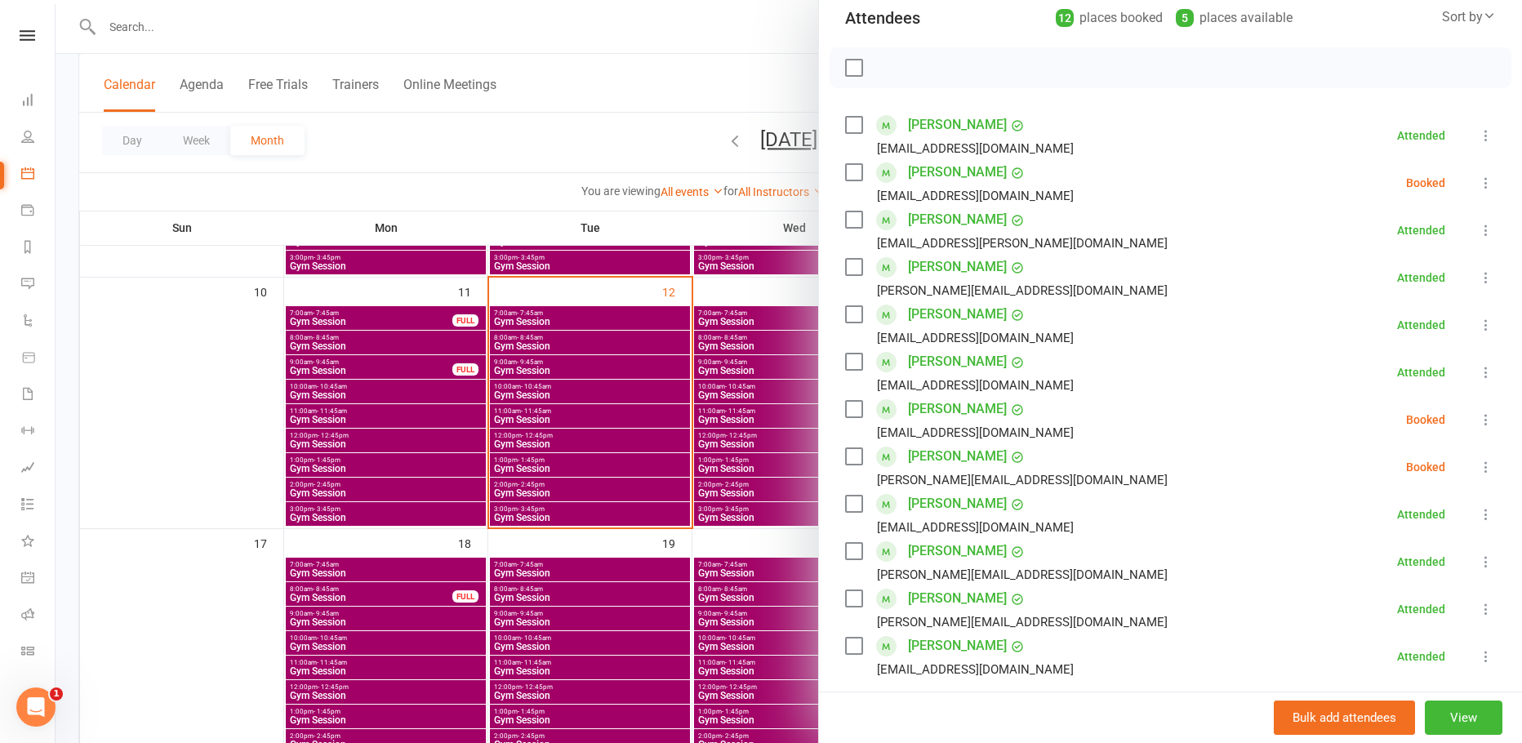
scroll to position [163, 0]
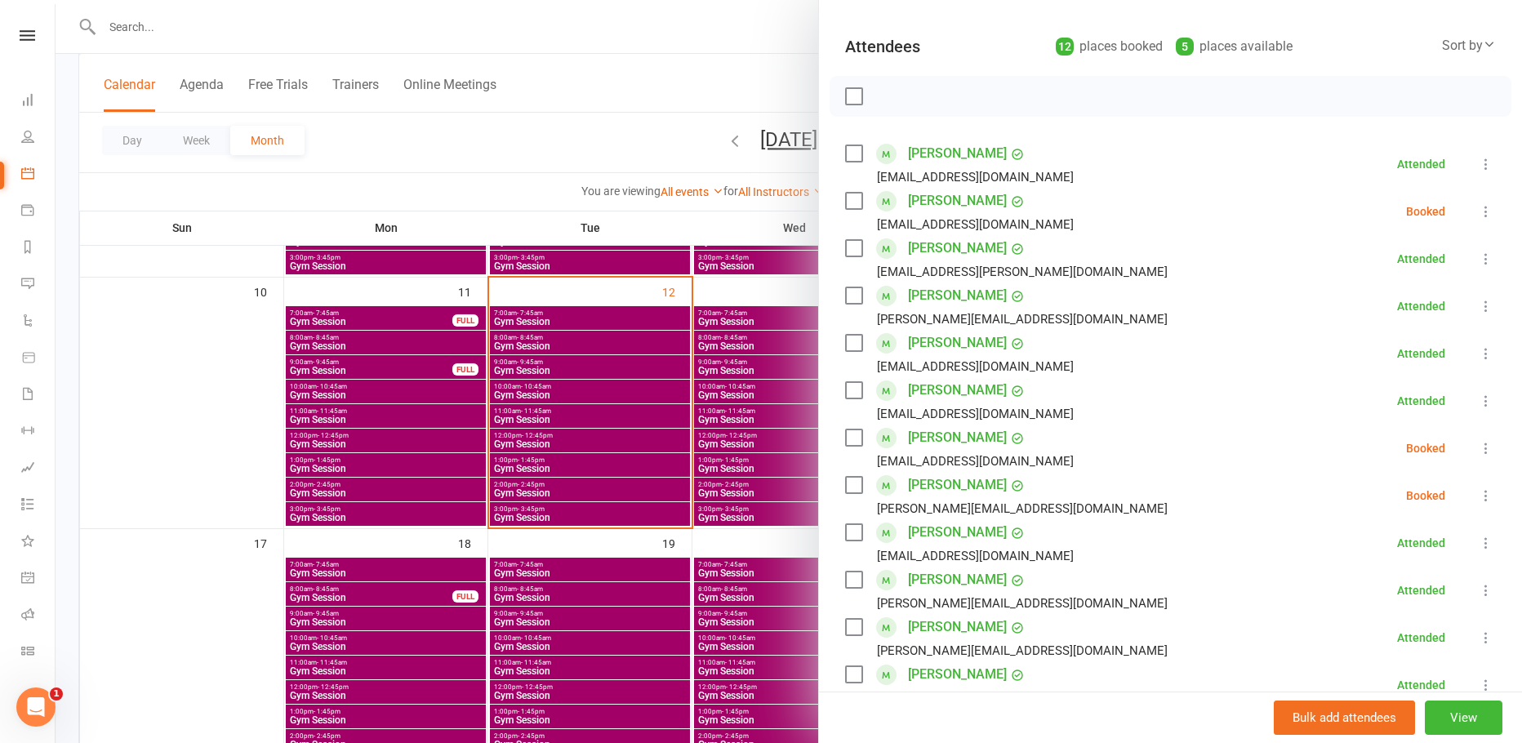
click at [591, 116] on div at bounding box center [789, 371] width 1466 height 743
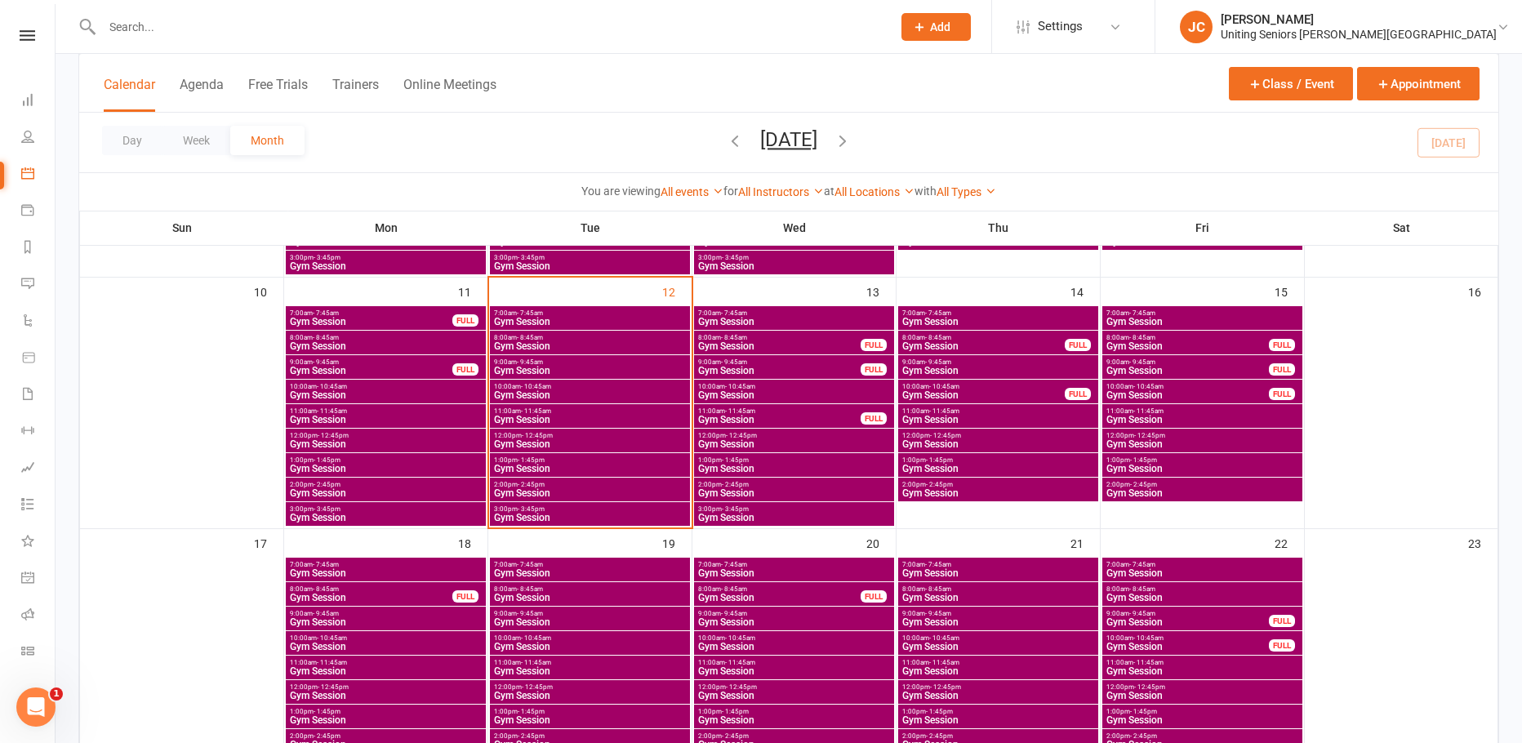
click at [823, 410] on span "11:00am - 11:45am" at bounding box center [779, 410] width 164 height 7
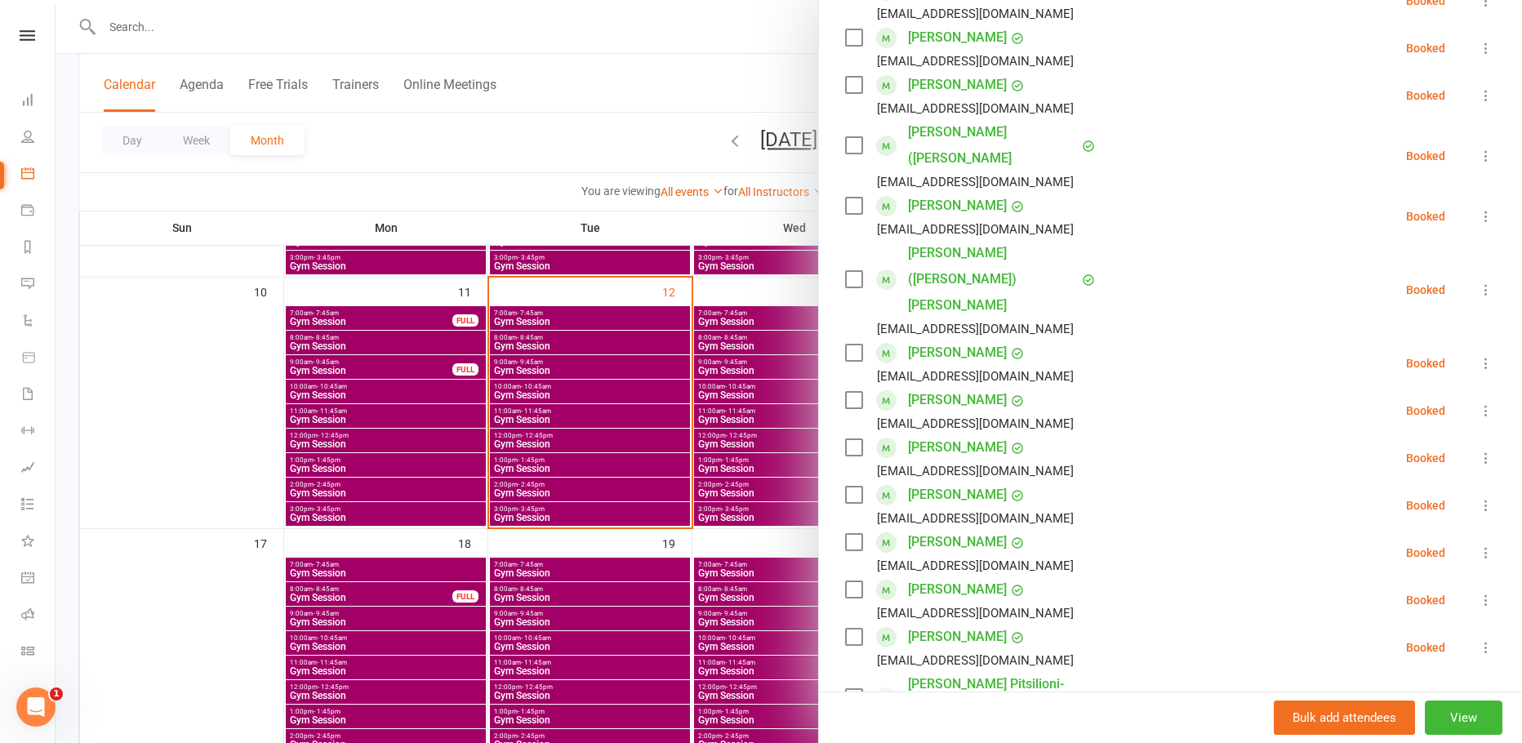
scroll to position [490, 0]
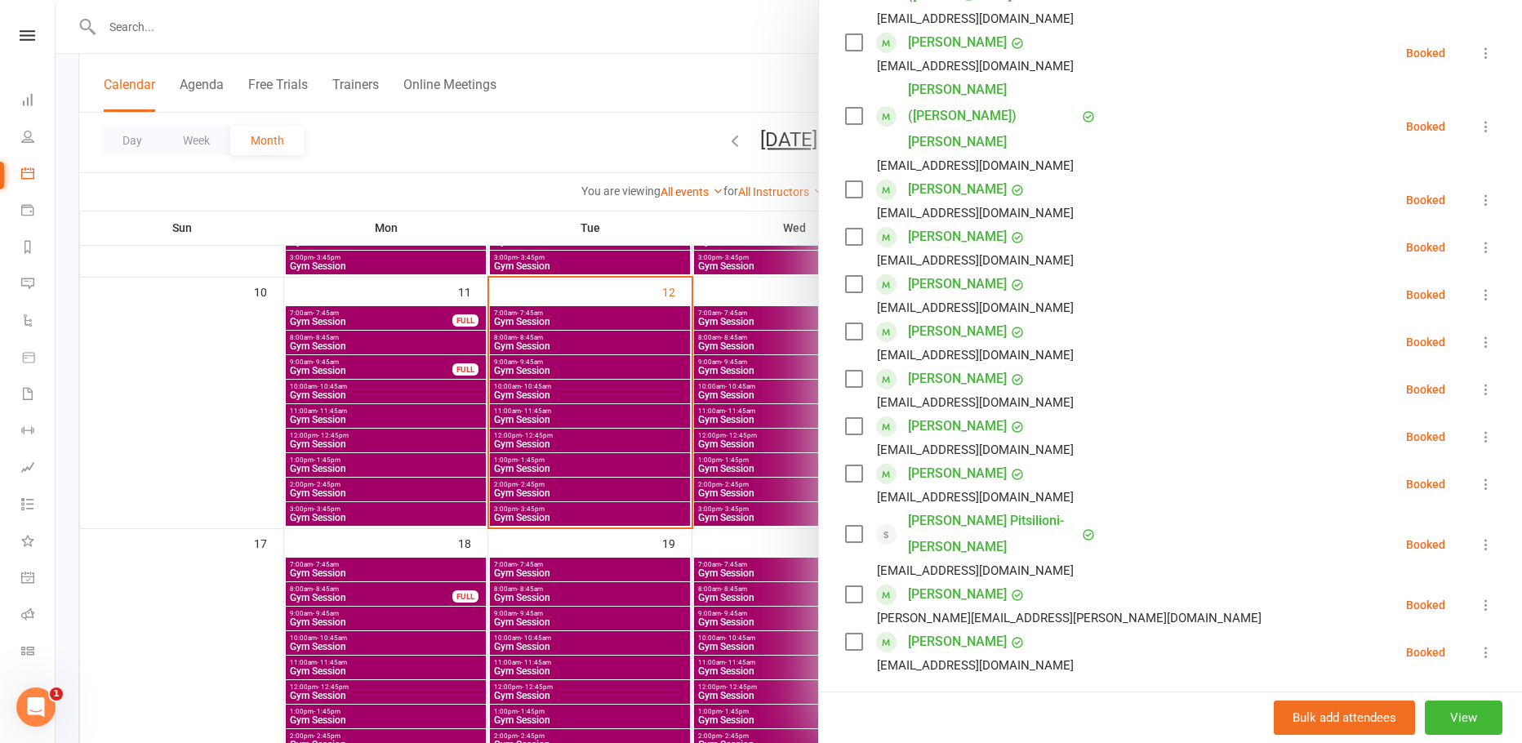
click at [654, 85] on div at bounding box center [789, 371] width 1466 height 743
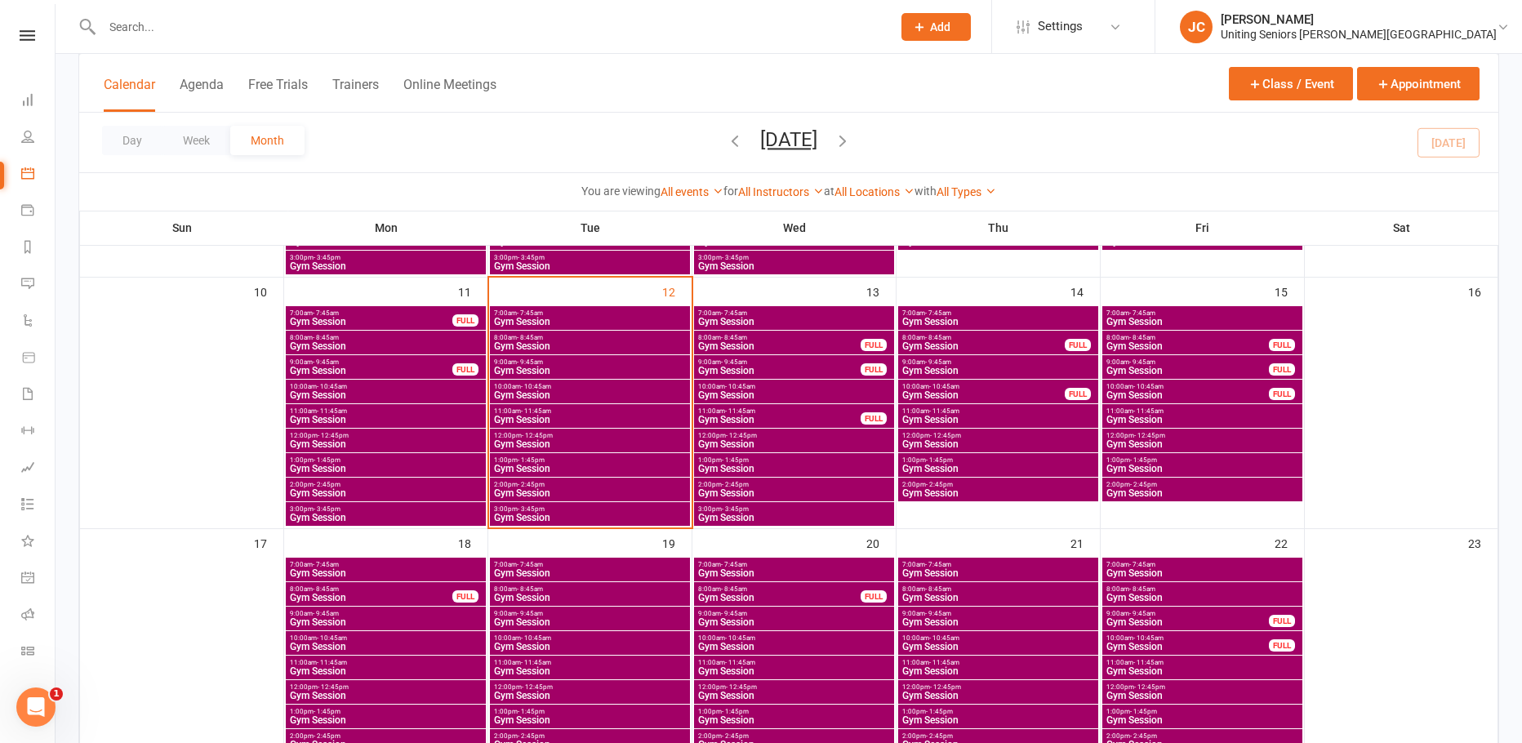
click at [192, 23] on input "text" at bounding box center [488, 27] width 783 height 23
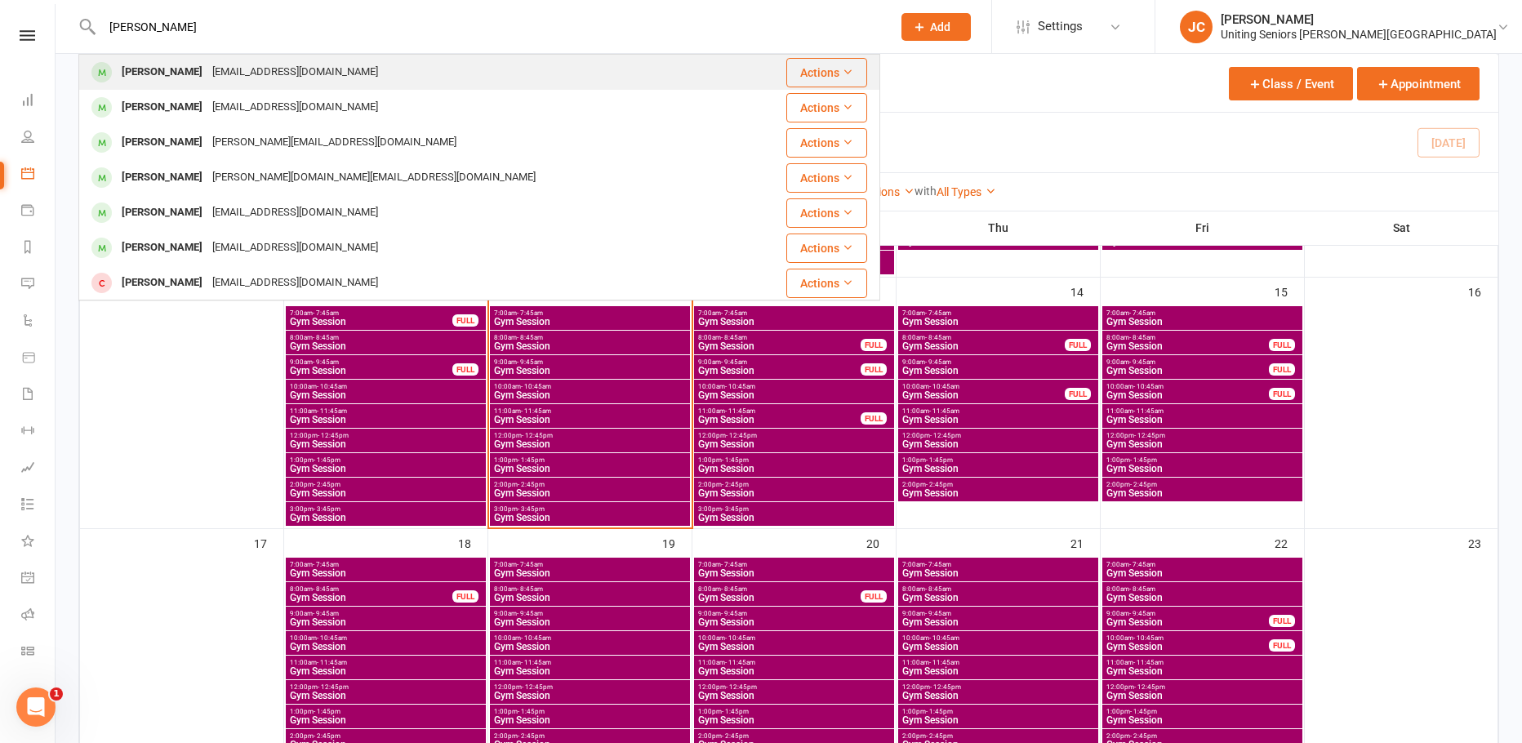
type input "[PERSON_NAME]"
click at [156, 78] on div "[PERSON_NAME]" at bounding box center [162, 72] width 91 height 24
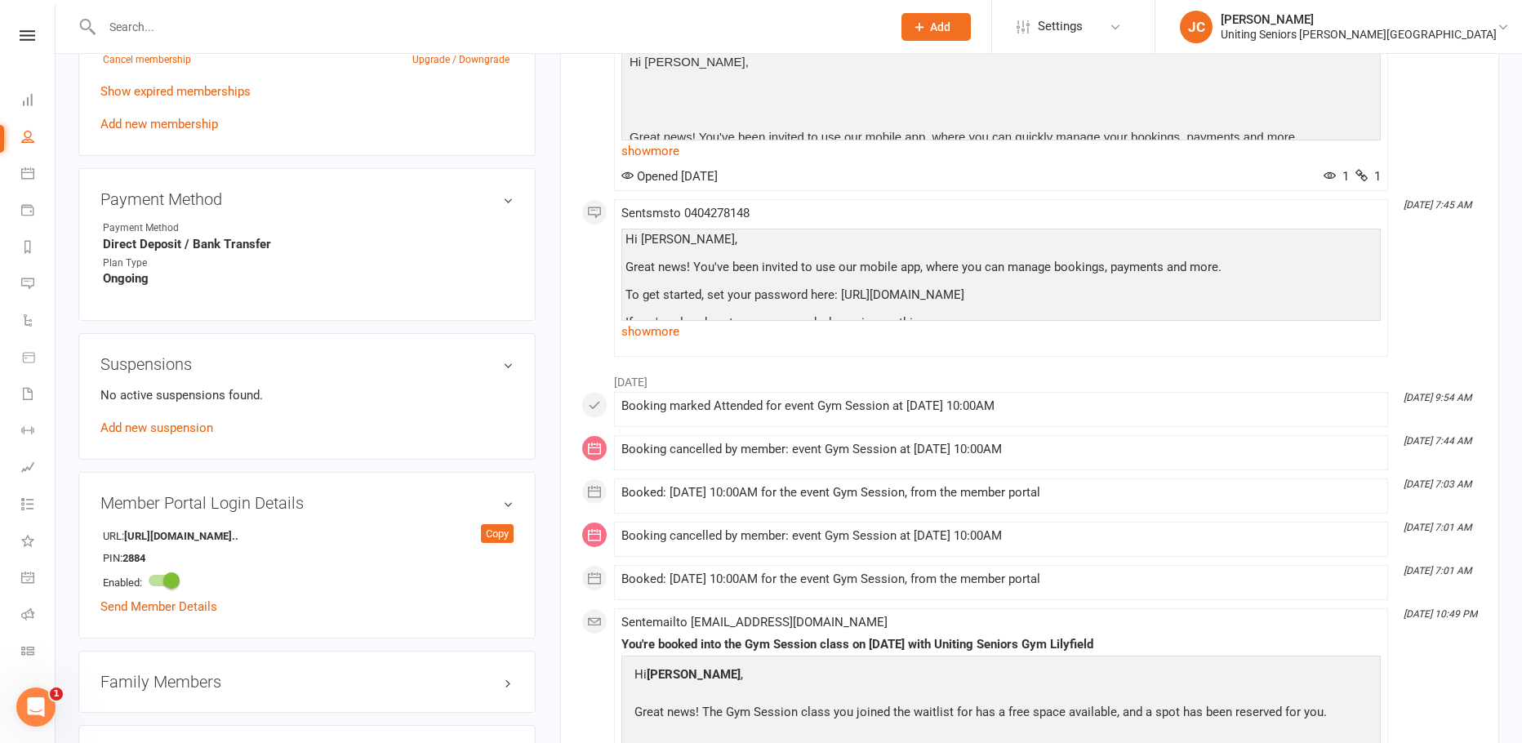
scroll to position [898, 0]
click at [174, 424] on link "Add new suspension" at bounding box center [156, 426] width 113 height 15
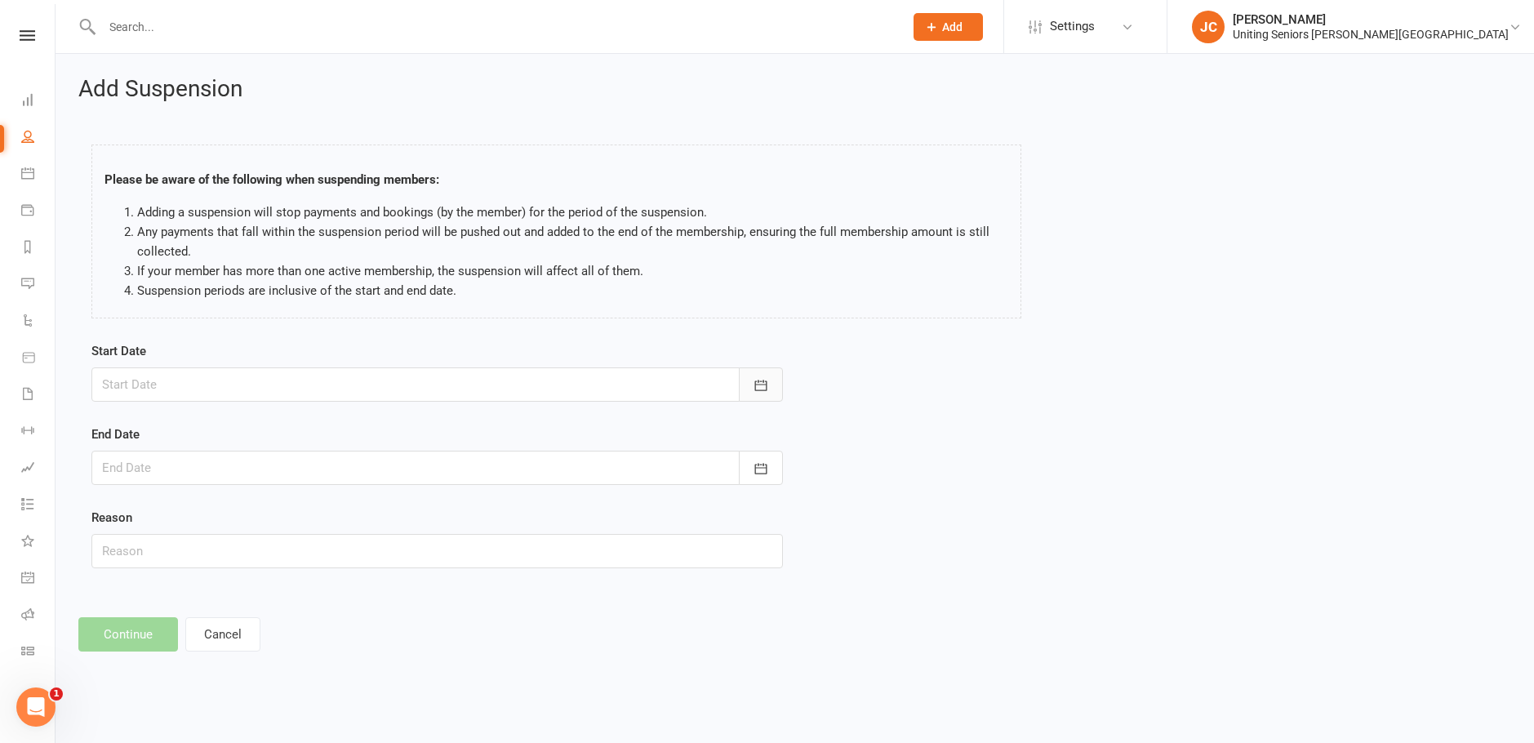
click at [776, 374] on button "button" at bounding box center [761, 384] width 44 height 34
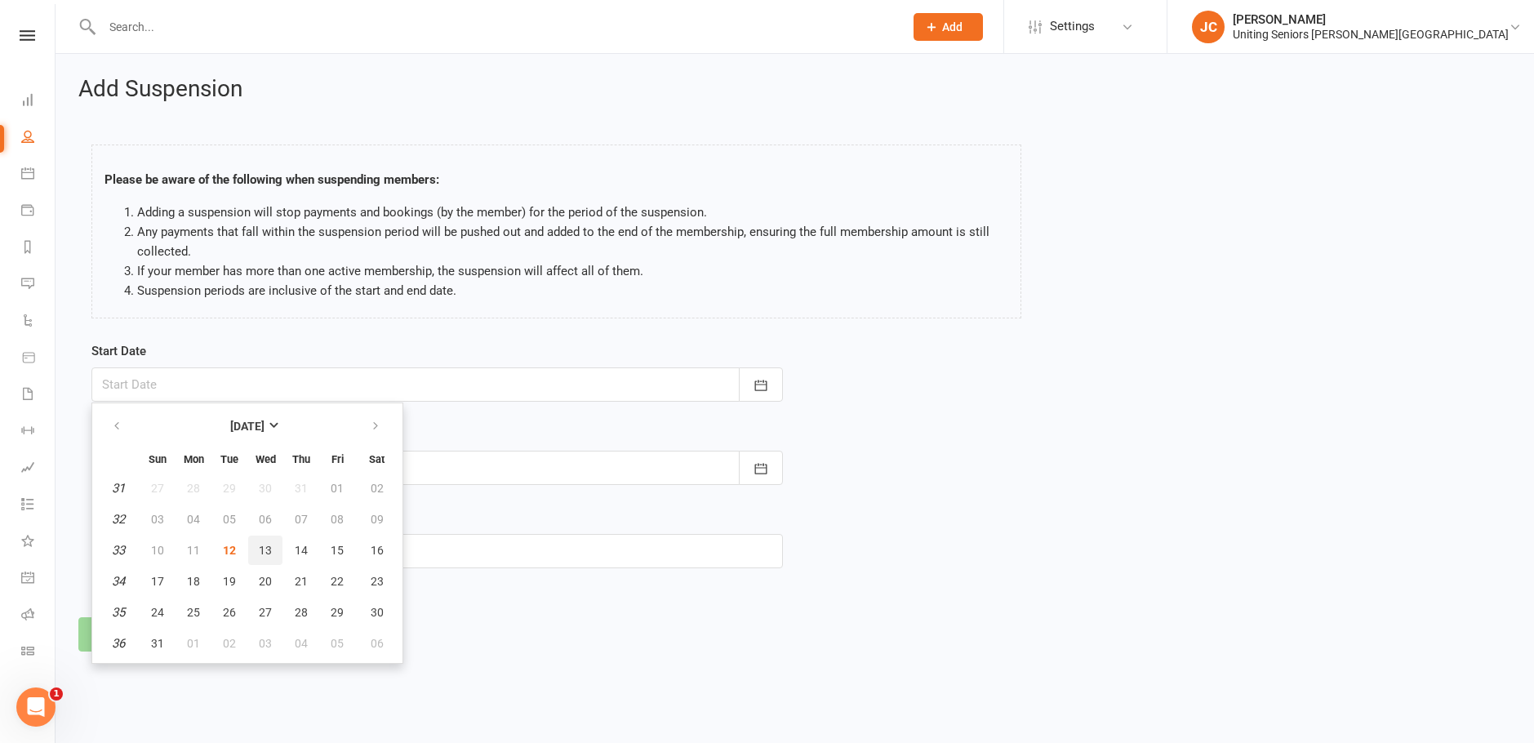
click at [263, 547] on span "13" at bounding box center [265, 550] width 13 height 13
type input "[DATE]"
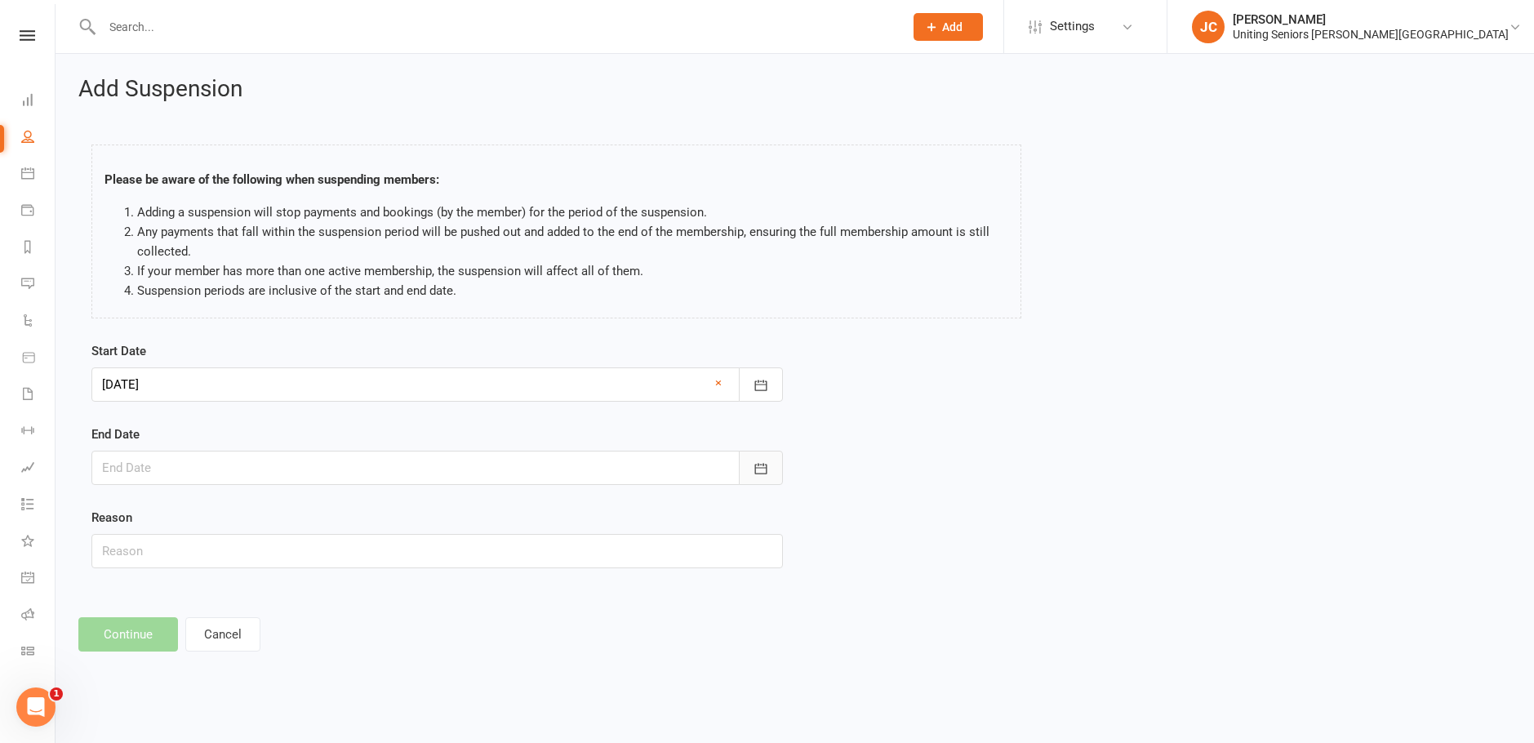
click at [754, 460] on icon "button" at bounding box center [761, 468] width 16 height 16
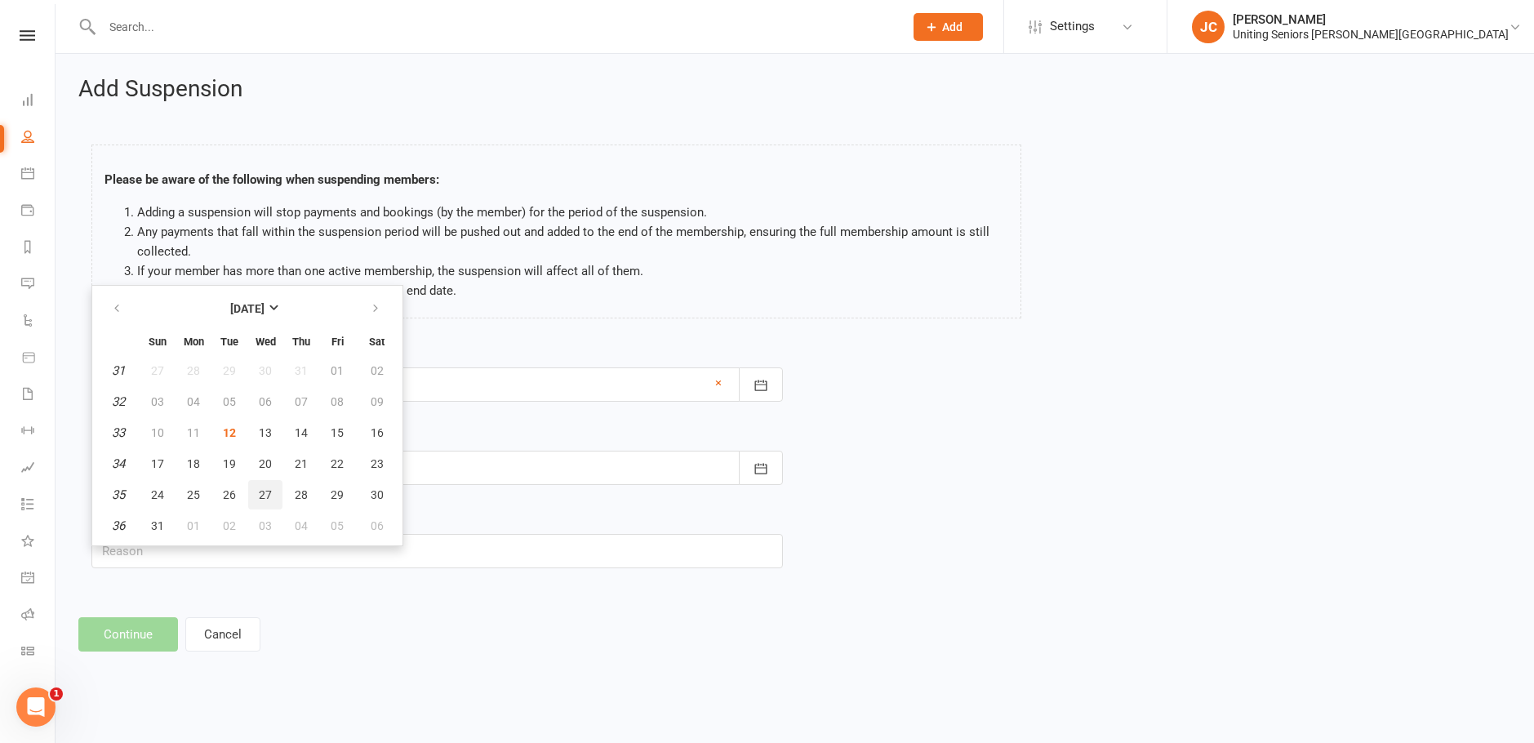
click at [264, 492] on span "27" at bounding box center [265, 494] width 13 height 13
type input "[DATE]"
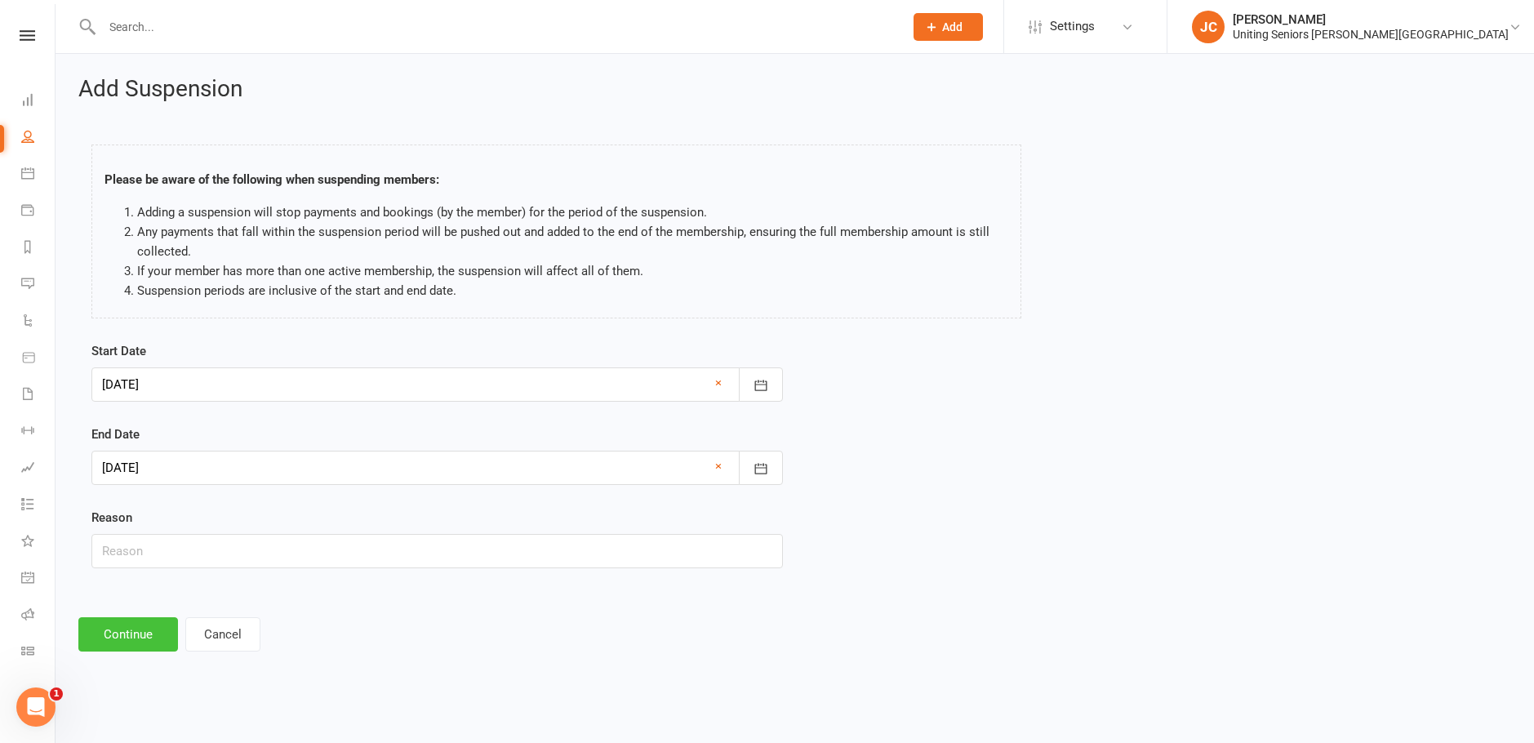
click at [153, 632] on button "Continue" at bounding box center [128, 634] width 100 height 34
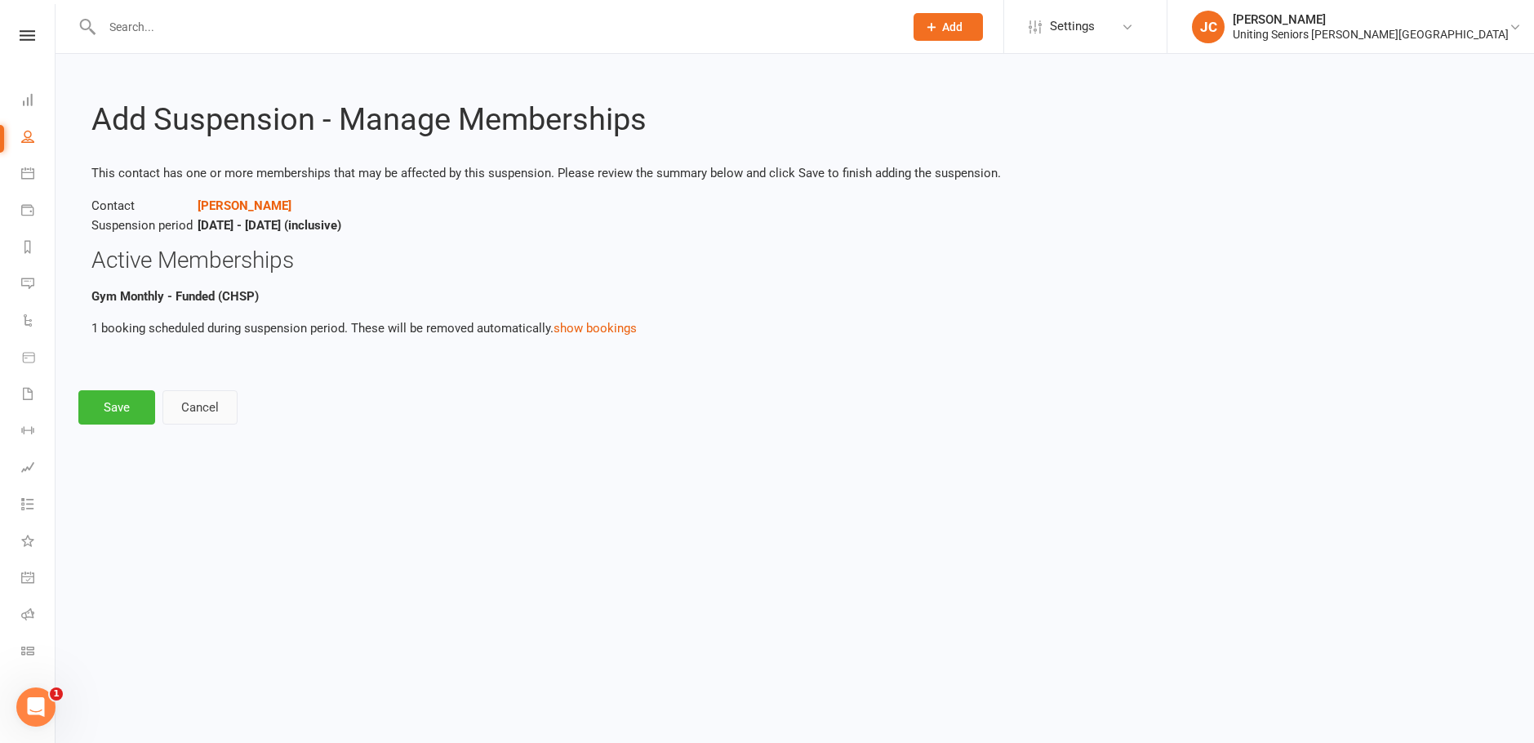
click at [224, 398] on button "Cancel" at bounding box center [199, 407] width 75 height 34
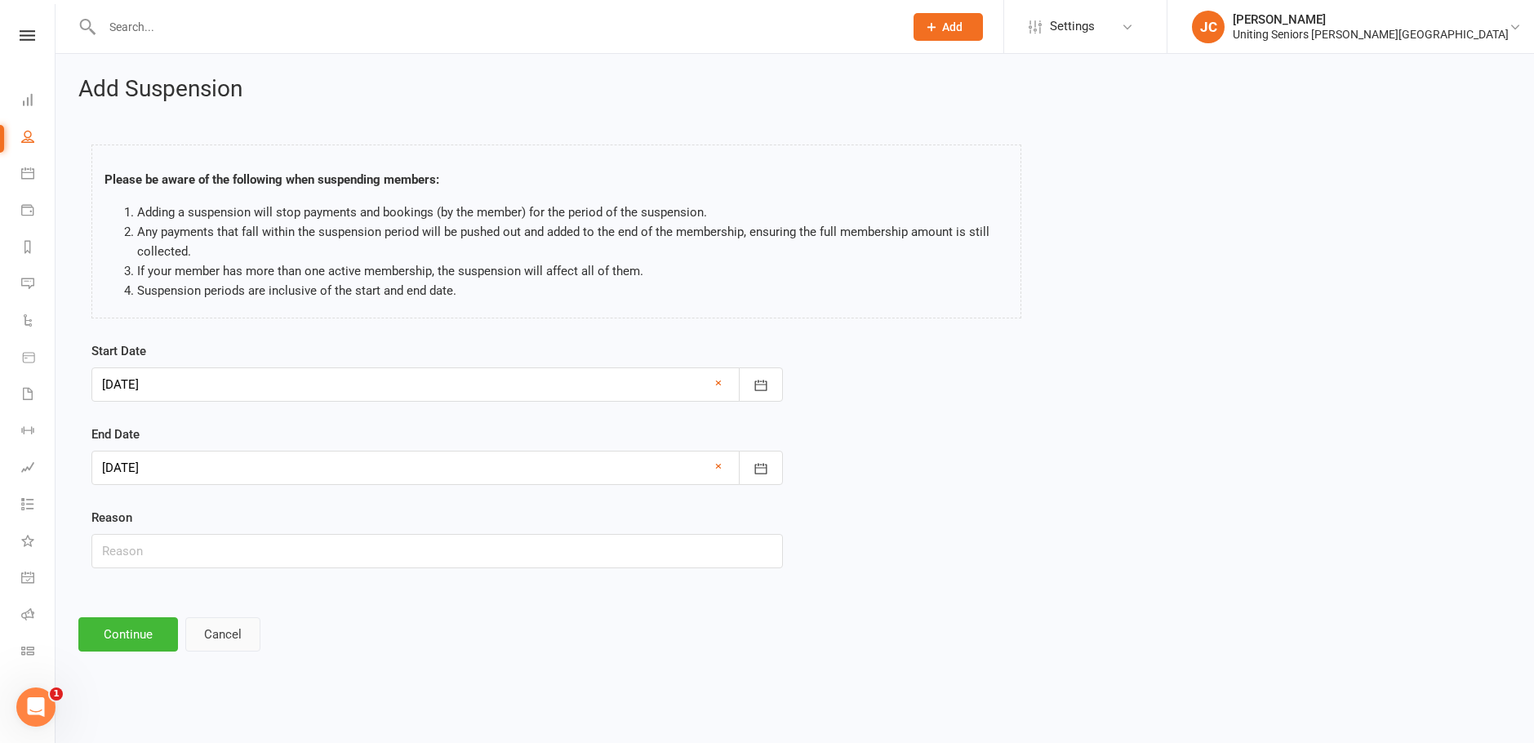
click at [249, 642] on button "Cancel" at bounding box center [222, 634] width 75 height 34
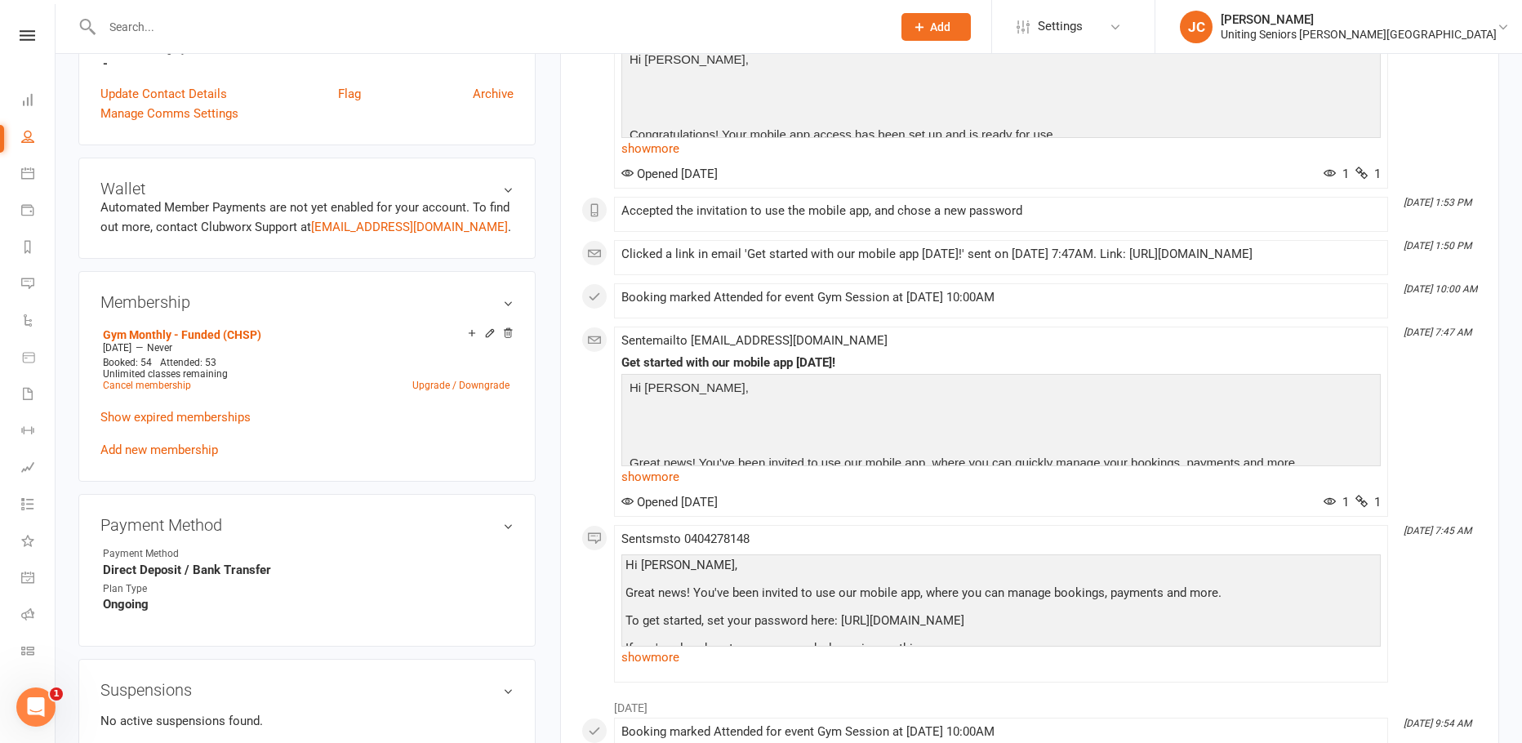
scroll to position [571, 0]
click at [148, 384] on link "Cancel membership" at bounding box center [147, 384] width 88 height 11
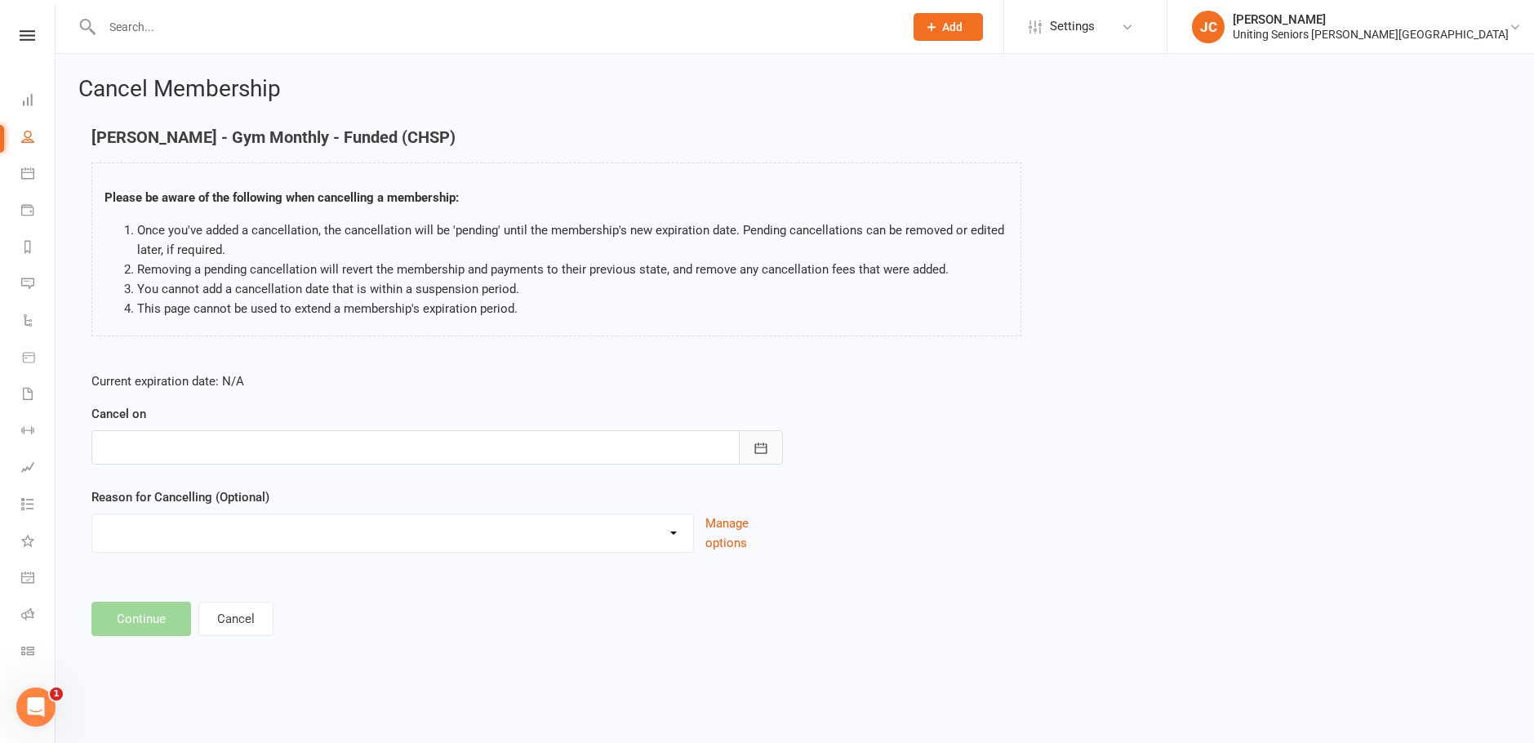
click at [781, 438] on button "button" at bounding box center [761, 447] width 44 height 34
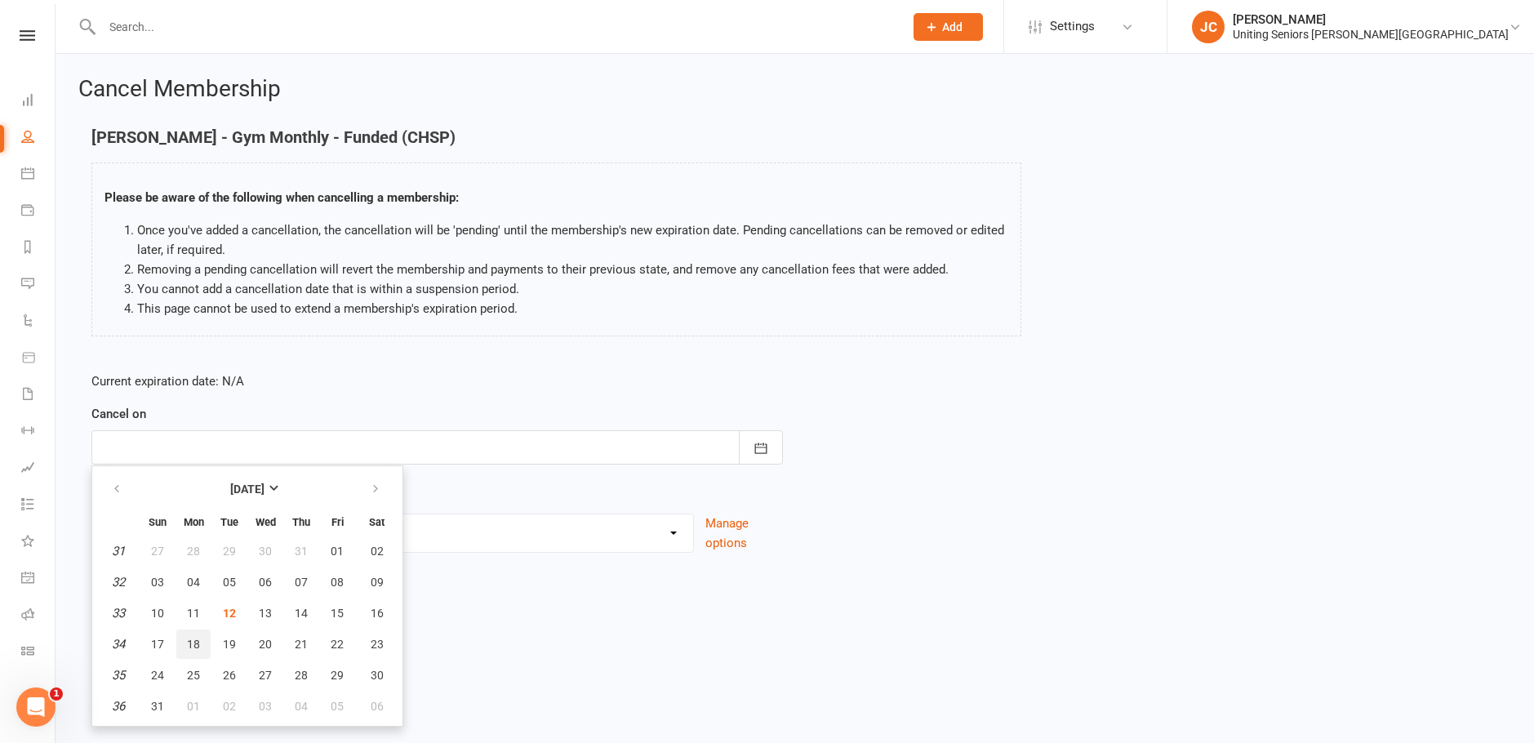
click at [188, 645] on span "18" at bounding box center [193, 644] width 13 height 13
type input "[DATE]"
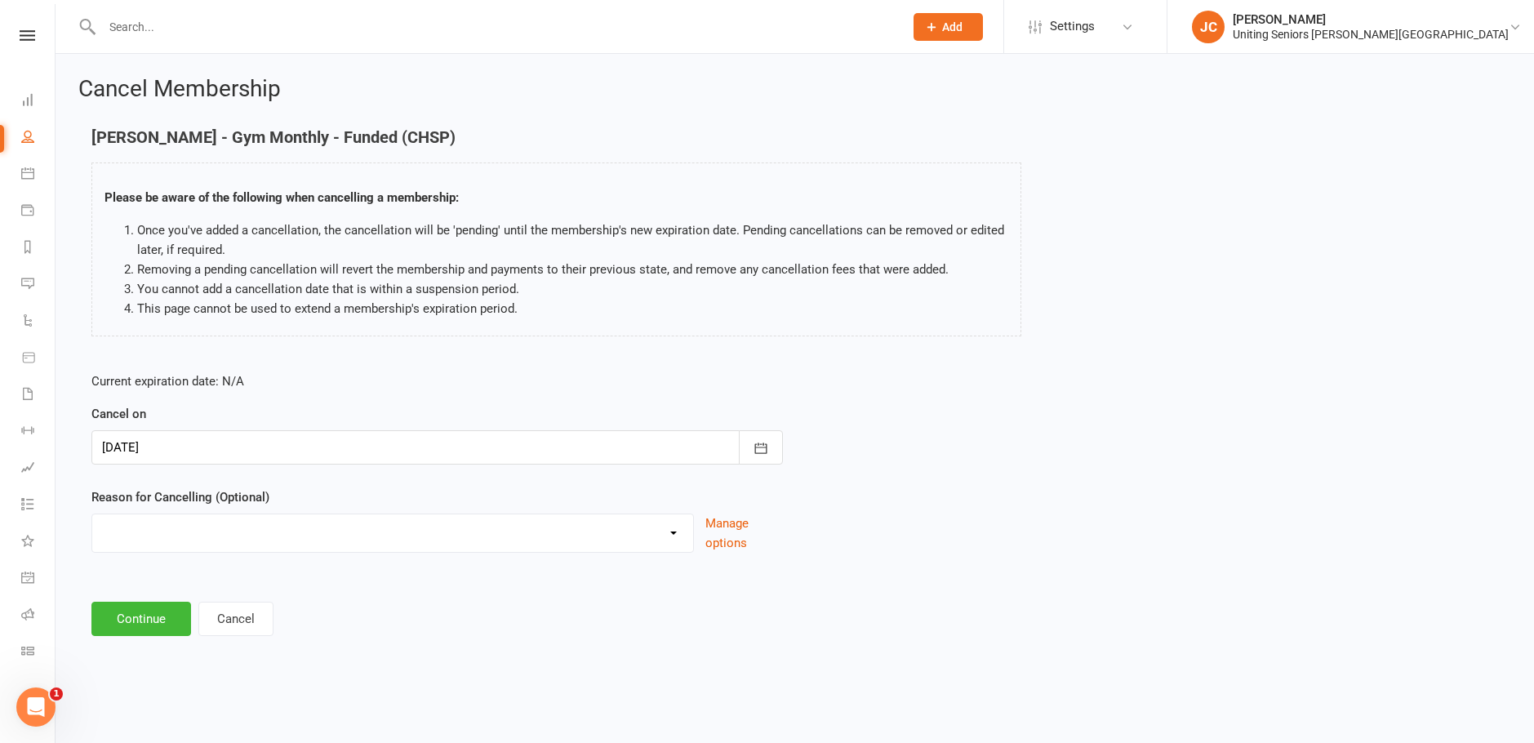
click at [398, 542] on select "Discharged End 10VP Health Holiday Injury Moving to HCP other Transition to CHS…" at bounding box center [392, 530] width 601 height 33
select select "2"
click at [92, 514] on select "Discharged End 10VP Health Holiday Injury Moving to HCP other Transition to CHS…" at bounding box center [392, 530] width 601 height 33
click at [144, 628] on button "Continue" at bounding box center [141, 619] width 100 height 34
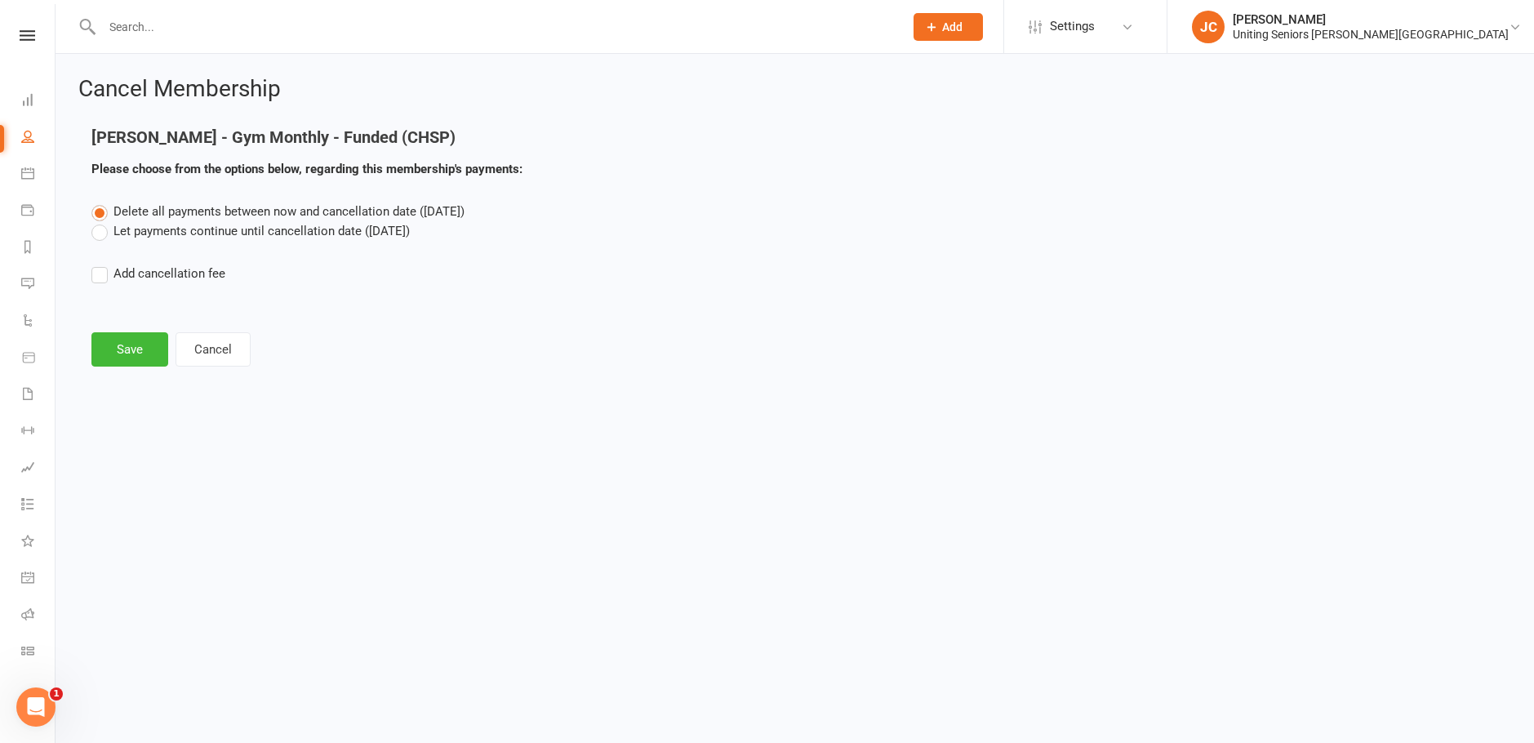
click at [123, 237] on label "Let payments continue until cancellation date ([DATE])" at bounding box center [250, 231] width 318 height 20
click at [102, 221] on input "Let payments continue until cancellation date ([DATE])" at bounding box center [96, 221] width 11 height 0
click at [136, 356] on button "Save" at bounding box center [129, 349] width 77 height 34
